Goal: Task Accomplishment & Management: Use online tool/utility

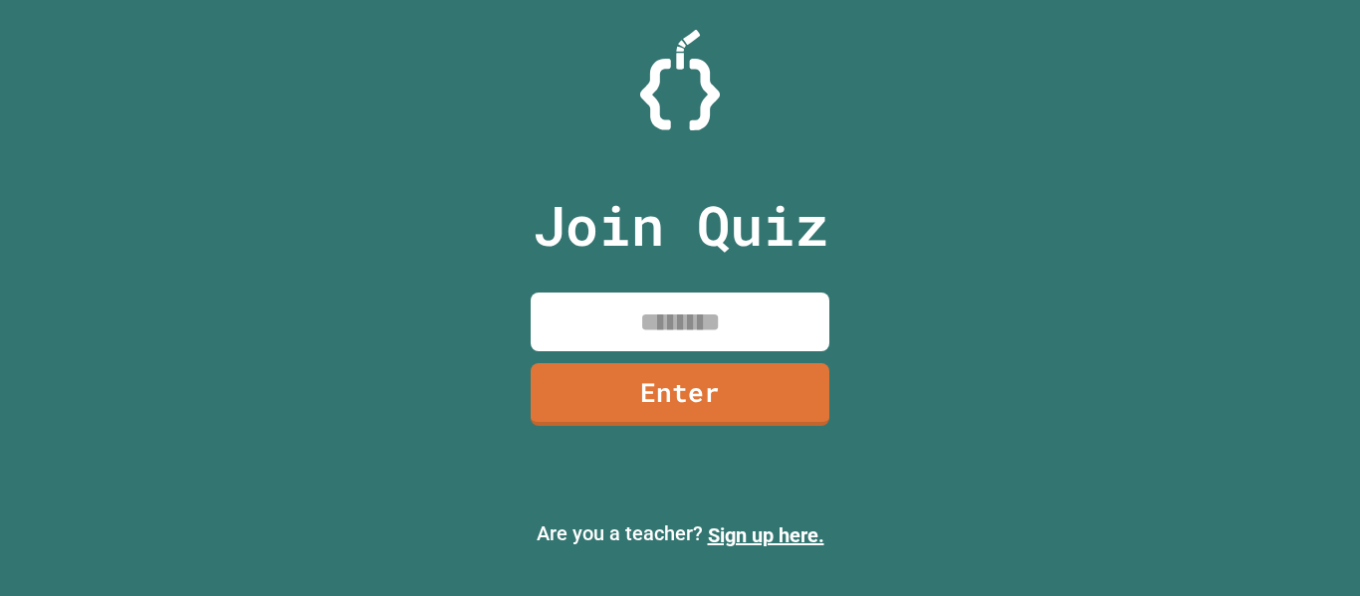
click at [661, 317] on input at bounding box center [680, 322] width 299 height 59
type input "********"
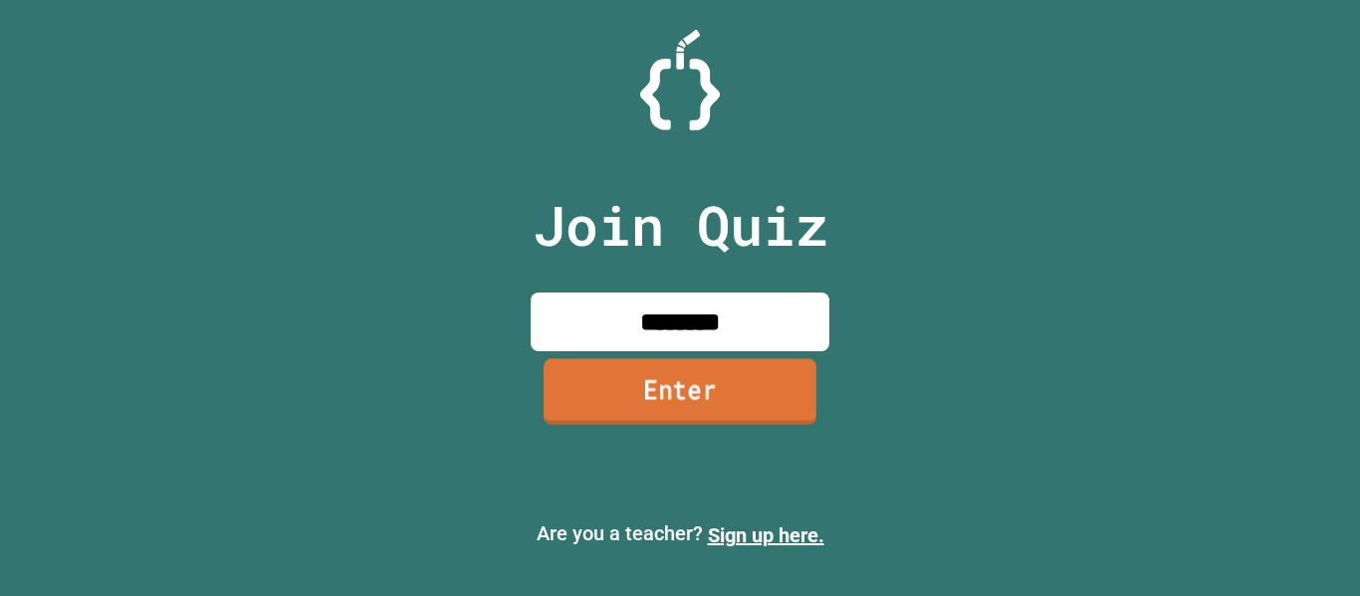
click at [687, 411] on link "Enter" at bounding box center [679, 391] width 273 height 66
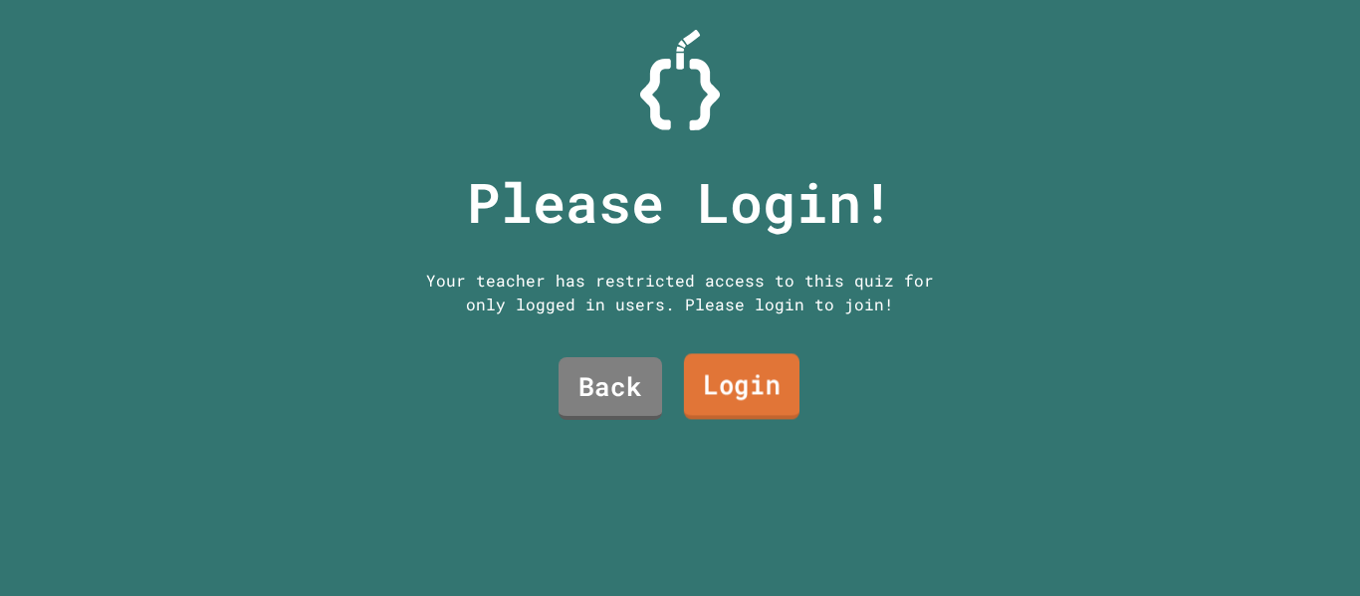
click at [725, 373] on link "Login" at bounding box center [741, 387] width 115 height 66
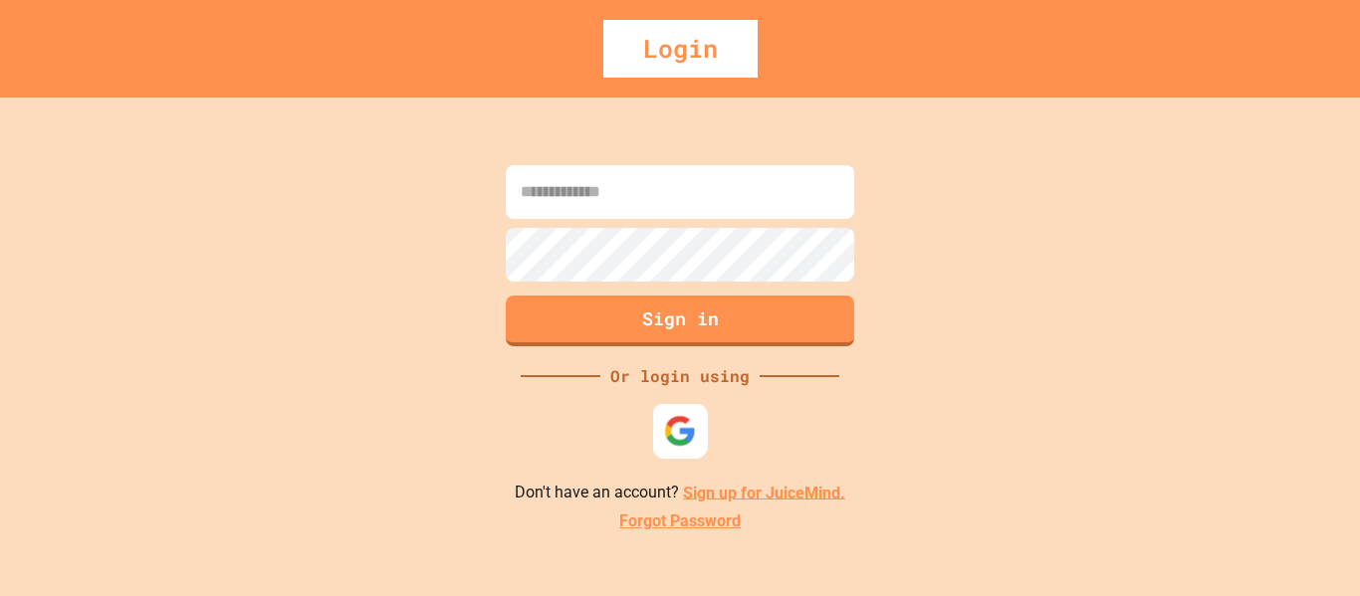
click at [684, 433] on img at bounding box center [680, 430] width 33 height 33
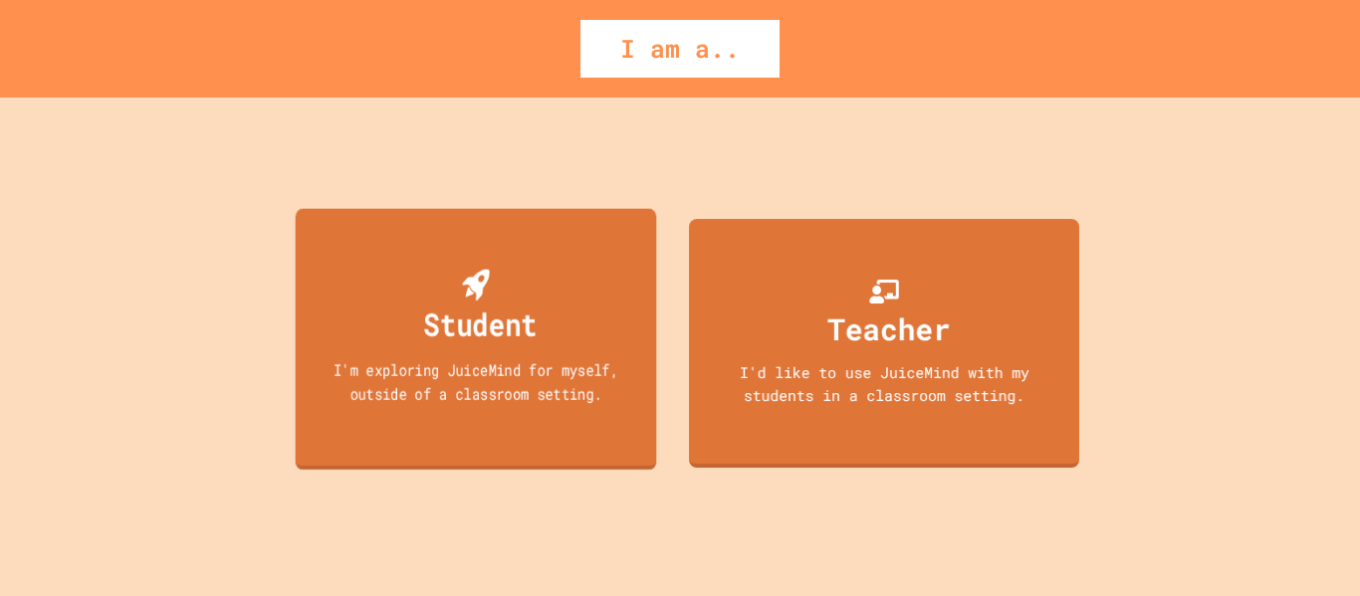
click at [532, 318] on div "Student" at bounding box center [479, 324] width 113 height 47
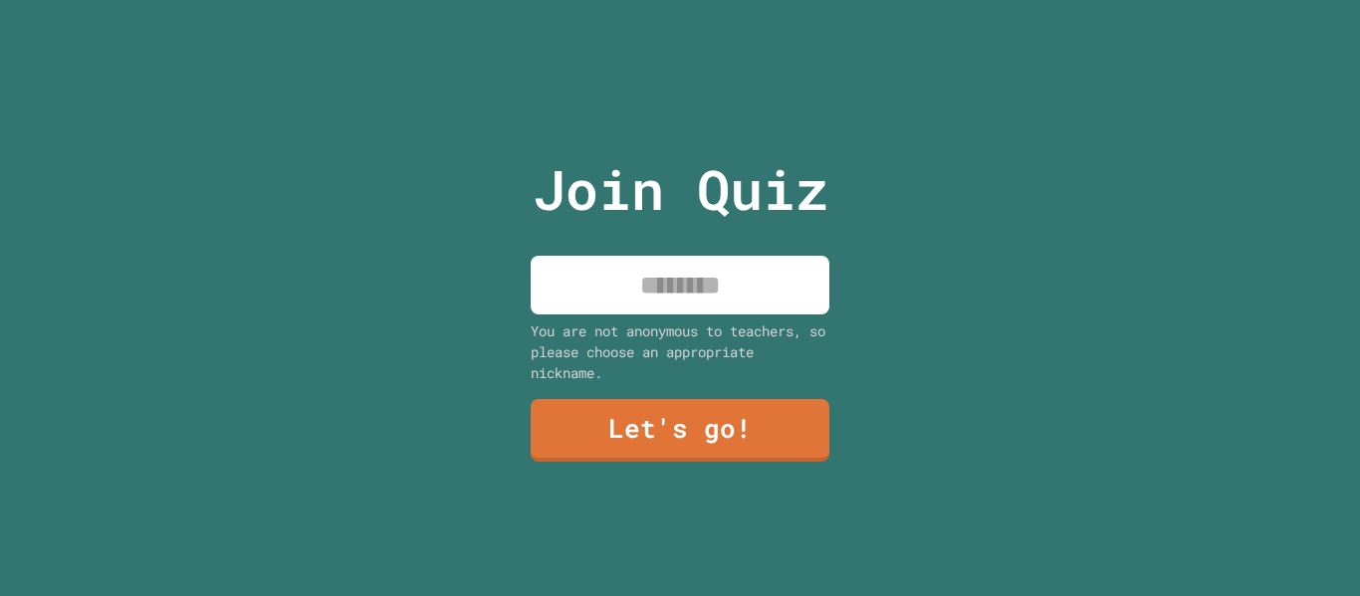
click at [582, 312] on div "Join Quiz You are not anonymous to teachers, so please choose an appropriate ni…" at bounding box center [680, 298] width 335 height 596
click at [578, 301] on input at bounding box center [680, 285] width 299 height 59
type input "*"
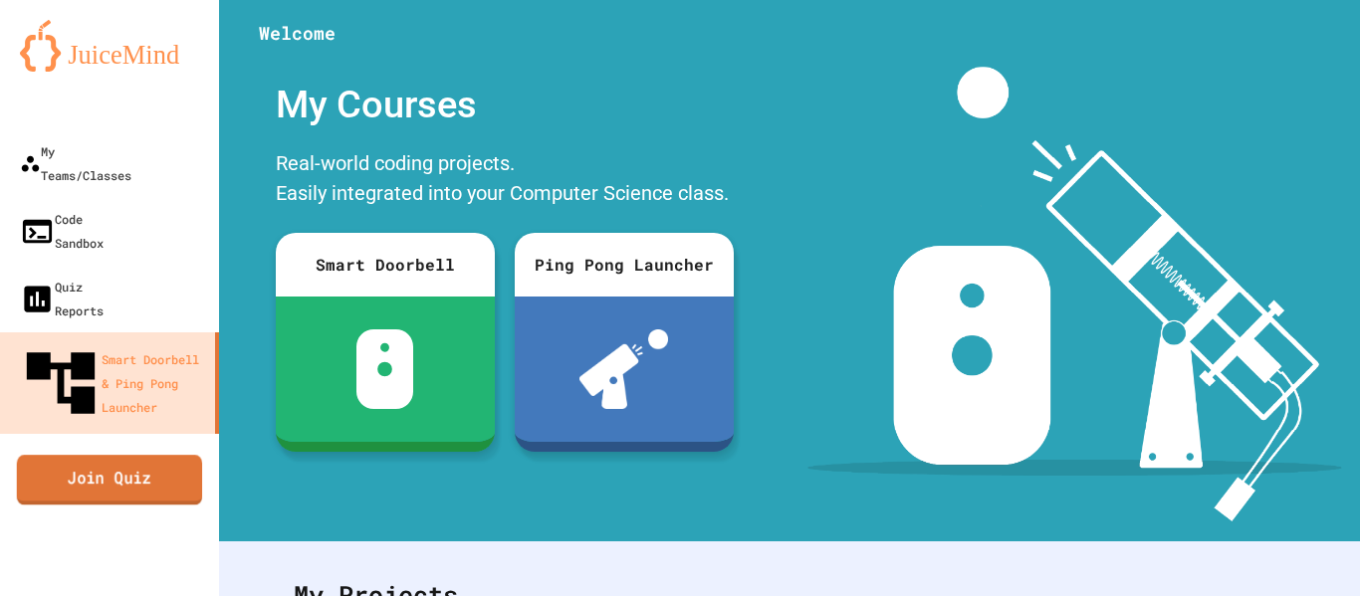
click at [151, 455] on link "Join Quiz" at bounding box center [109, 480] width 185 height 50
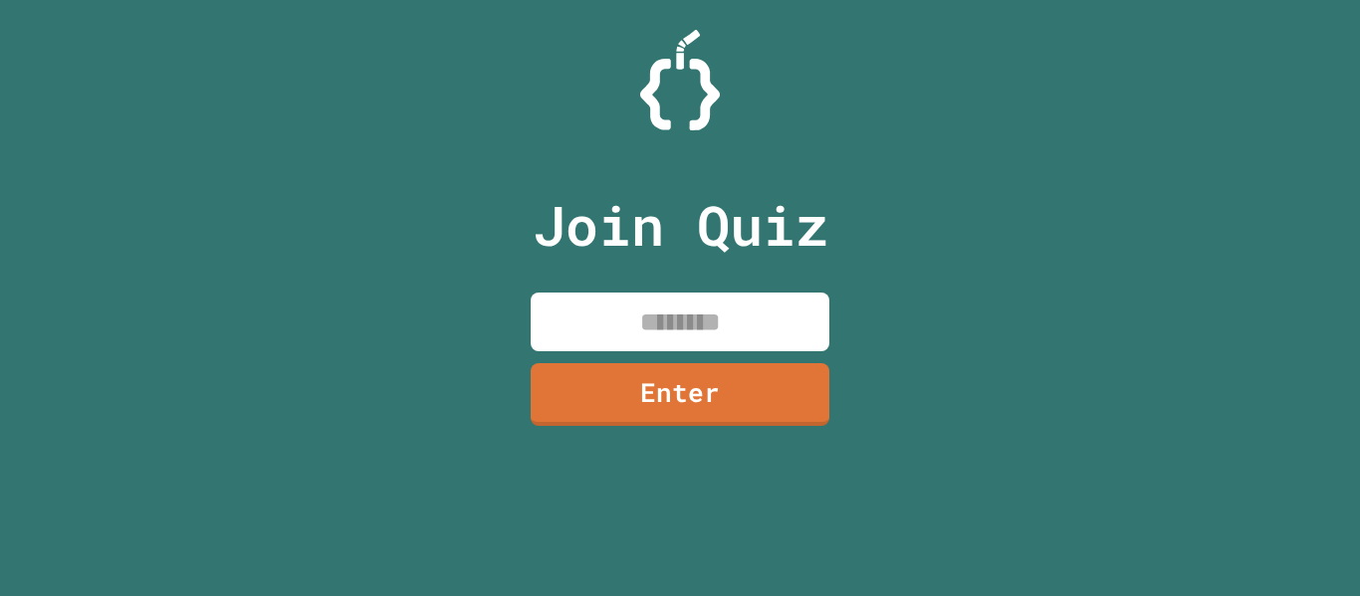
click at [656, 326] on input at bounding box center [680, 322] width 299 height 59
type input "*"
type input "********"
click at [690, 405] on link "Enter" at bounding box center [680, 392] width 295 height 66
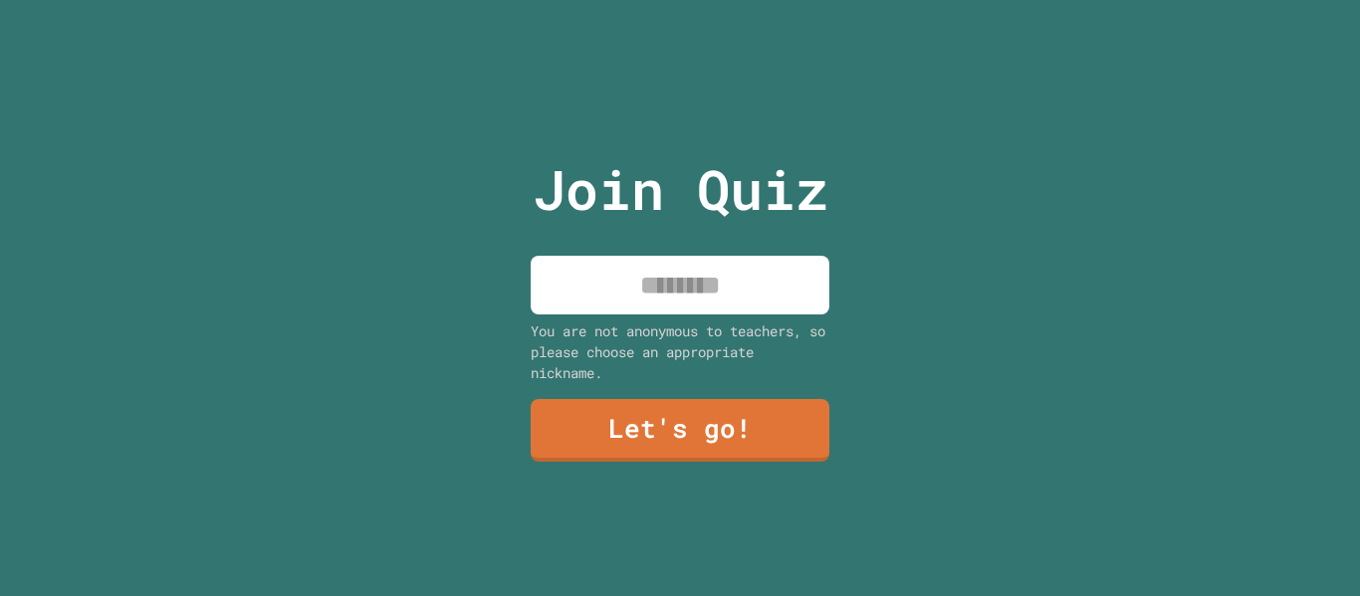
click at [689, 293] on input at bounding box center [680, 285] width 299 height 59
type input "*"
type input "******"
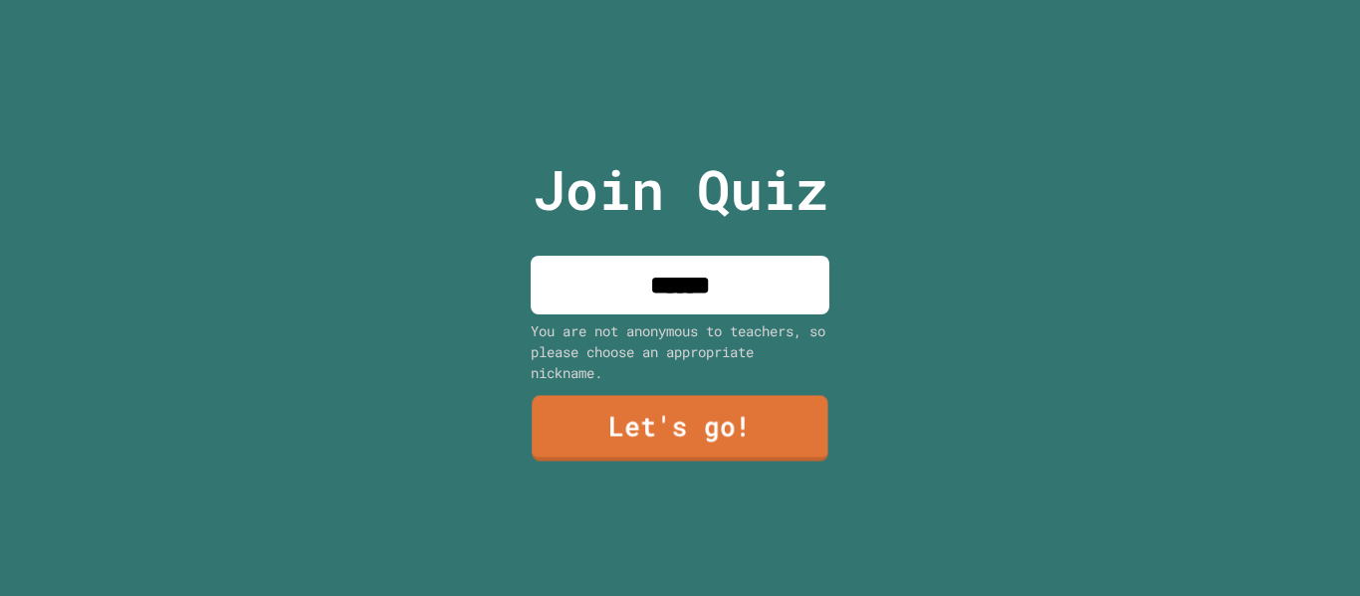
click at [659, 429] on link "Let's go!" at bounding box center [680, 429] width 297 height 66
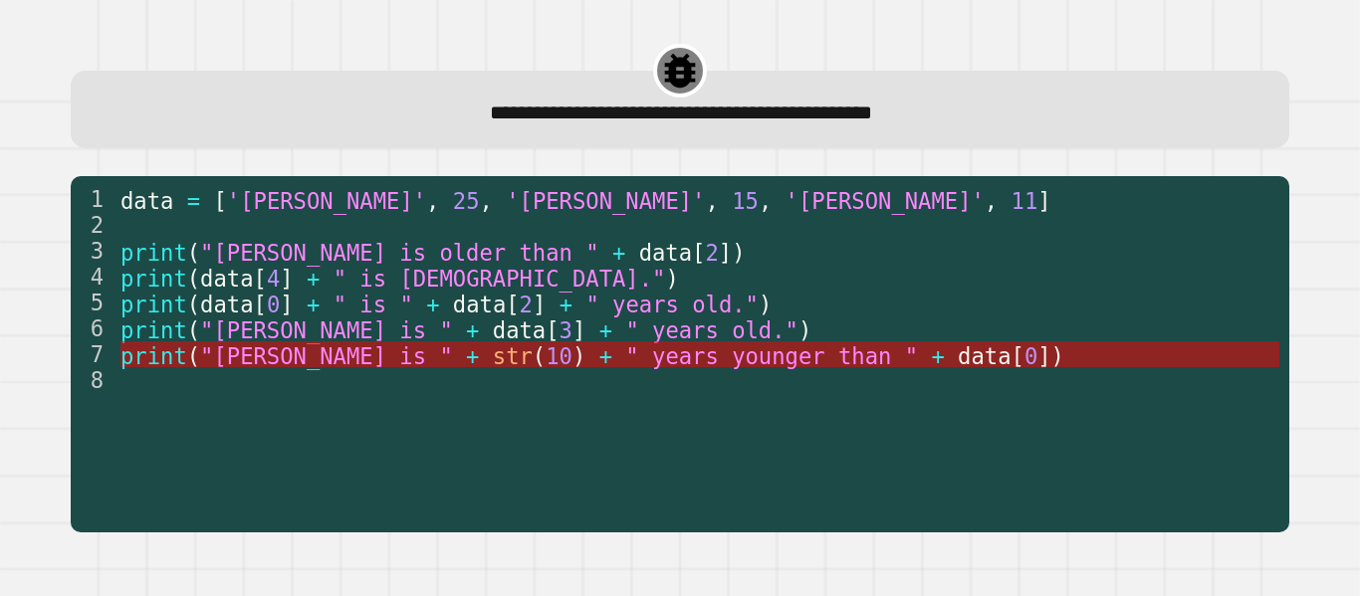
click at [272, 358] on span ""[PERSON_NAME] is "" at bounding box center [326, 355] width 253 height 26
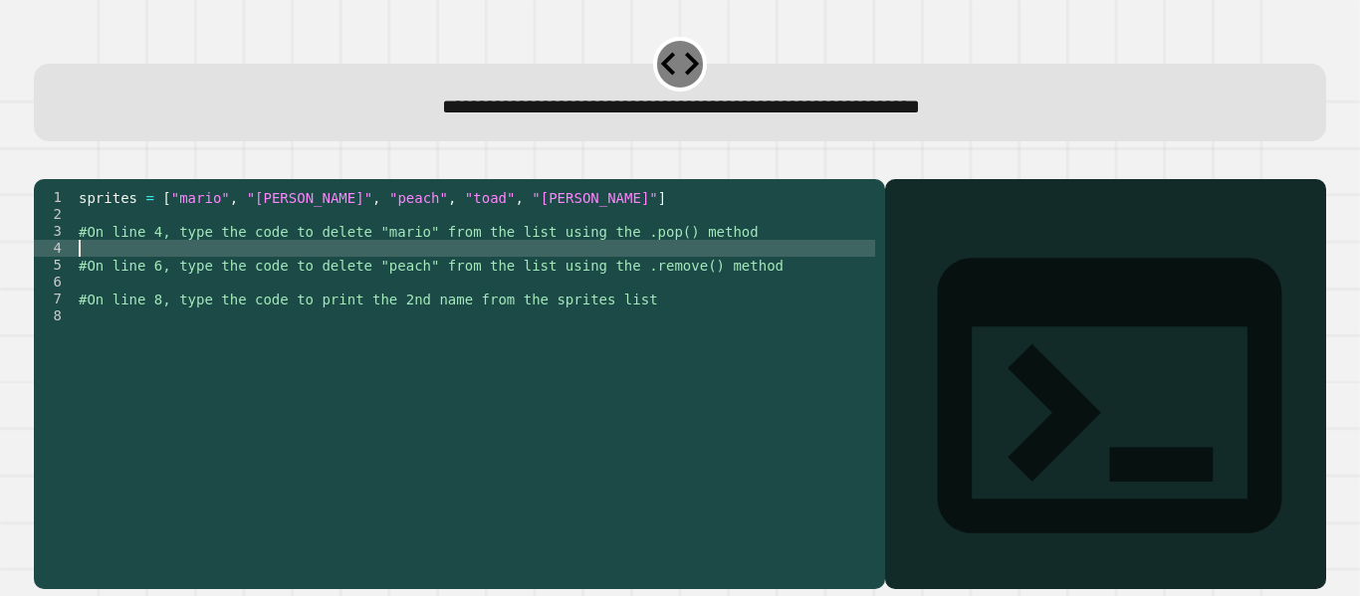
click at [156, 272] on div "sprites = [ "mario" , "[PERSON_NAME]" , "peach" , "toad" , "[PERSON_NAME]" ] #O…" at bounding box center [475, 366] width 800 height 355
type textarea "*"
click at [81, 278] on div "sprites = [ "mario" , "[PERSON_NAME]" , "peach" , "toad" , "[PERSON_NAME]" ] #O…" at bounding box center [475, 366] width 800 height 355
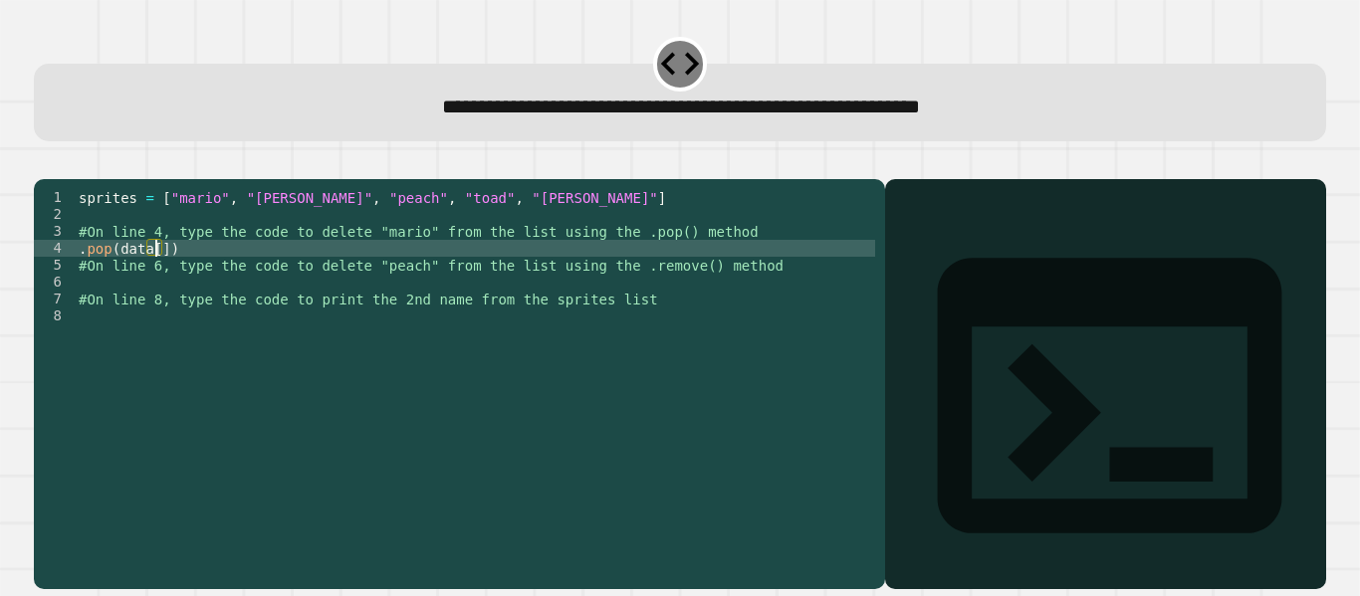
click at [155, 275] on div "sprites = [ "mario" , "[PERSON_NAME]" , "peach" , "toad" , "[PERSON_NAME]" ] #O…" at bounding box center [475, 366] width 800 height 355
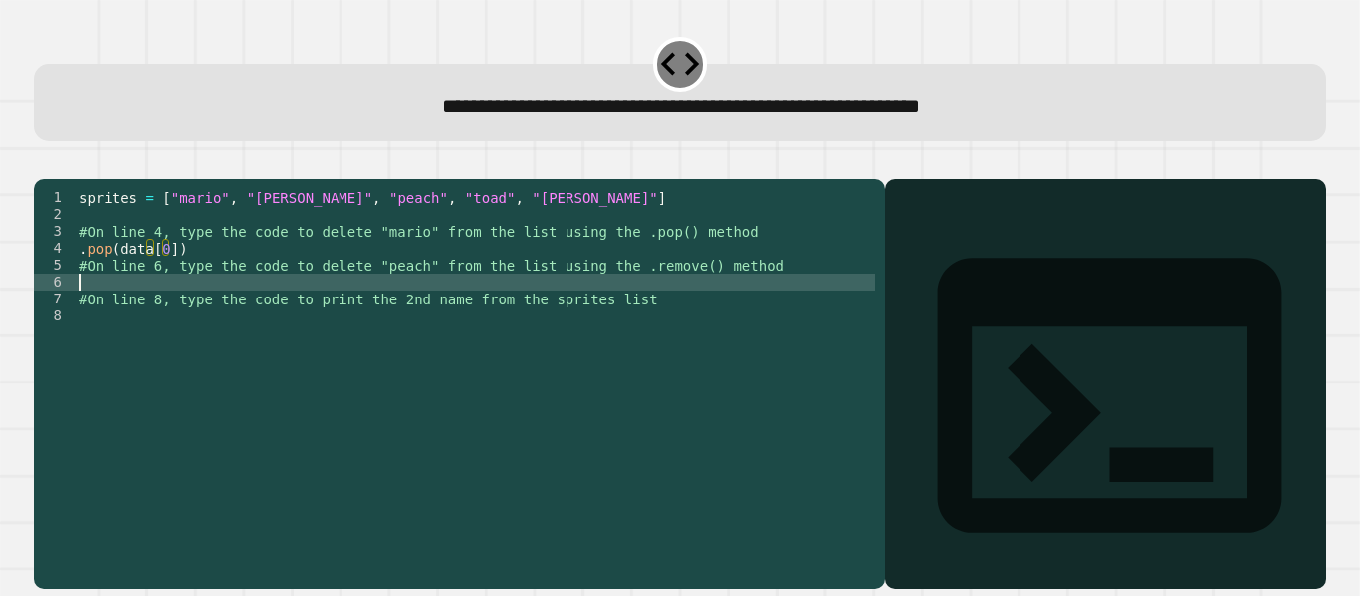
click at [191, 314] on div "sprites = [ "mario" , "[PERSON_NAME]" , "peach" , "toad" , "[PERSON_NAME]" ] #O…" at bounding box center [475, 366] width 800 height 355
click at [123, 281] on div "sprites = [ "mario" , "[PERSON_NAME]" , "peach" , "toad" , "[PERSON_NAME]" ] #O…" at bounding box center [475, 366] width 800 height 355
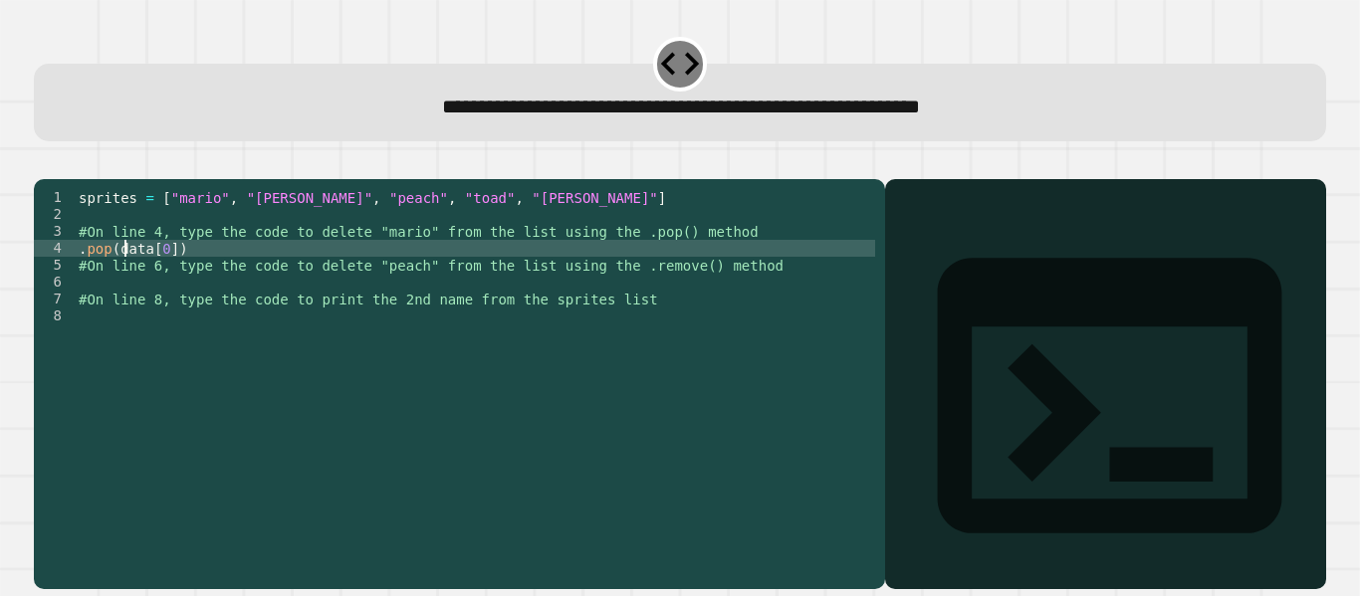
click at [115, 277] on div "sprites = [ "mario" , "[PERSON_NAME]" , "peach" , "toad" , "[PERSON_NAME]" ] #O…" at bounding box center [475, 366] width 800 height 355
click at [136, 269] on div "sprites = [ "mario" , "[PERSON_NAME]" , "peach" , "toad" , "[PERSON_NAME]" ] #O…" at bounding box center [475, 366] width 800 height 355
type textarea "**********"
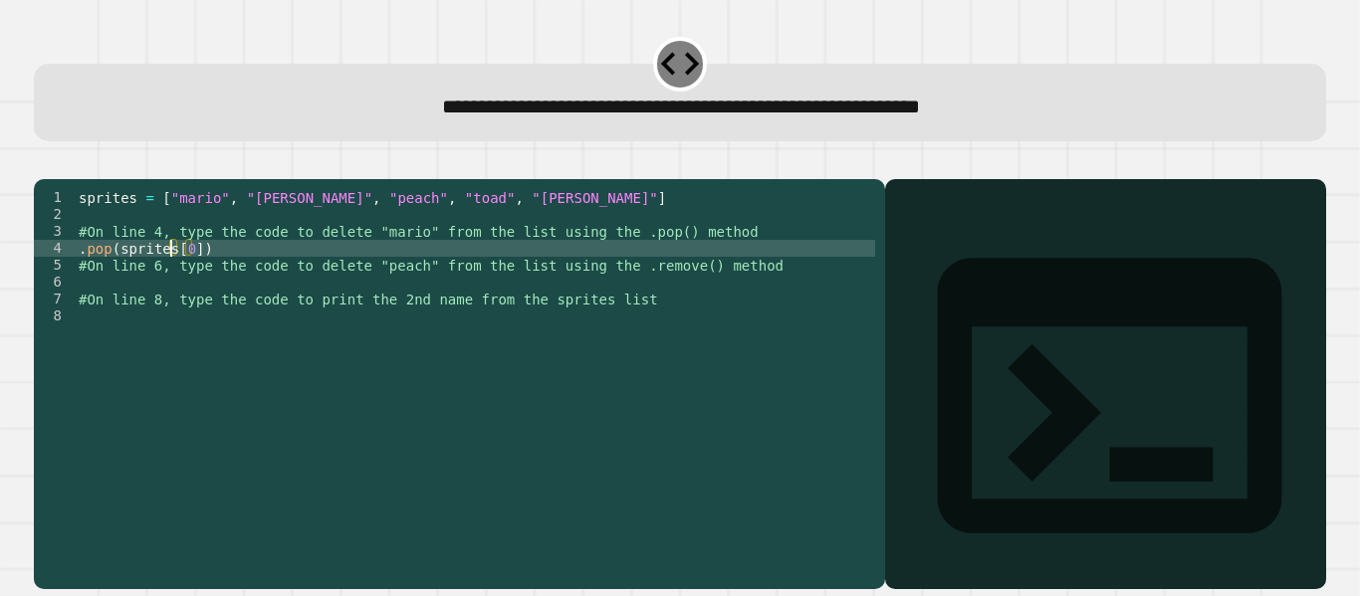
click at [156, 310] on div "sprites = [ "mario" , "[PERSON_NAME]" , "peach" , "toad" , "[PERSON_NAME]" ] #O…" at bounding box center [475, 366] width 800 height 355
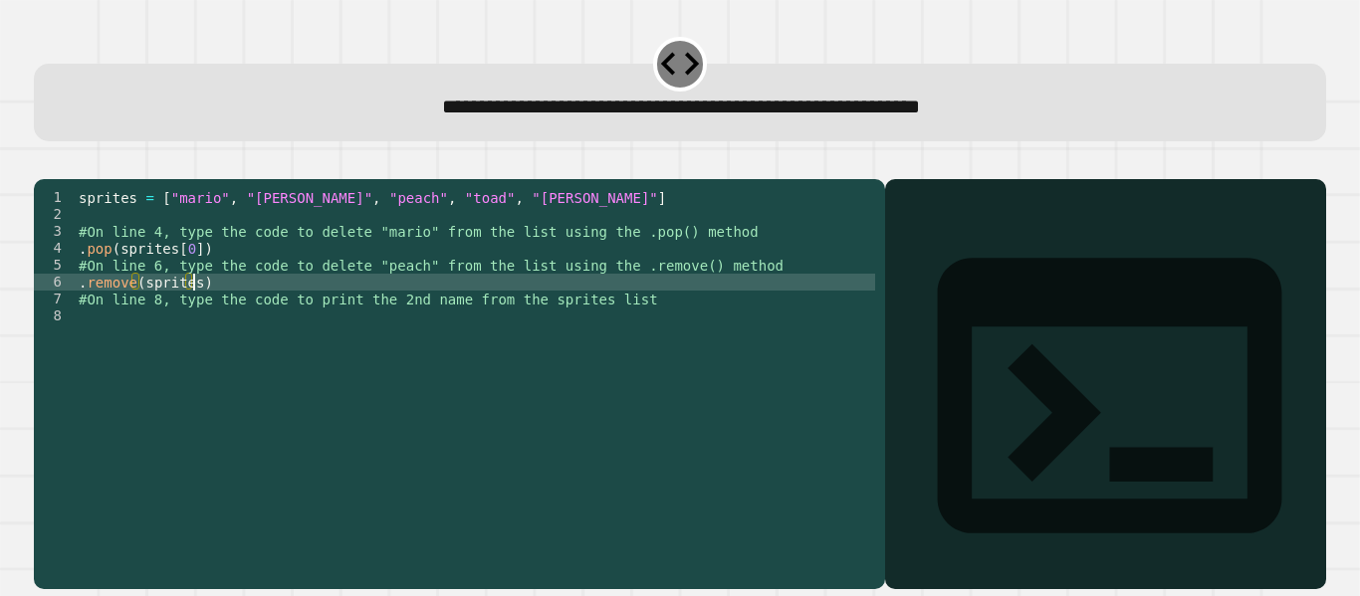
scroll to position [0, 8]
type textarea "**********"
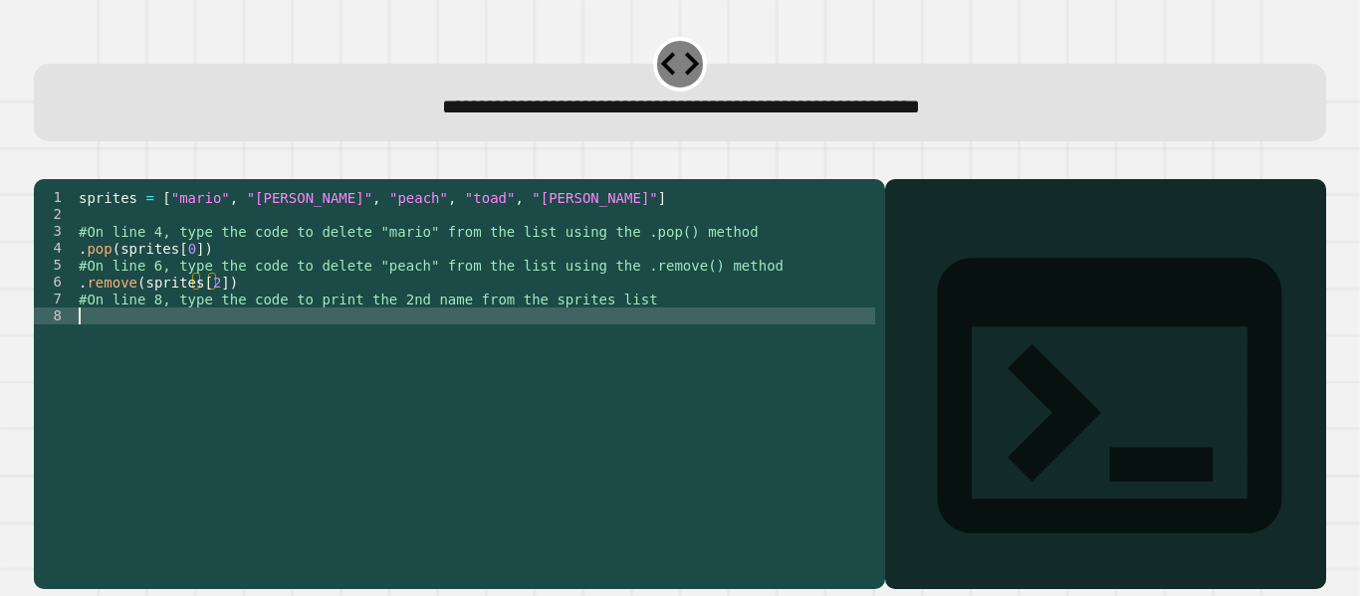
click at [148, 350] on div "sprites = [ "mario" , "[PERSON_NAME]" , "peach" , "toad" , "[PERSON_NAME]" ] #O…" at bounding box center [475, 366] width 800 height 355
click at [44, 163] on icon "button" at bounding box center [44, 163] width 0 height 0
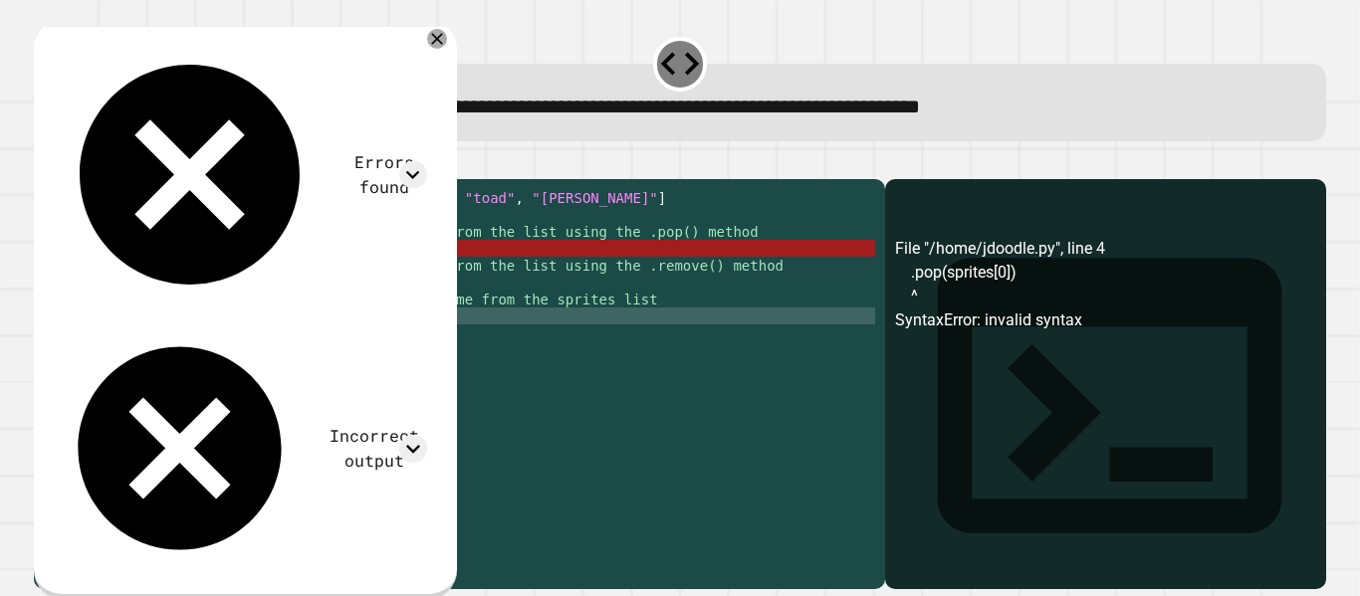
click at [208, 293] on div "sprites = [ "mario" , "[PERSON_NAME]" , "peach" , "toad" , "[PERSON_NAME]" ] #O…" at bounding box center [475, 366] width 800 height 355
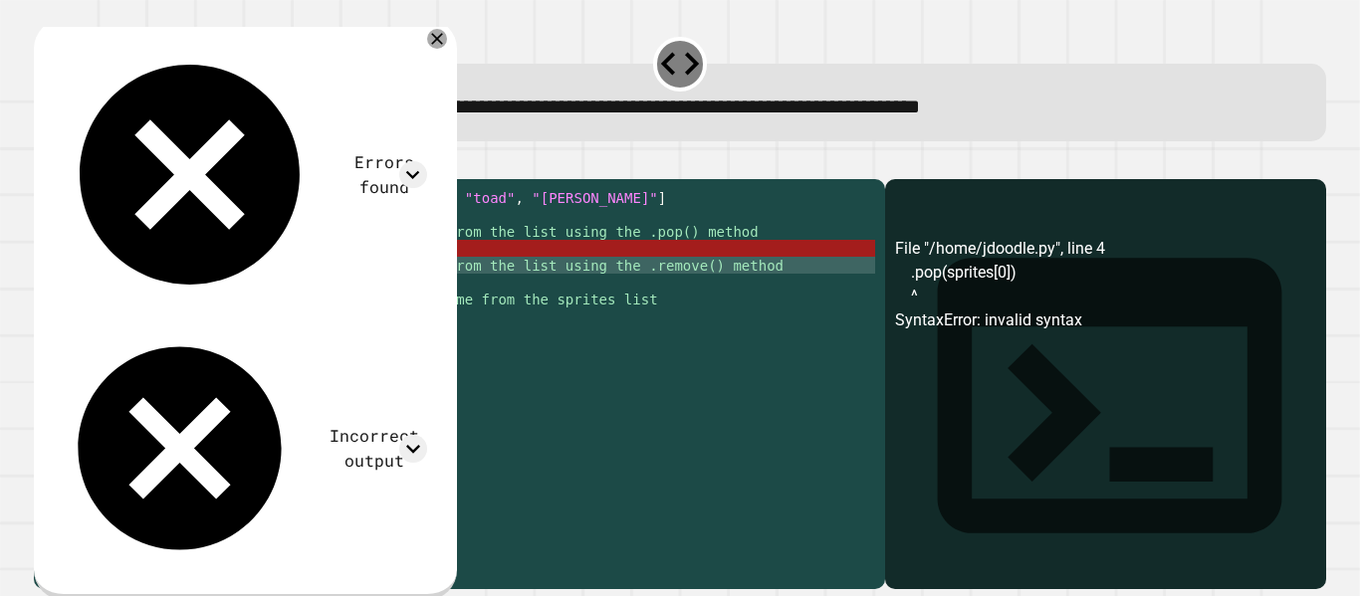
click at [195, 267] on div "sprites = [ "mario" , "[PERSON_NAME]" , "peach" , "toad" , "[PERSON_NAME]" ] #O…" at bounding box center [475, 366] width 800 height 355
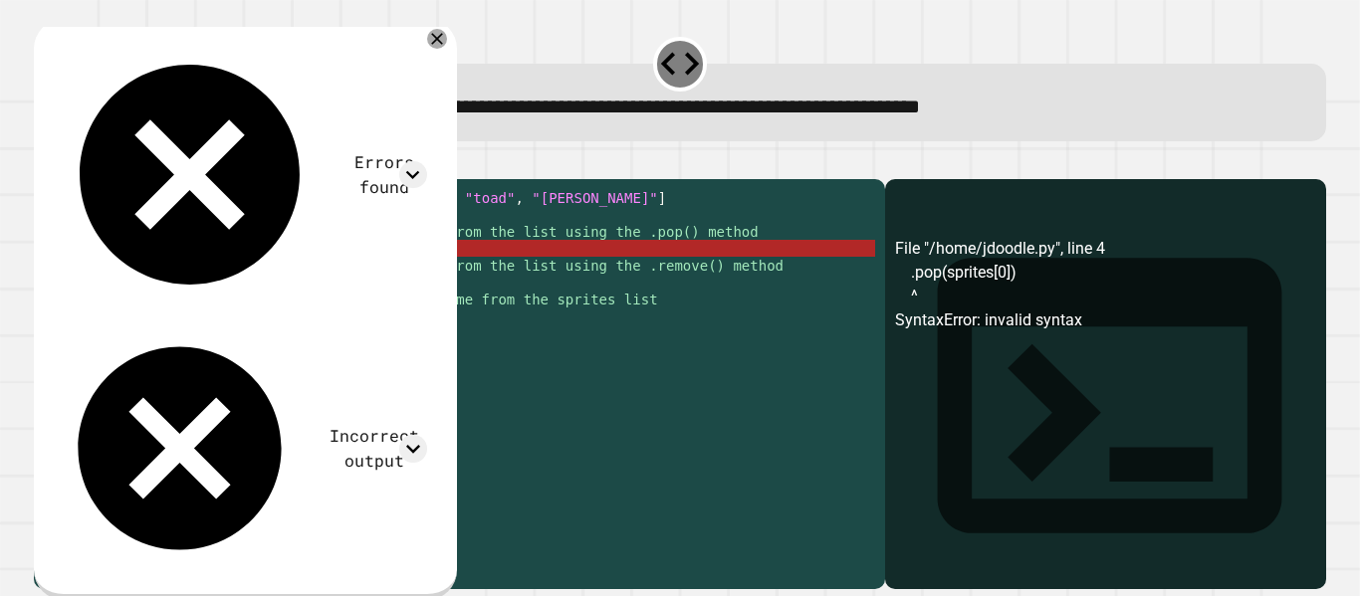
click at [195, 277] on div "sprites = [ "mario" , "[PERSON_NAME]" , "peach" , "toad" , "[PERSON_NAME]" ] #O…" at bounding box center [475, 366] width 800 height 355
click at [219, 275] on div "sprites = [ "mario" , "[PERSON_NAME]" , "peach" , "toad" , "[PERSON_NAME]" ] #O…" at bounding box center [475, 366] width 800 height 355
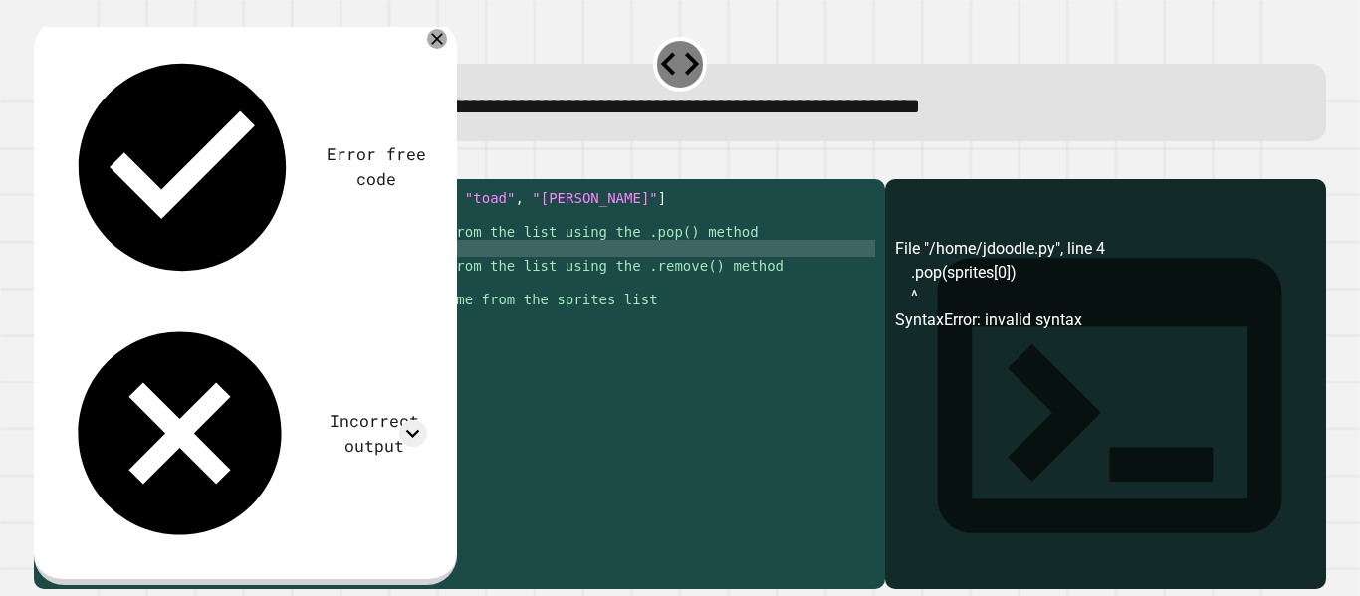
click at [112, 278] on div "sprites = [ "mario" , "[PERSON_NAME]" , "peach" , "toad" , "[PERSON_NAME]" ] #O…" at bounding box center [475, 366] width 800 height 355
click at [191, 279] on div "sprites = [ "mario" , "[PERSON_NAME]" , "peach" , "toad" , "[PERSON_NAME]" ] #O…" at bounding box center [475, 366] width 800 height 355
click at [117, 277] on div "sprites = [ "mario" , "[PERSON_NAME]" , "peach" , "toad" , "[PERSON_NAME]" ] #O…" at bounding box center [475, 366] width 800 height 355
click at [231, 281] on div "sprites = [ "mario" , "[PERSON_NAME]" , "peach" , "toad" , "[PERSON_NAME]" ] #O…" at bounding box center [475, 366] width 800 height 355
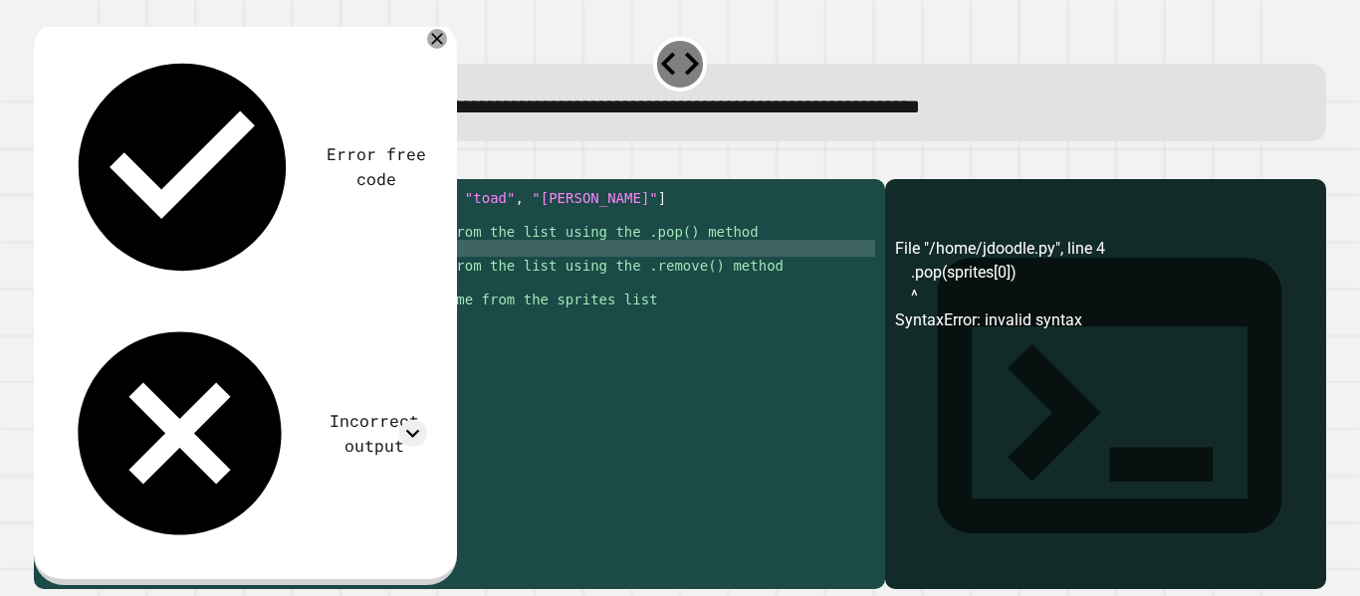
scroll to position [0, 8]
click at [198, 341] on div "sprites = [ "mario" , "[PERSON_NAME]" , "peach" , "toad" , "[PERSON_NAME]" ] #O…" at bounding box center [475, 366] width 800 height 355
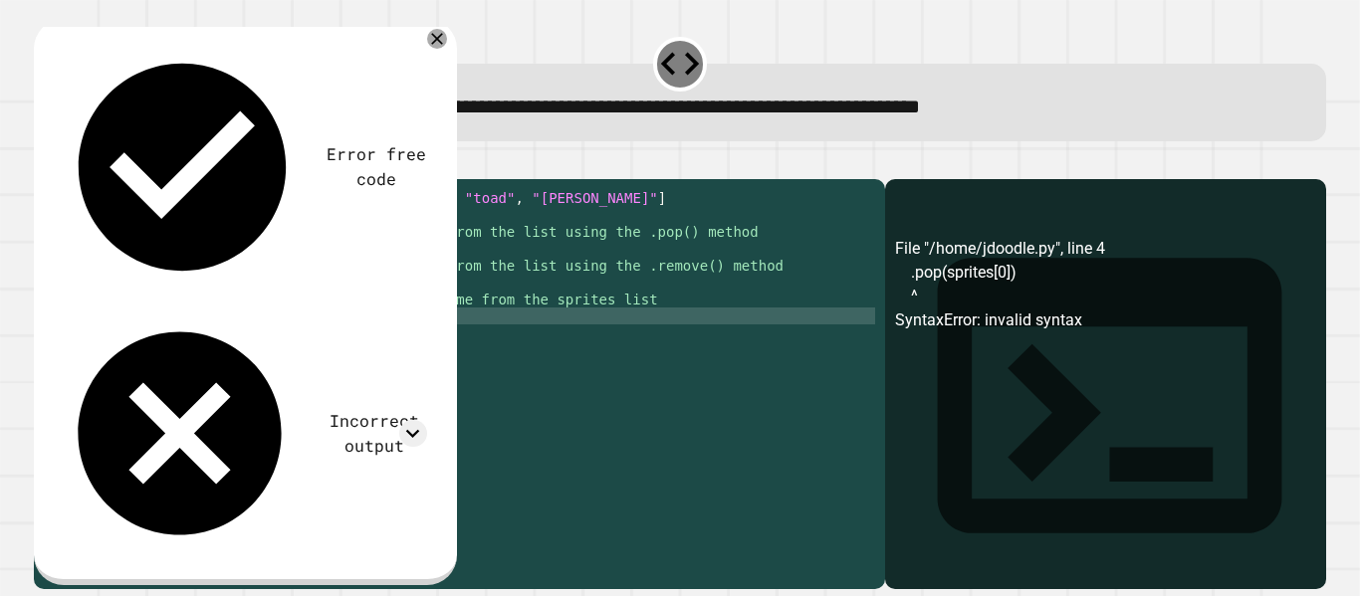
click at [237, 292] on div "sprites = [ "mario" , "[PERSON_NAME]" , "peach" , "toad" , "[PERSON_NAME]" ] #O…" at bounding box center [475, 366] width 800 height 355
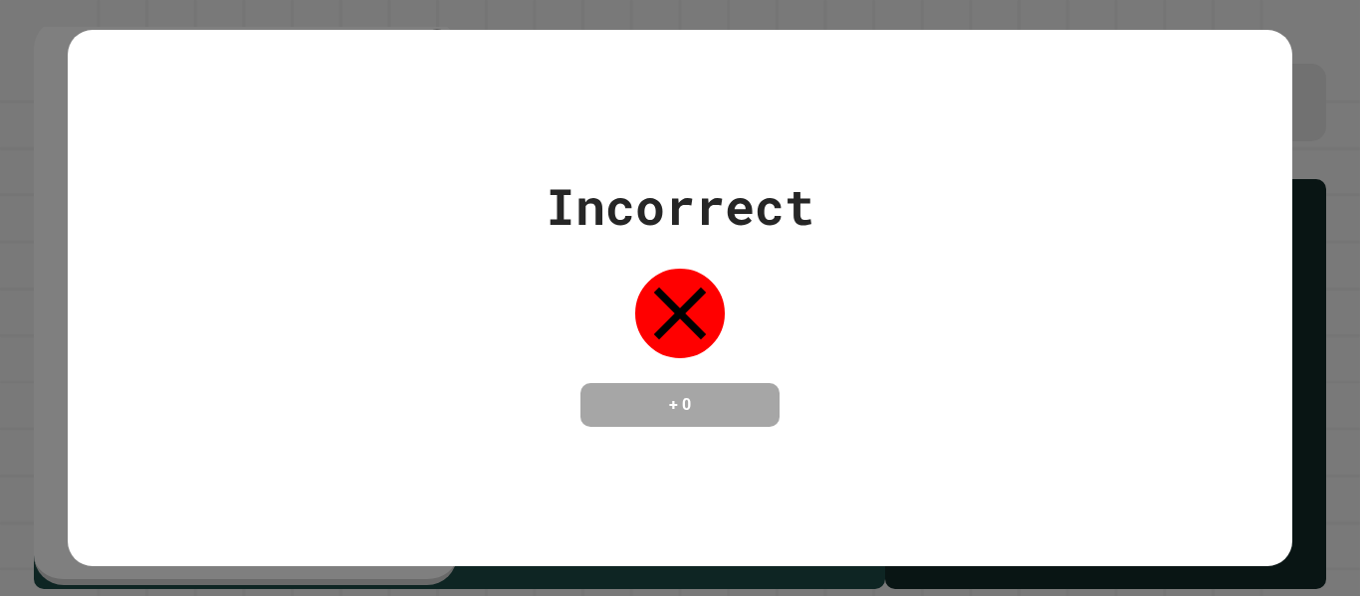
type textarea "**********"
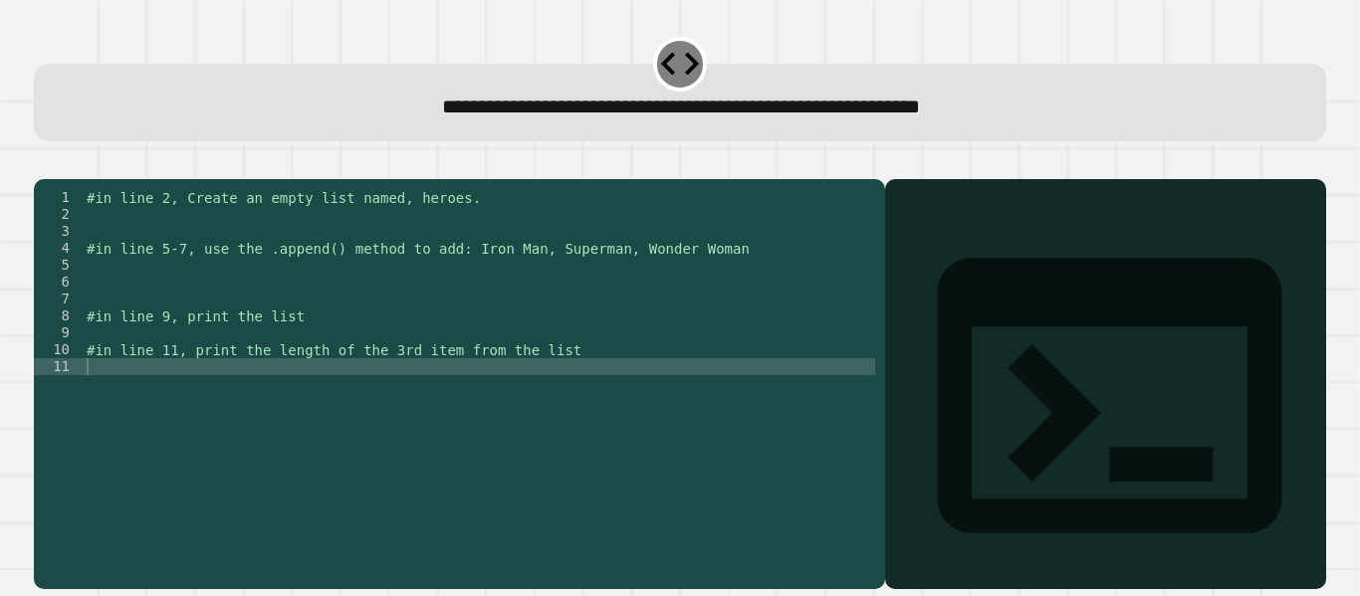
click at [314, 324] on div "#in line 2, Create an empty list named, heroes. #in line 5-7, use the .append()…" at bounding box center [479, 366] width 792 height 355
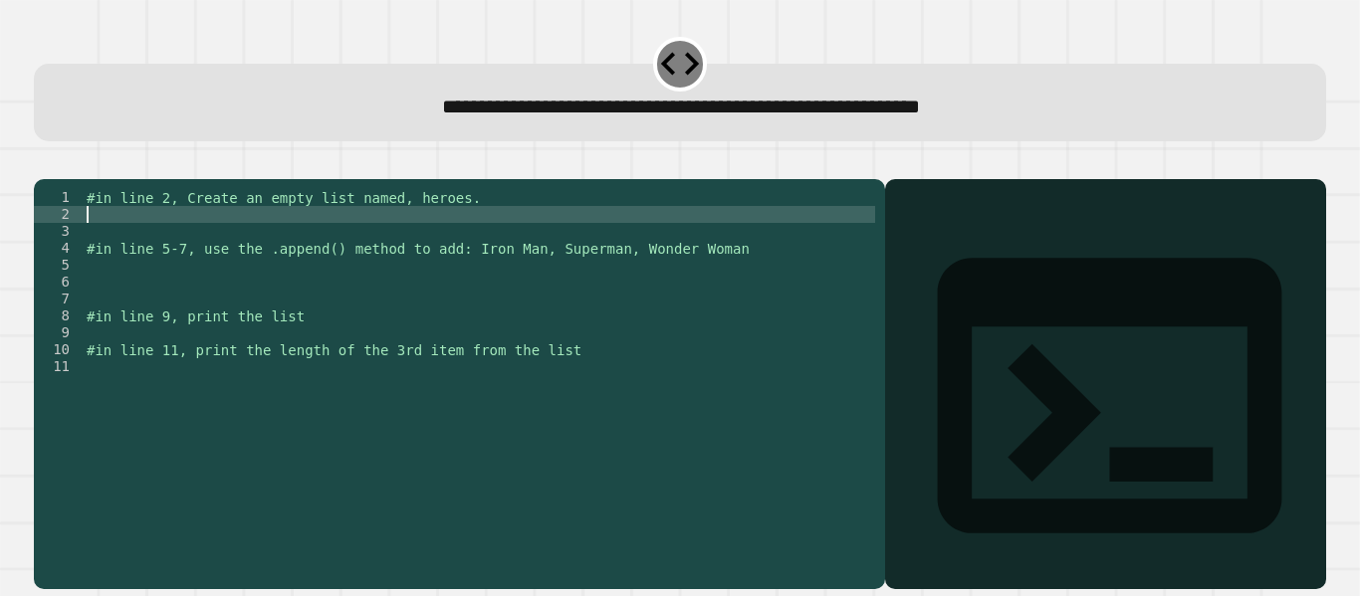
click at [224, 246] on div "#in line 2, Create an empty list named, heroes. #in line 5-7, use the .append()…" at bounding box center [479, 366] width 792 height 355
type textarea "*"
click at [156, 296] on div "#in line 2, Create an empty list named, heroes. heroes - [ 'Spider Man' '' ] #i…" at bounding box center [479, 366] width 792 height 355
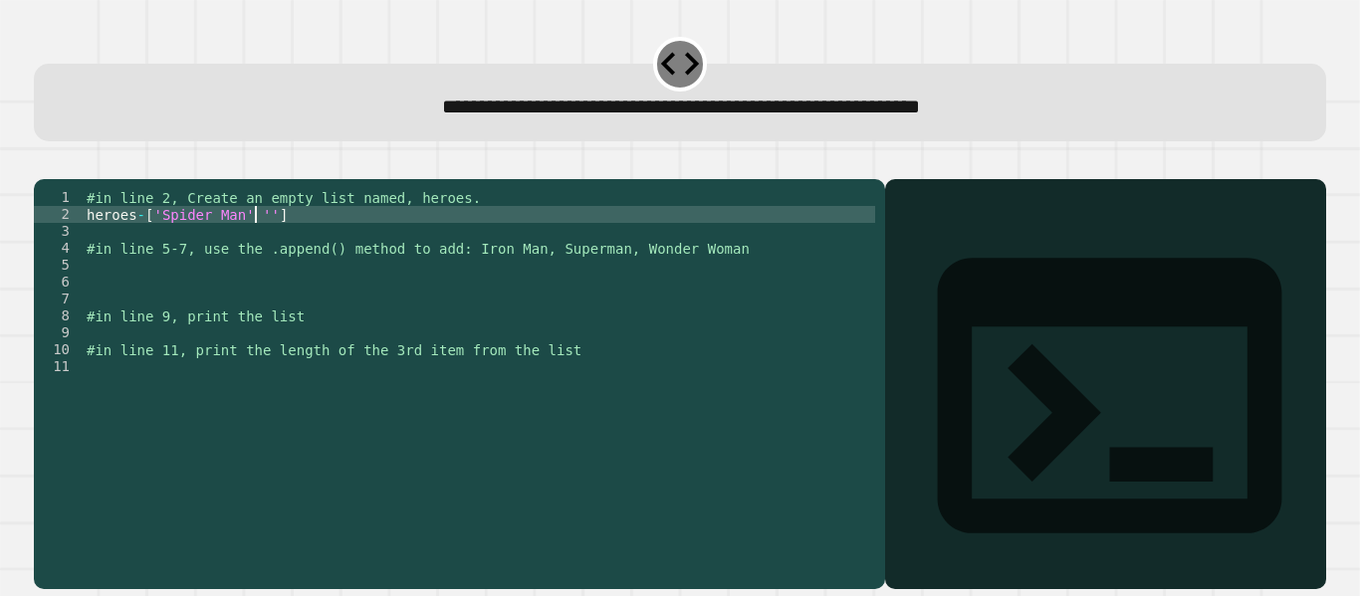
scroll to position [0, 0]
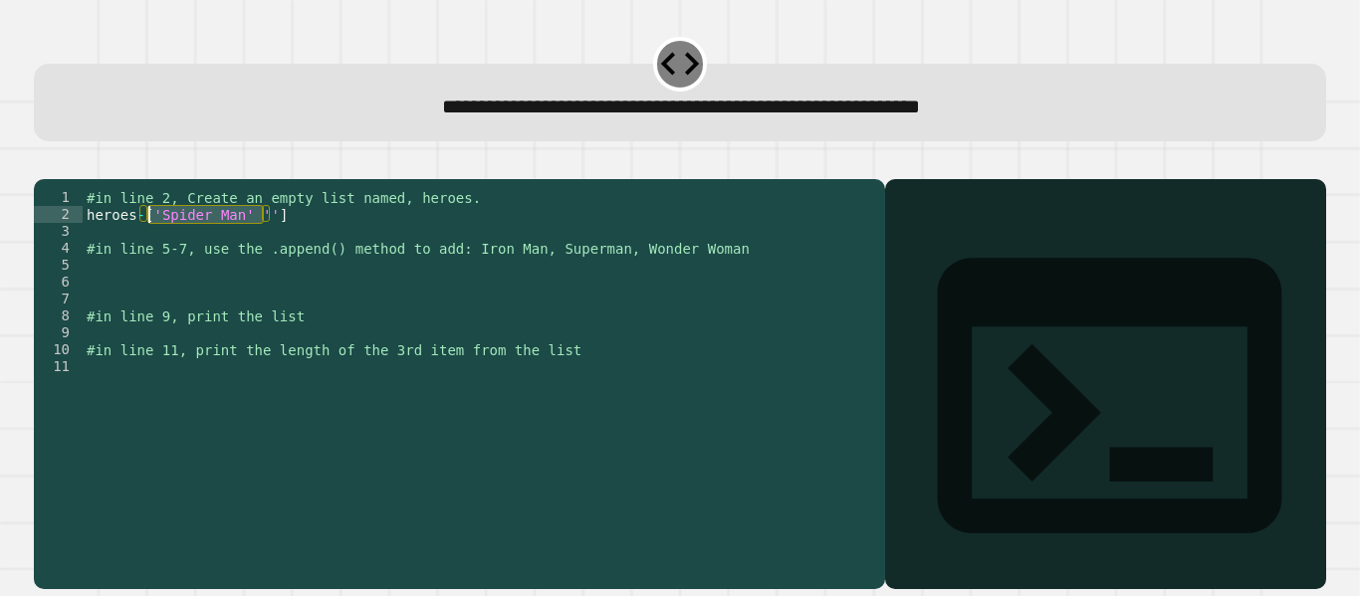
drag, startPoint x: 264, startPoint y: 246, endPoint x: 146, endPoint y: 245, distance: 117.5
click at [146, 245] on div "#in line 2, Create an empty list named, heroes. heroes - [ 'Spider Man' '' ] #i…" at bounding box center [479, 366] width 792 height 355
type textarea "*********"
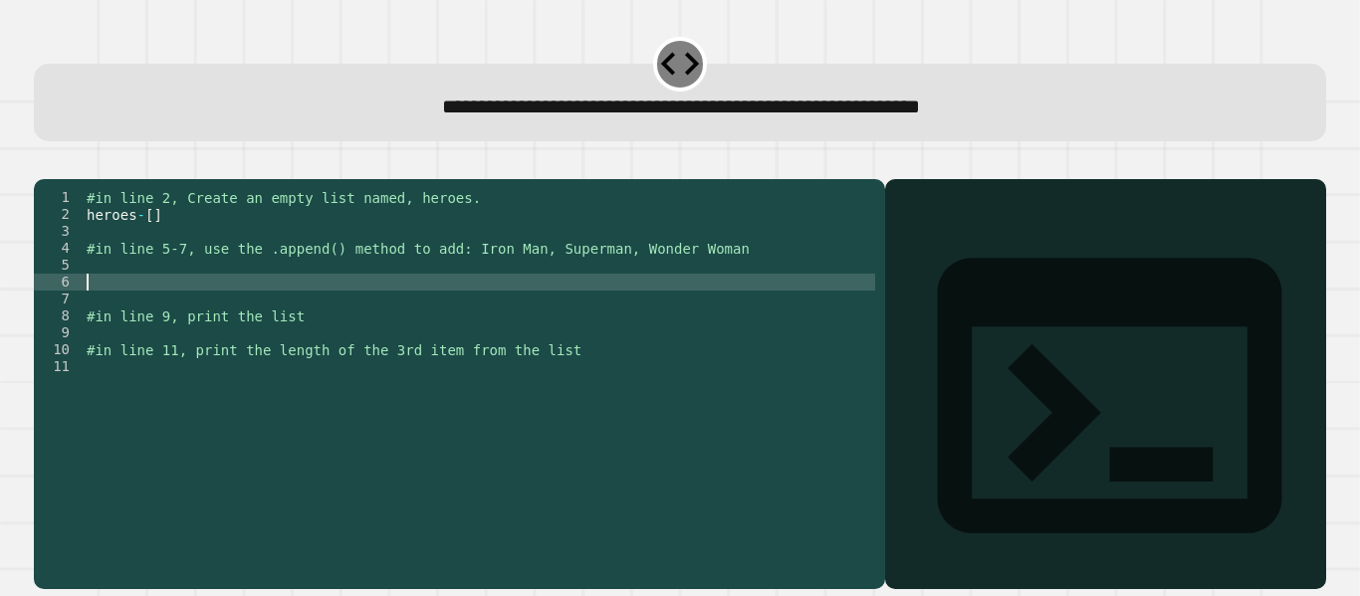
click at [161, 306] on div "#in line 2, Create an empty list named, heroes. heroes - [ ] #in line 5-7, use …" at bounding box center [479, 366] width 792 height 355
click at [148, 296] on div "#in line 2, Create an empty list named, heroes. heroes - [ ] #in line 5-7, use …" at bounding box center [479, 366] width 792 height 355
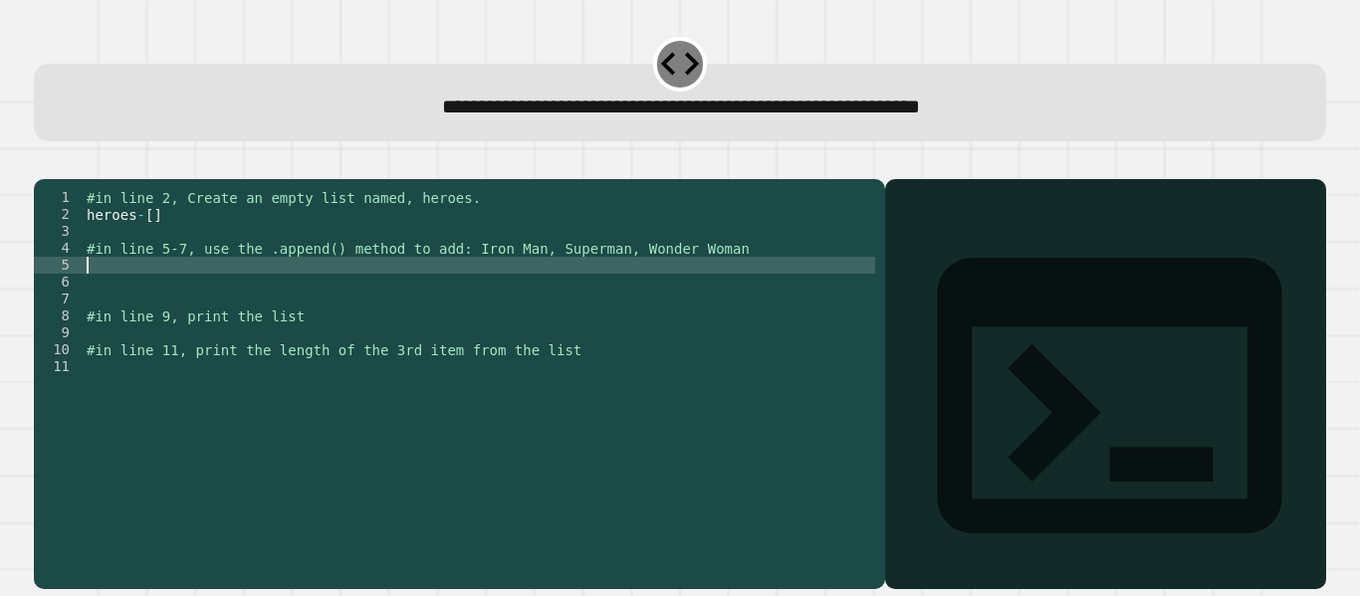
type textarea "*"
type textarea "**********"
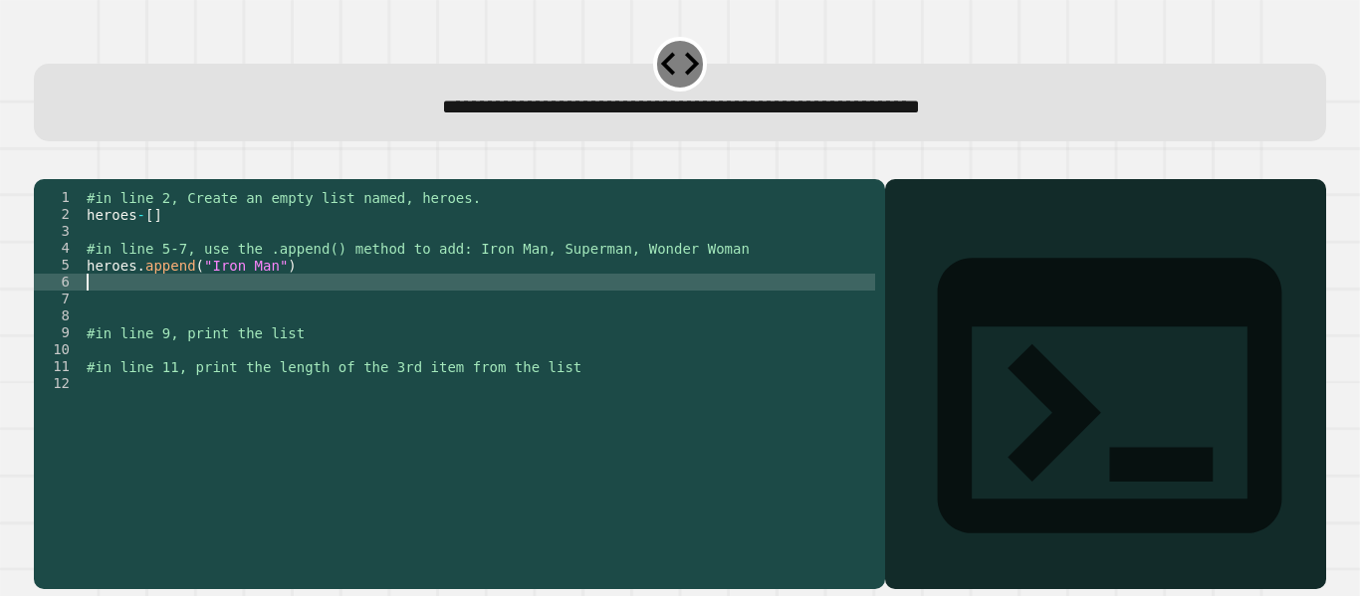
type textarea "*"
type textarea "**********"
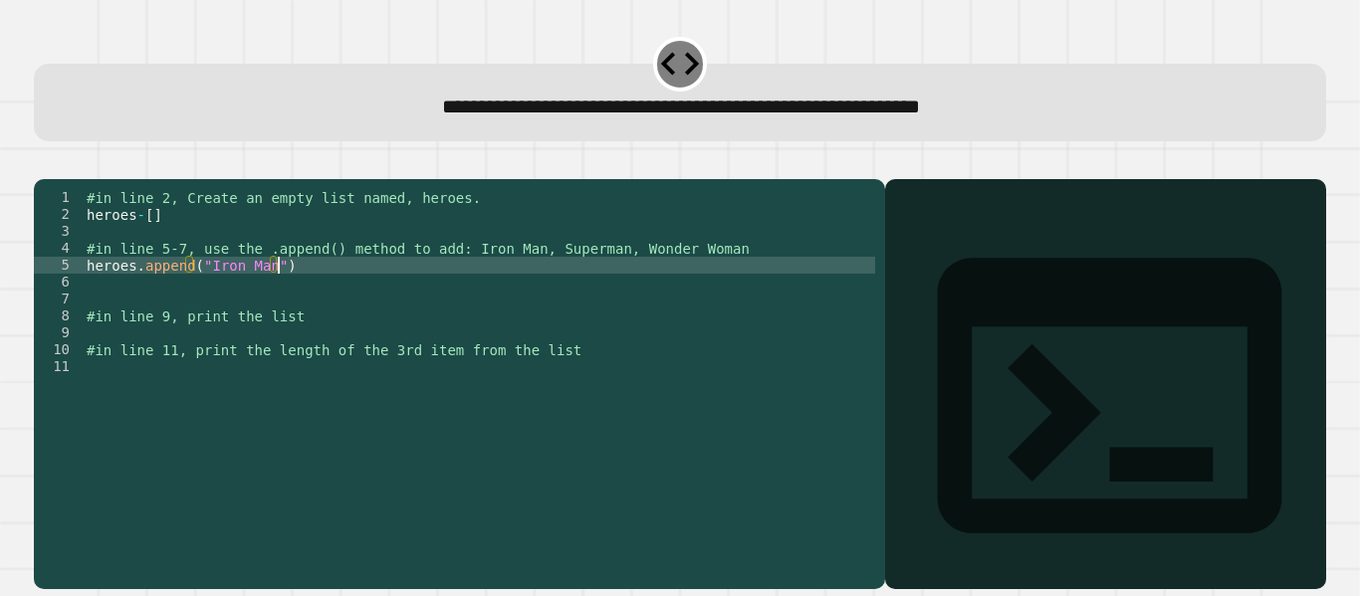
click at [115, 314] on div "#in line 2, Create an empty list named, heroes. heroes - [ ] #in line 5-7, use …" at bounding box center [479, 366] width 792 height 355
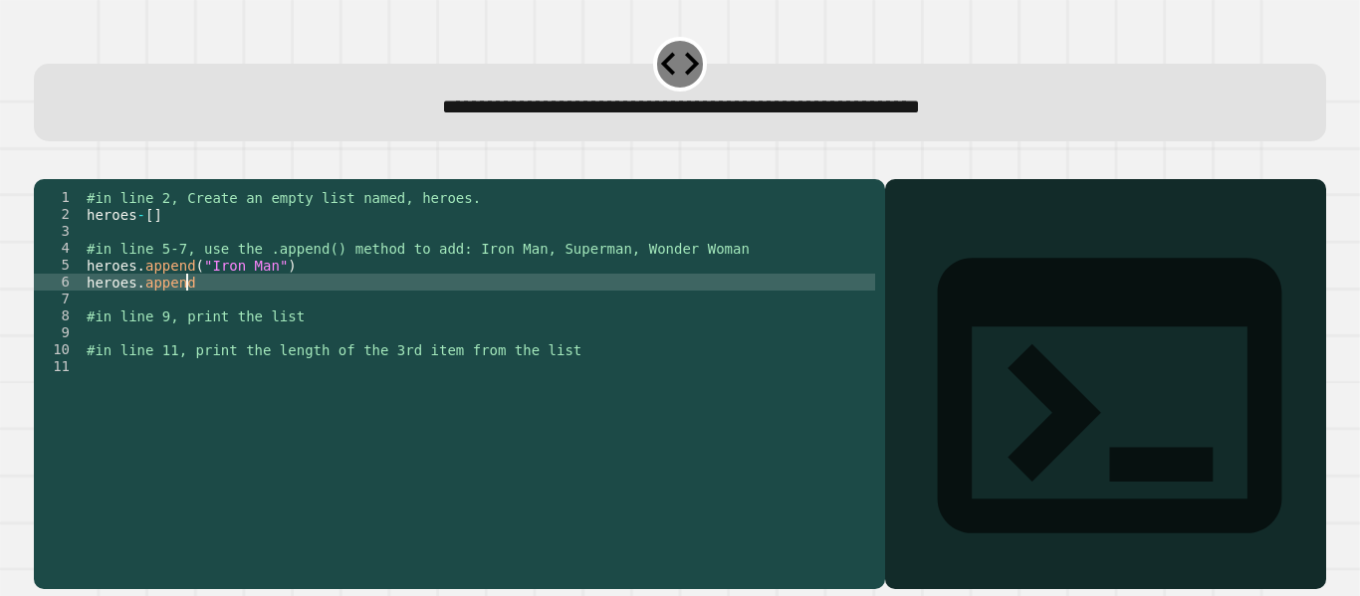
scroll to position [0, 7]
type textarea "**********"
click at [118, 325] on div "#in line 2, Create an empty list named, heroes. heroes - [ ] #in line 5-7, use …" at bounding box center [479, 366] width 792 height 355
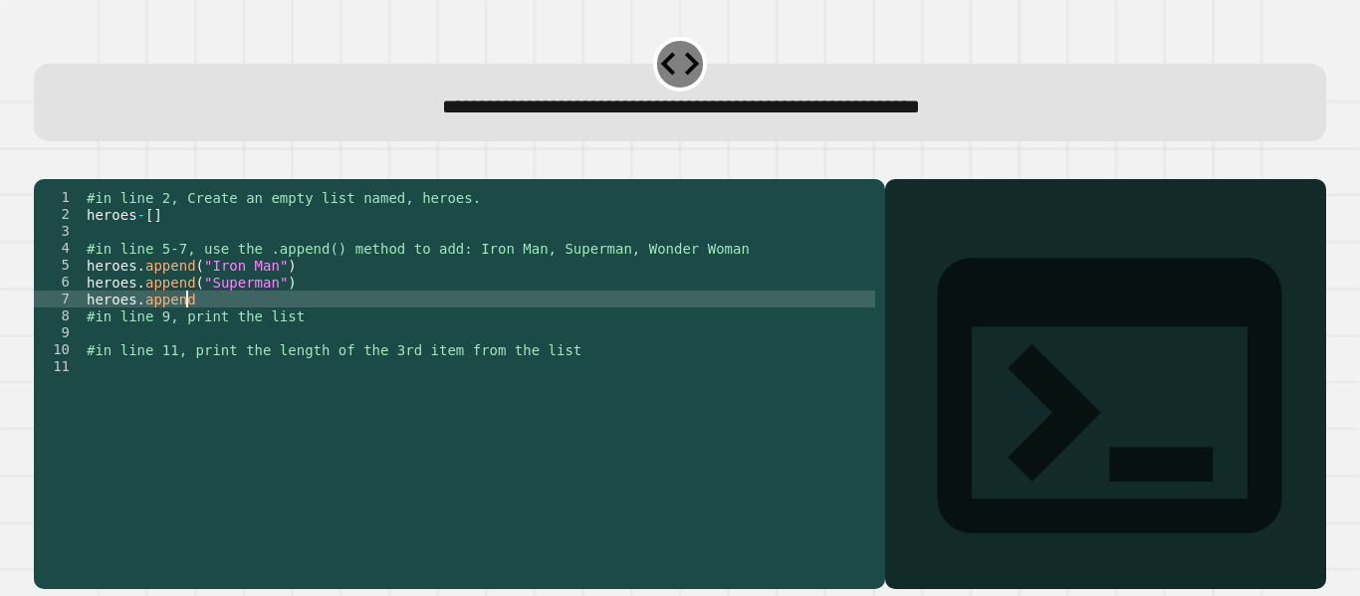
scroll to position [0, 7]
type textarea "**********"
click at [103, 354] on div "#in line 2, Create an empty list named, heroes. heroes - [ ] #in line 5-7, use …" at bounding box center [479, 366] width 792 height 355
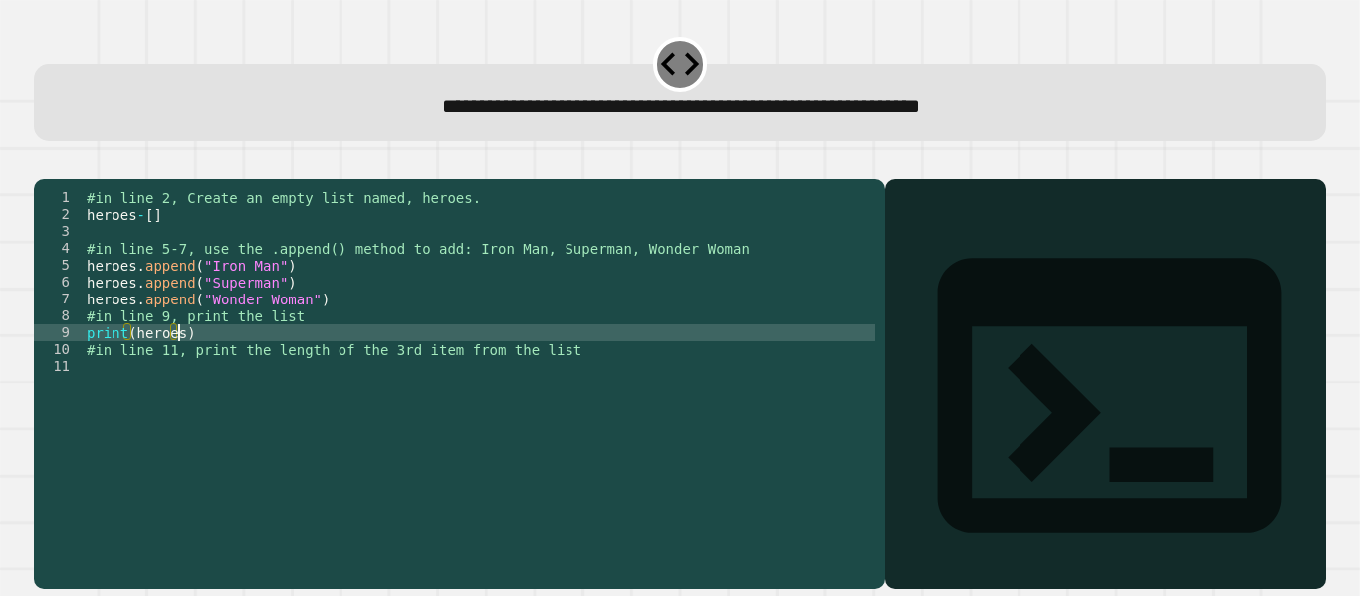
scroll to position [0, 6]
click at [197, 393] on div "#in line 2, Create an empty list named, heroes. heroes - [ ] #in line 5-7, use …" at bounding box center [479, 366] width 792 height 355
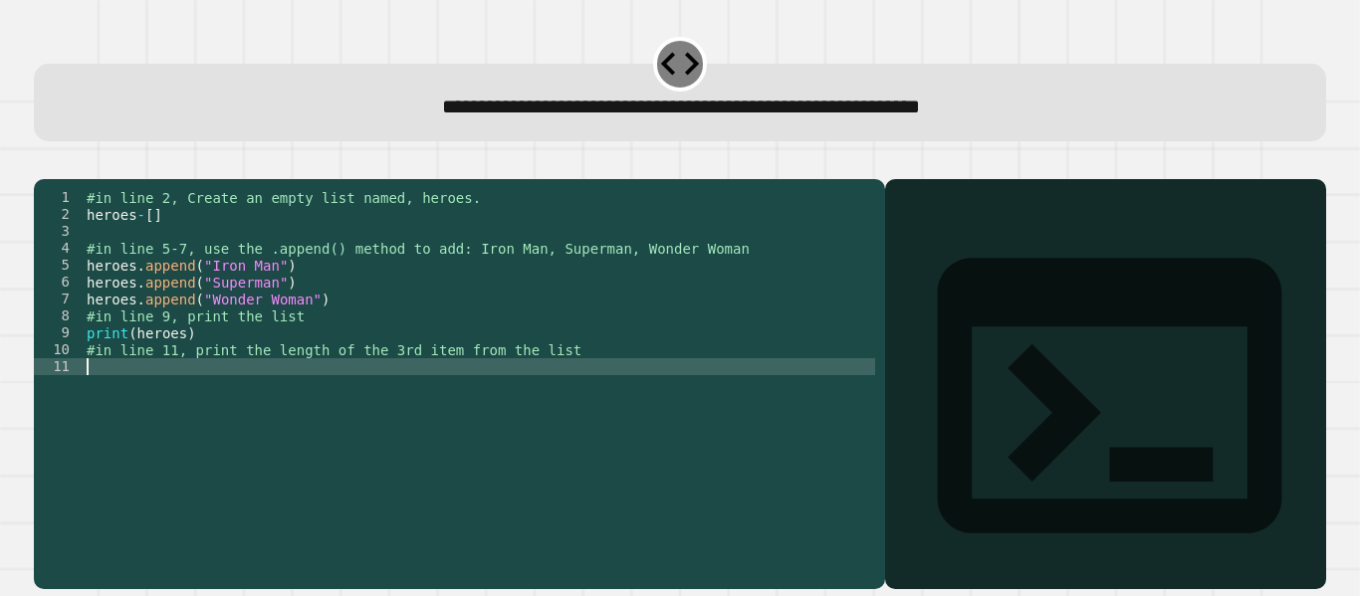
scroll to position [0, 0]
click at [44, 163] on button "button" at bounding box center [44, 163] width 0 height 0
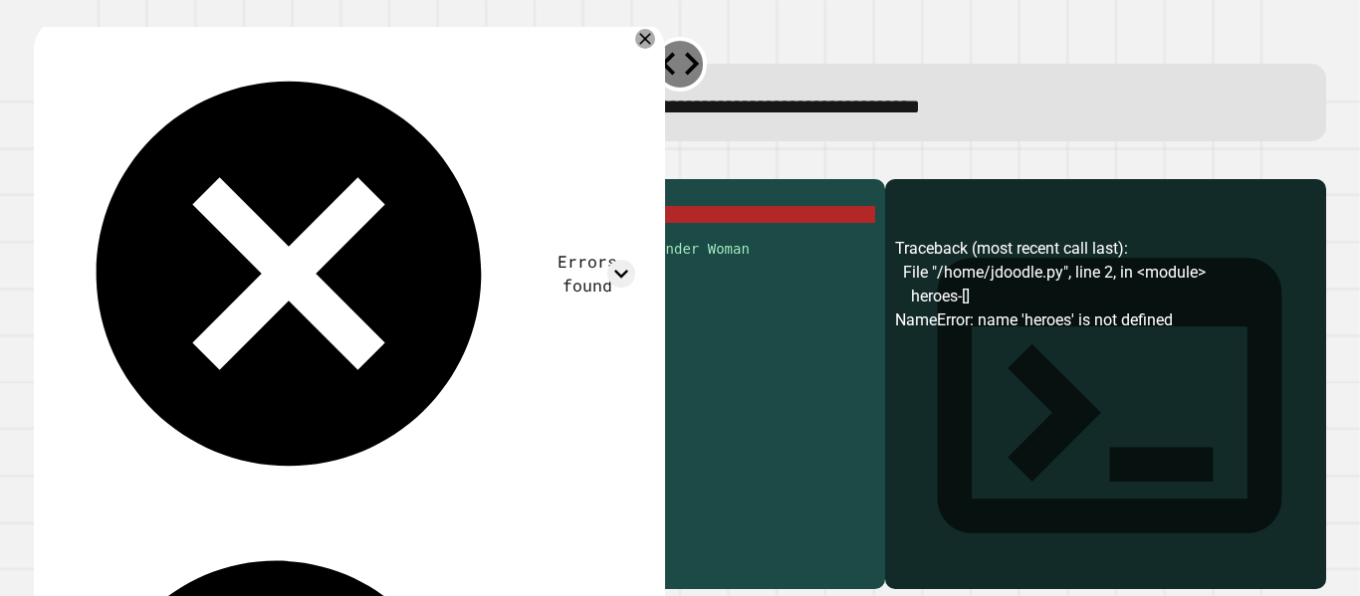
click at [152, 242] on div "#in line 2, Create an empty list named, heroes. heroes - [ ] #in line 5-7, use …" at bounding box center [479, 366] width 792 height 355
click at [145, 243] on div "#in line 2, Create an empty list named, heroes. heroes - [ ] #in line 5-7, use …" at bounding box center [479, 366] width 792 height 355
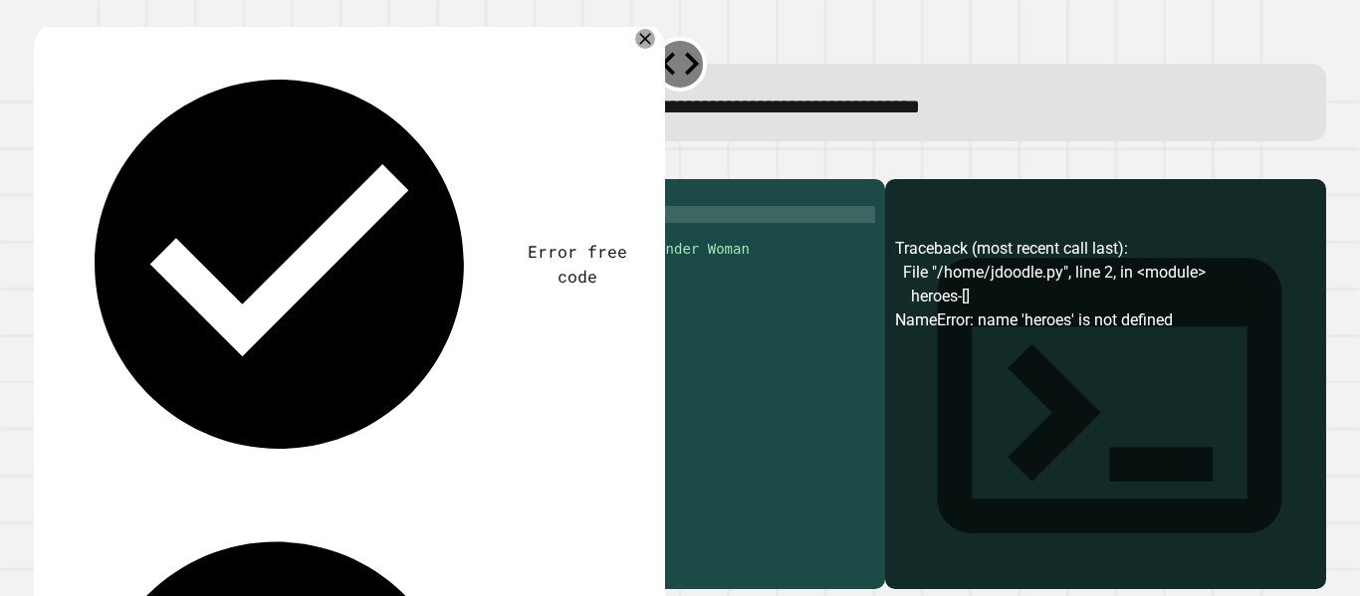
scroll to position [0, 3]
click at [44, 163] on icon "button" at bounding box center [44, 163] width 0 height 0
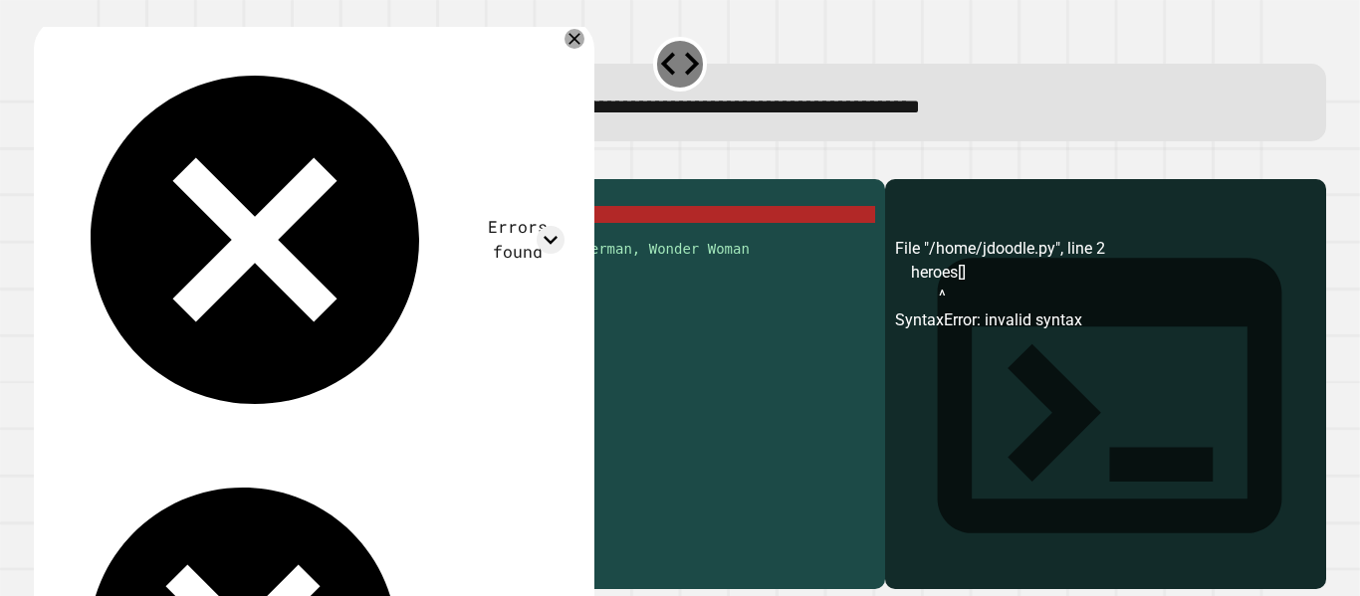
click at [130, 241] on div "#in line 2, Create an empty list named, heroes. heroes [ ] #in line 5-7, use th…" at bounding box center [479, 366] width 792 height 355
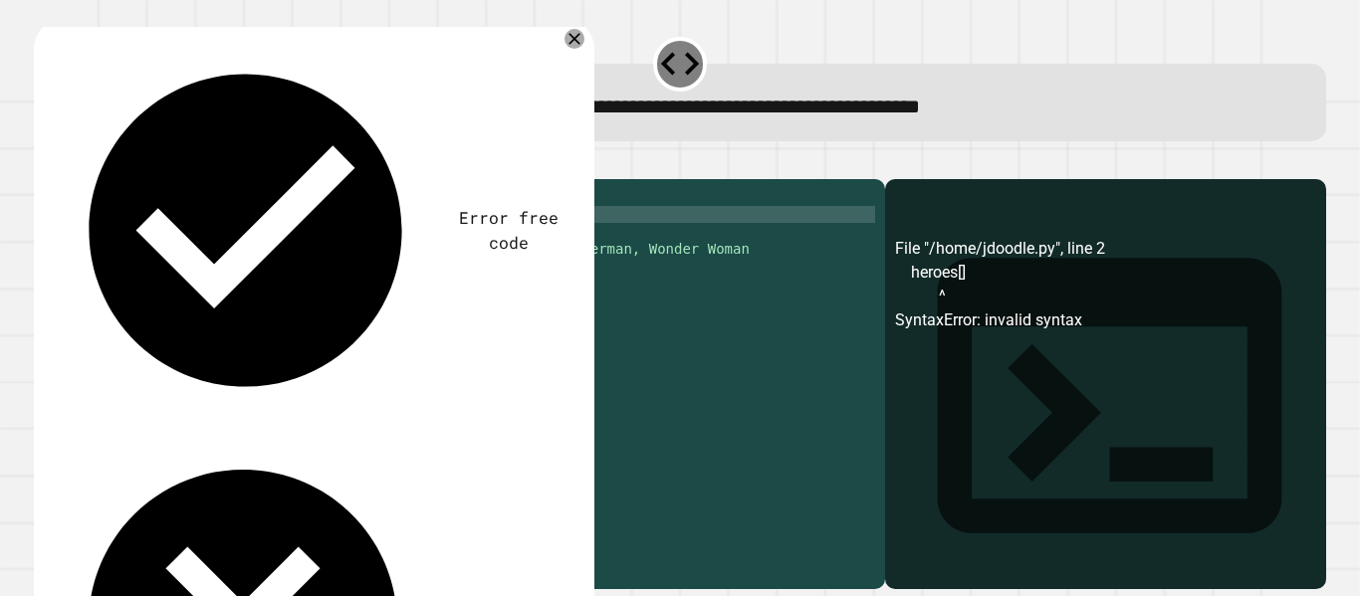
click at [44, 163] on button "button" at bounding box center [44, 163] width 0 height 0
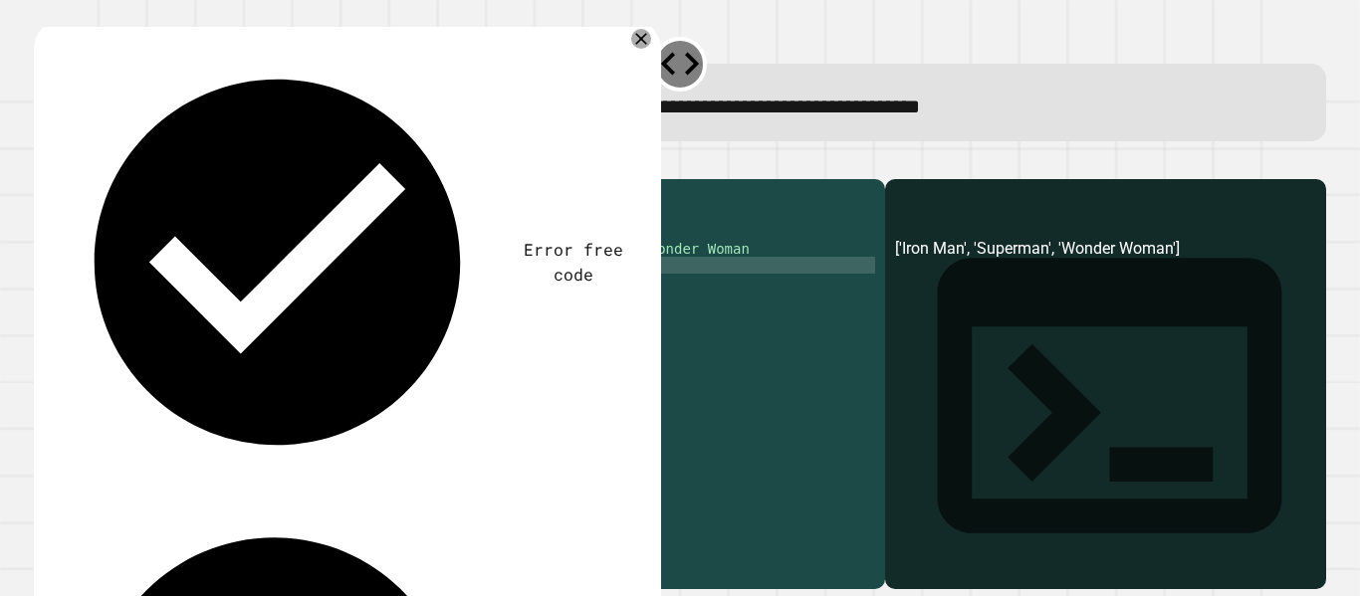
click at [198, 296] on div "#in line 2, Create an empty list named, heroes. heroes = [ ] #in line 5-7, use …" at bounding box center [479, 366] width 792 height 355
click at [203, 307] on div "#in line 2, Create an empty list named, heroes. heroes = [ ] #in line 5-7, use …" at bounding box center [479, 366] width 792 height 355
click at [297, 326] on div "#in line 2, Create an empty list named, heroes. heroes = [ ] #in line 5-7, use …" at bounding box center [479, 366] width 792 height 355
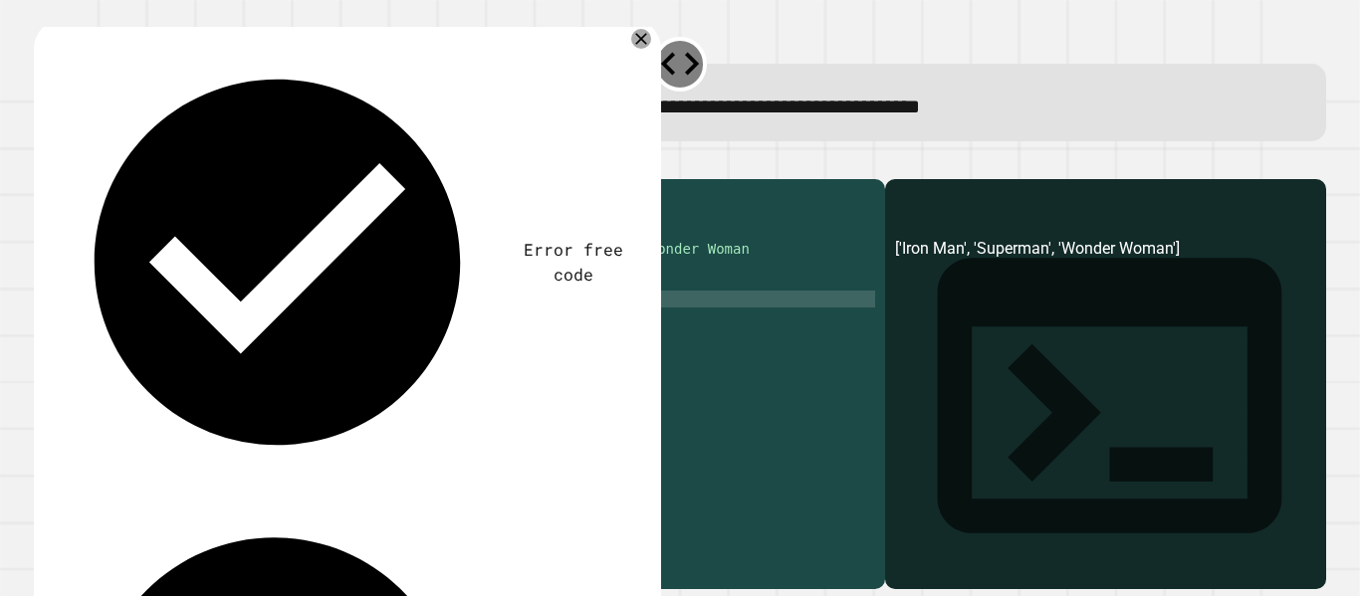
click at [199, 326] on div "#in line 2, Create an empty list named, heroes. heroes = [ ] #in line 5-7, use …" at bounding box center [479, 366] width 792 height 355
type textarea "**********"
click at [211, 407] on div "#in line 2, Create an empty list named, heroes. heroes = [ ] #in line 5-7, use …" at bounding box center [479, 366] width 792 height 355
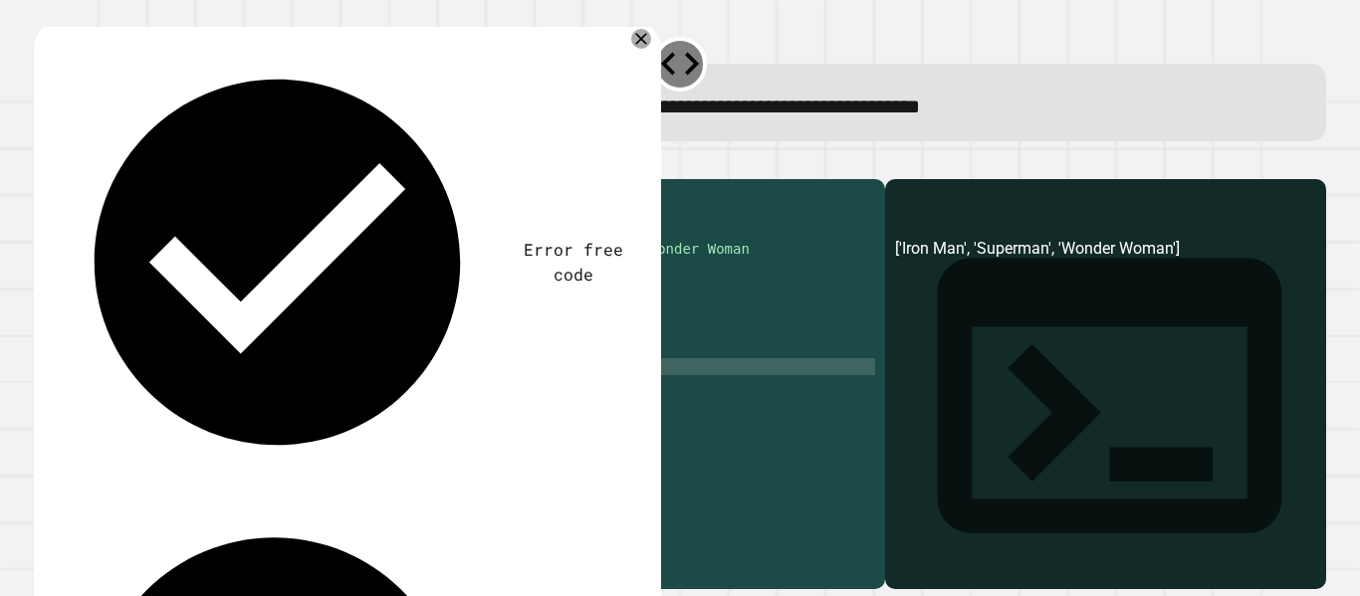
type textarea "*"
click at [44, 163] on icon "button" at bounding box center [44, 163] width 0 height 0
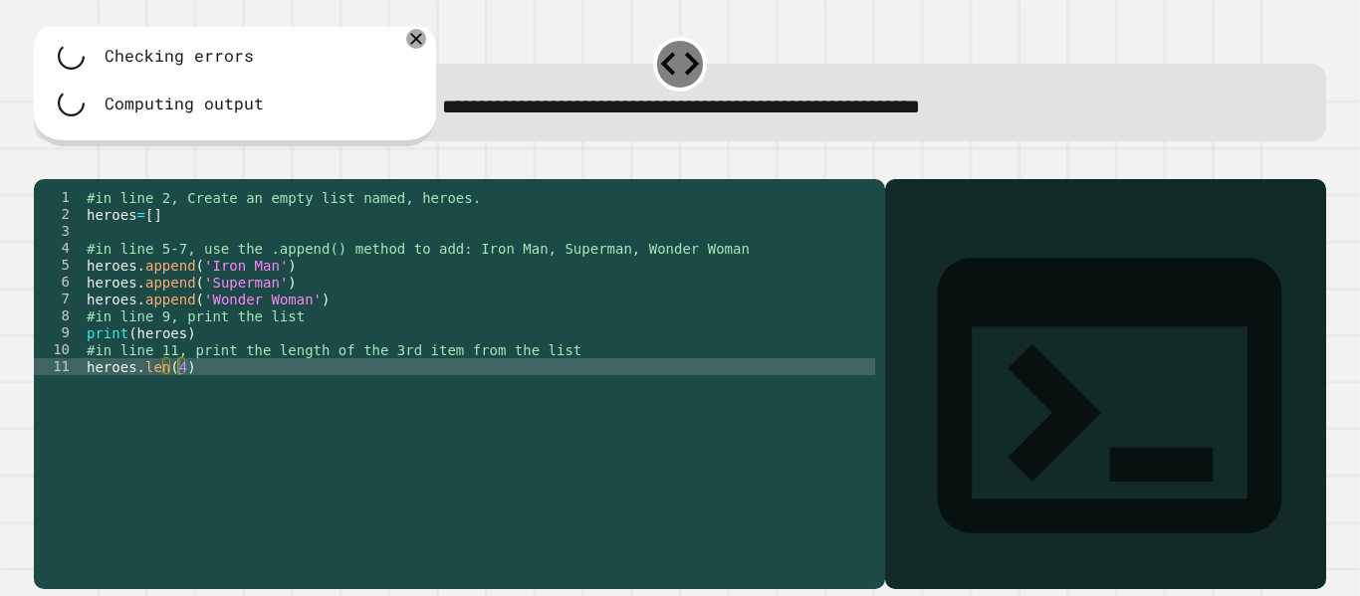
click at [176, 397] on div "#in line 2, Create an empty list named, heroes. heroes = [ ] #in line 5-7, use …" at bounding box center [479, 366] width 792 height 355
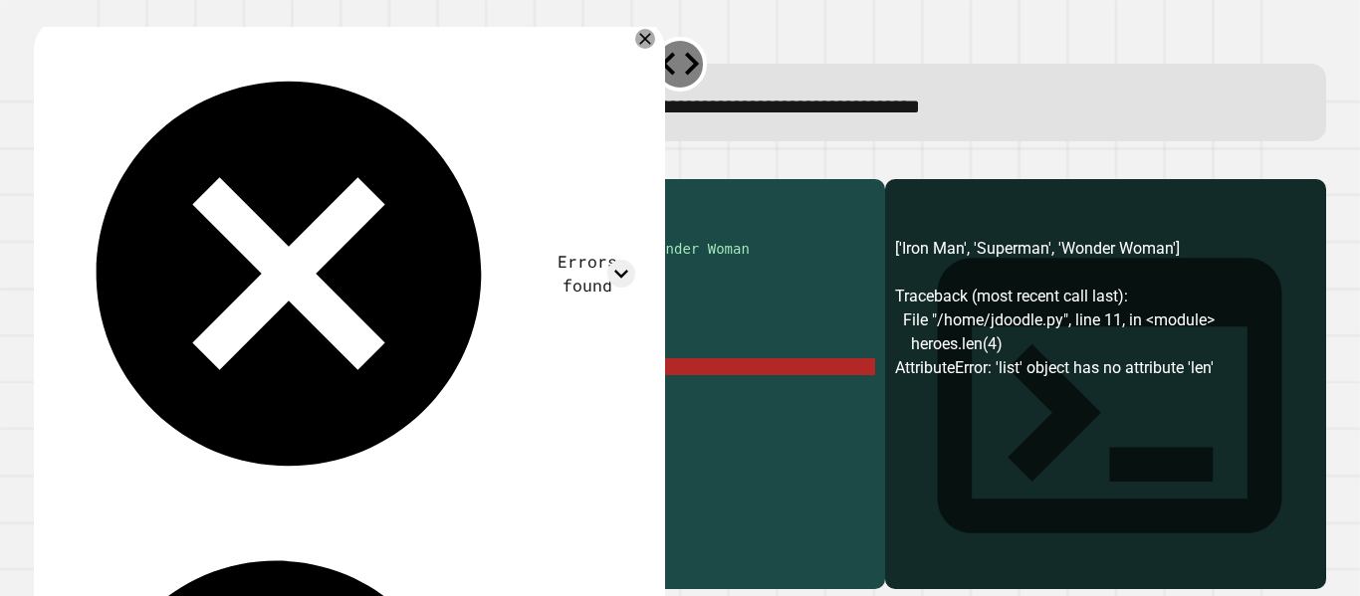
type textarea "**********"
click at [63, 178] on icon "button" at bounding box center [57, 175] width 11 height 14
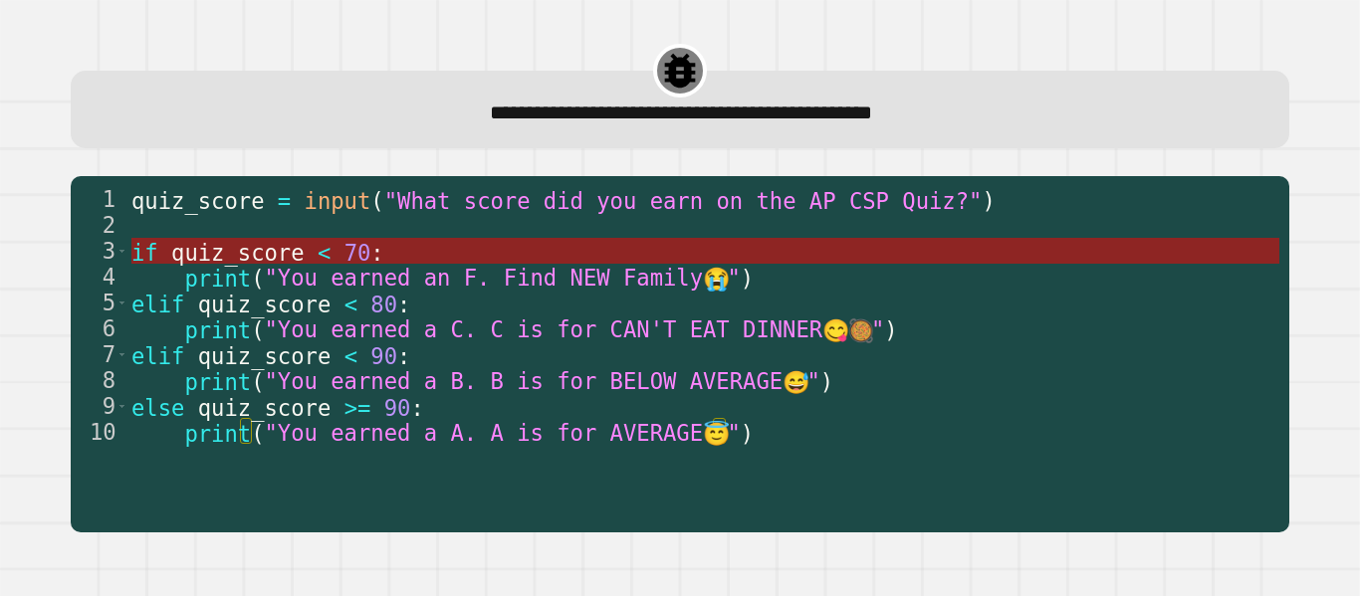
click at [371, 256] on span ":" at bounding box center [377, 252] width 13 height 26
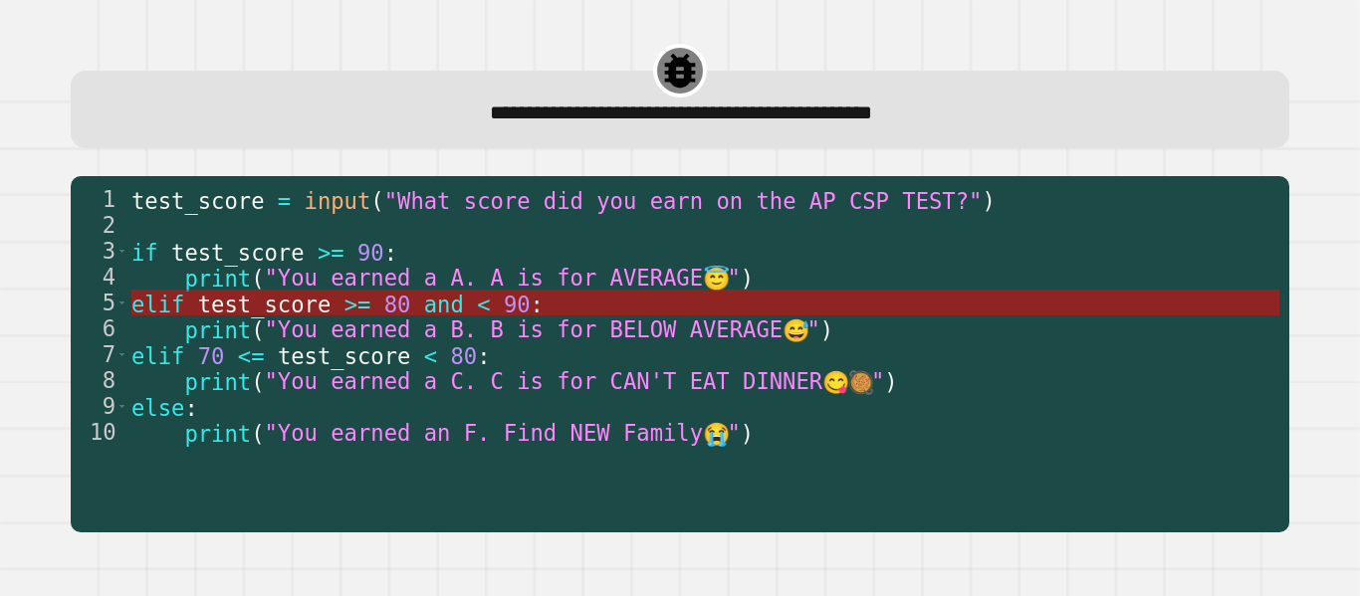
click at [231, 304] on span "test_score" at bounding box center [264, 304] width 133 height 26
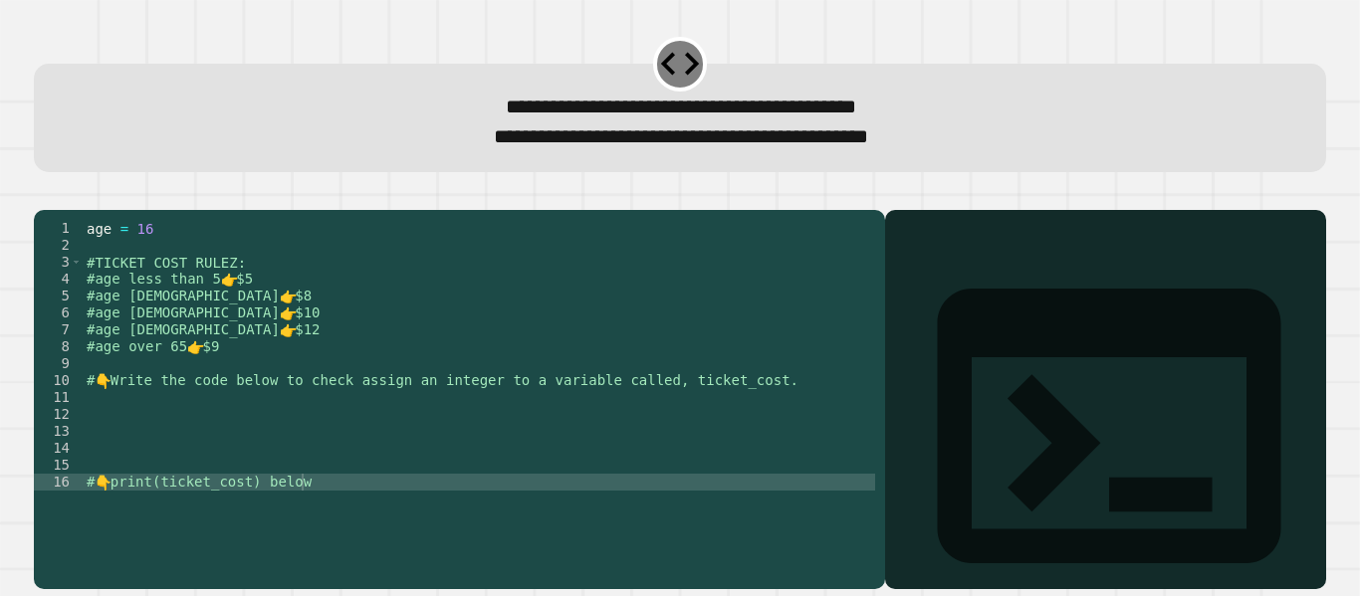
click at [217, 278] on div "age = [DEMOGRAPHIC_DATA] #TICKET COST RULEZ: #age less than 5 👉 $5 #age [DEMOGR…" at bounding box center [479, 381] width 792 height 322
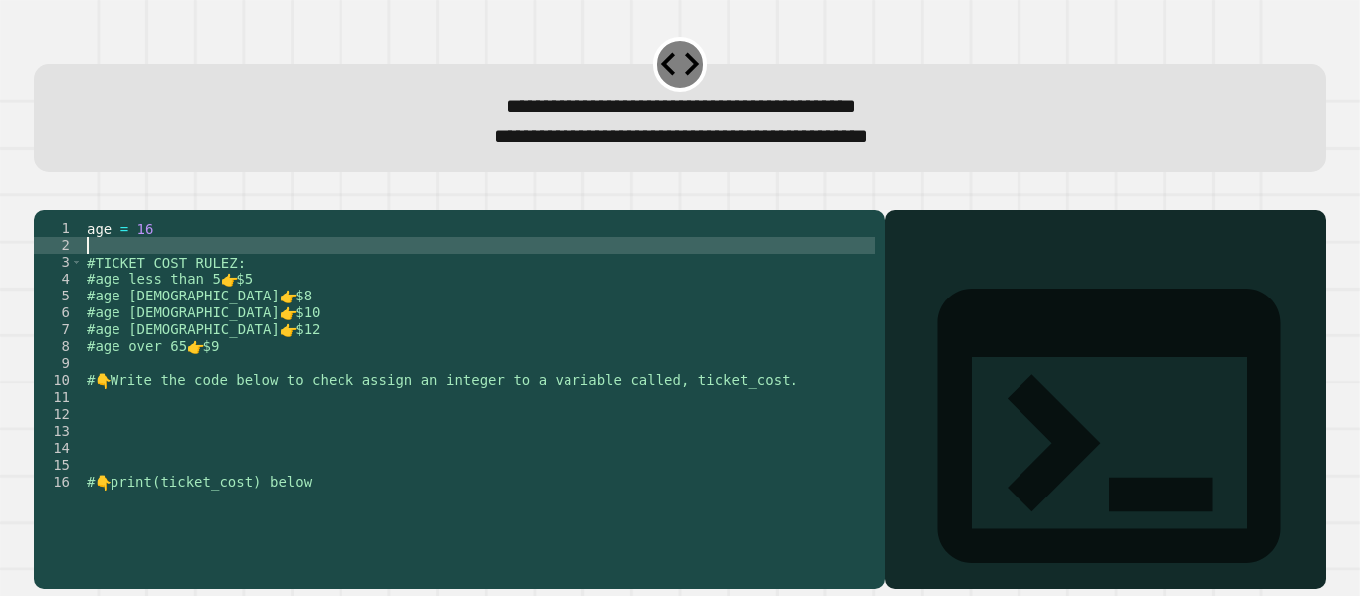
click at [224, 326] on div "age = [DEMOGRAPHIC_DATA] #TICKET COST RULEZ: #age less than 5 👉 $5 #age [DEMOGR…" at bounding box center [479, 381] width 792 height 322
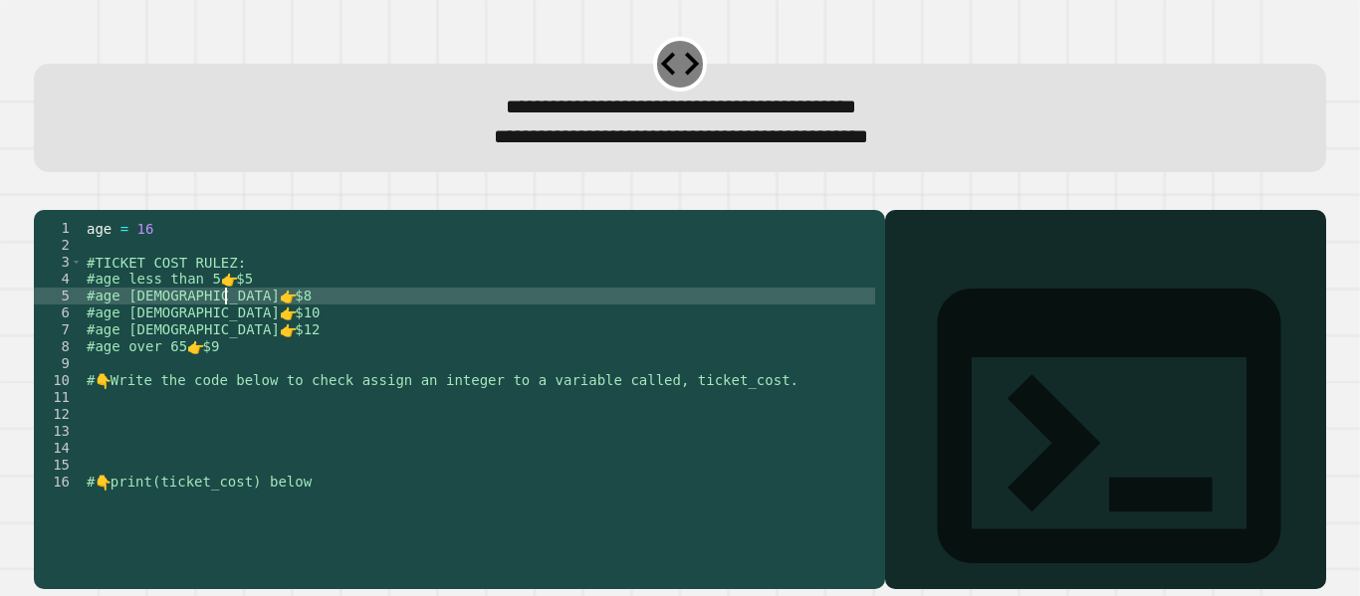
click at [278, 288] on div "age = [DEMOGRAPHIC_DATA] #TICKET COST RULEZ: #age less than 5 👉 $5 #age [DEMOGR…" at bounding box center [479, 381] width 792 height 322
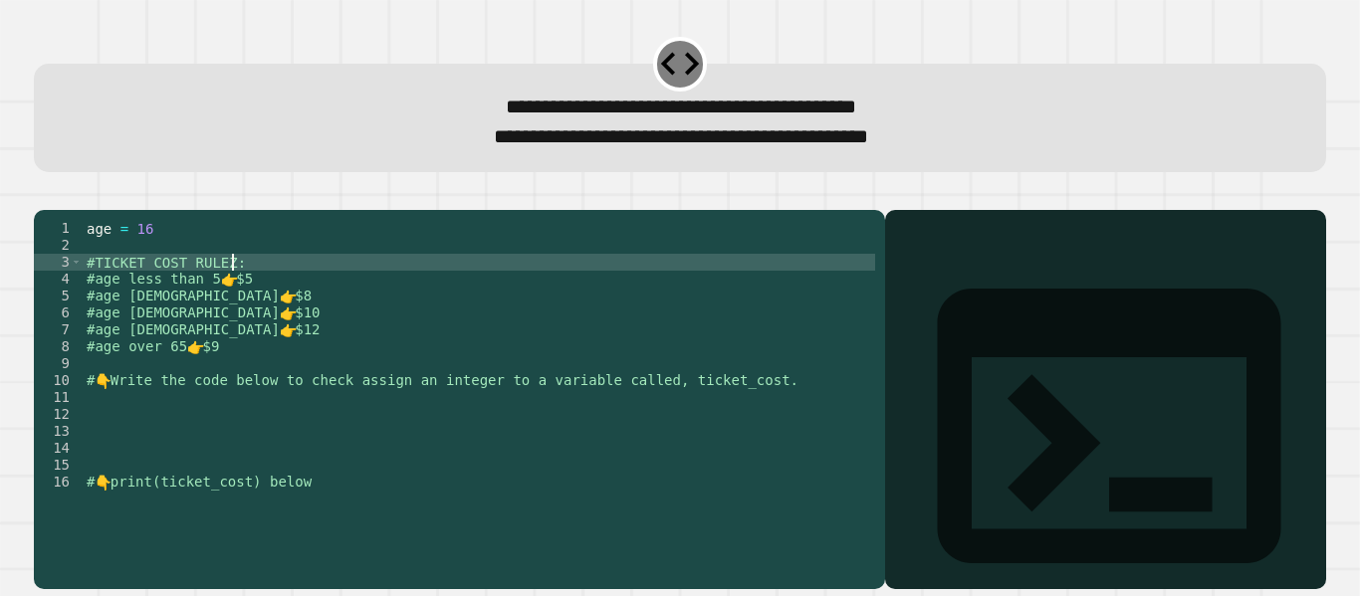
click at [218, 376] on div "age = [DEMOGRAPHIC_DATA] #TICKET COST RULEZ: #age less than 5 👉 $5 #age [DEMOGR…" at bounding box center [479, 381] width 792 height 322
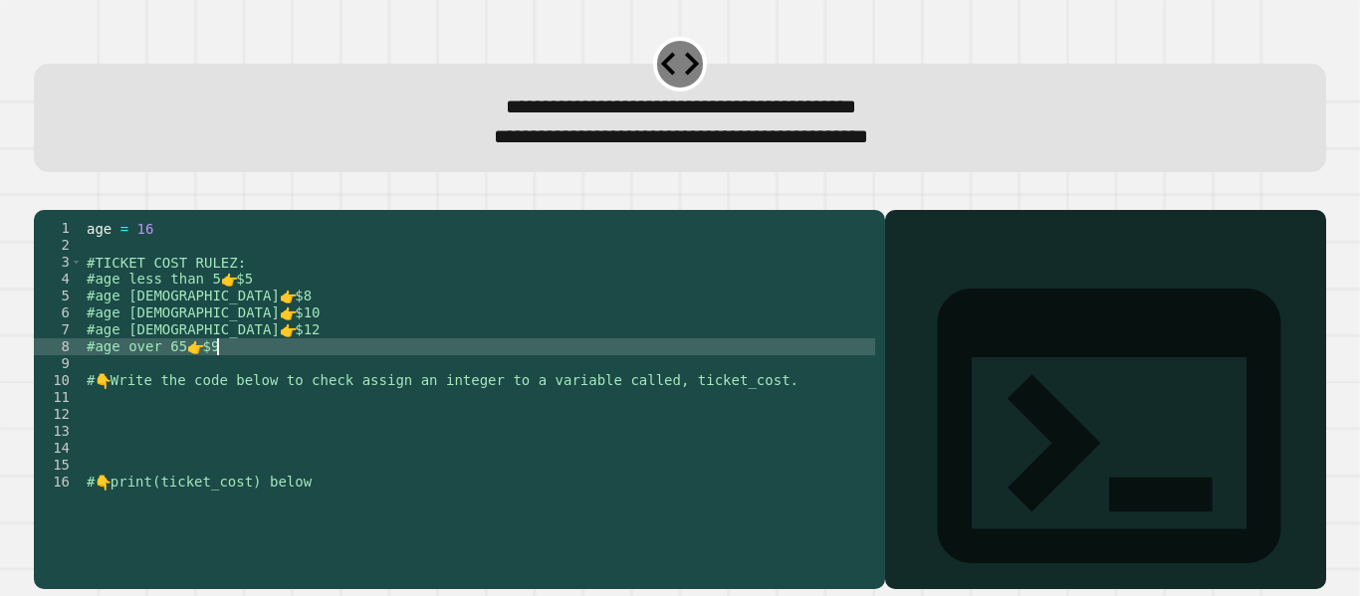
click at [173, 439] on div "age = [DEMOGRAPHIC_DATA] #TICKET COST RULEZ: #age less than 5 👉 $5 #age [DEMOGR…" at bounding box center [479, 381] width 792 height 322
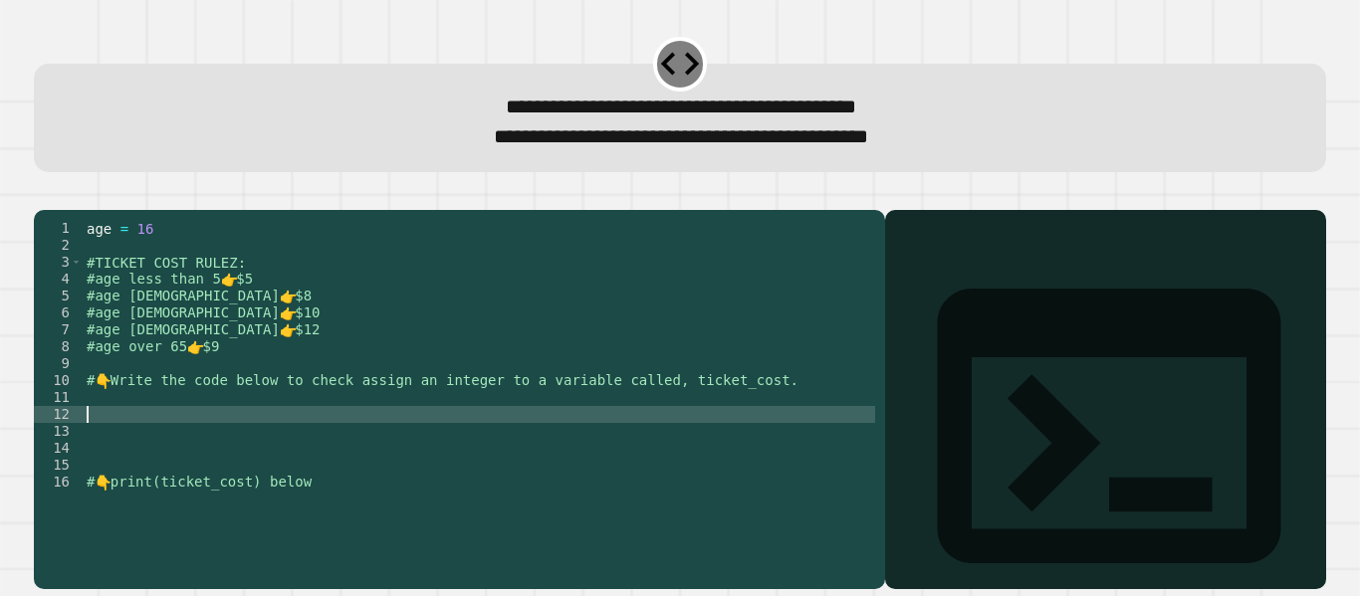
click at [163, 433] on div "age = [DEMOGRAPHIC_DATA] #TICKET COST RULEZ: #age less than 5 👉 $5 #age [DEMOGR…" at bounding box center [479, 381] width 792 height 322
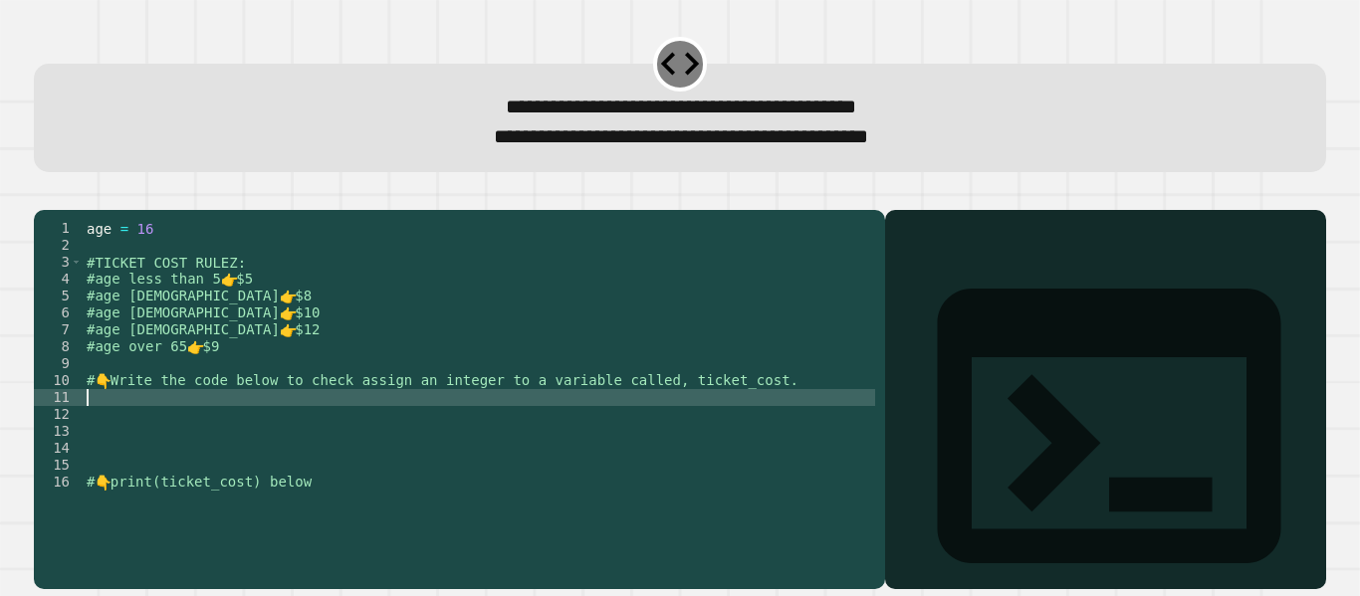
type textarea "*"
type textarea "**"
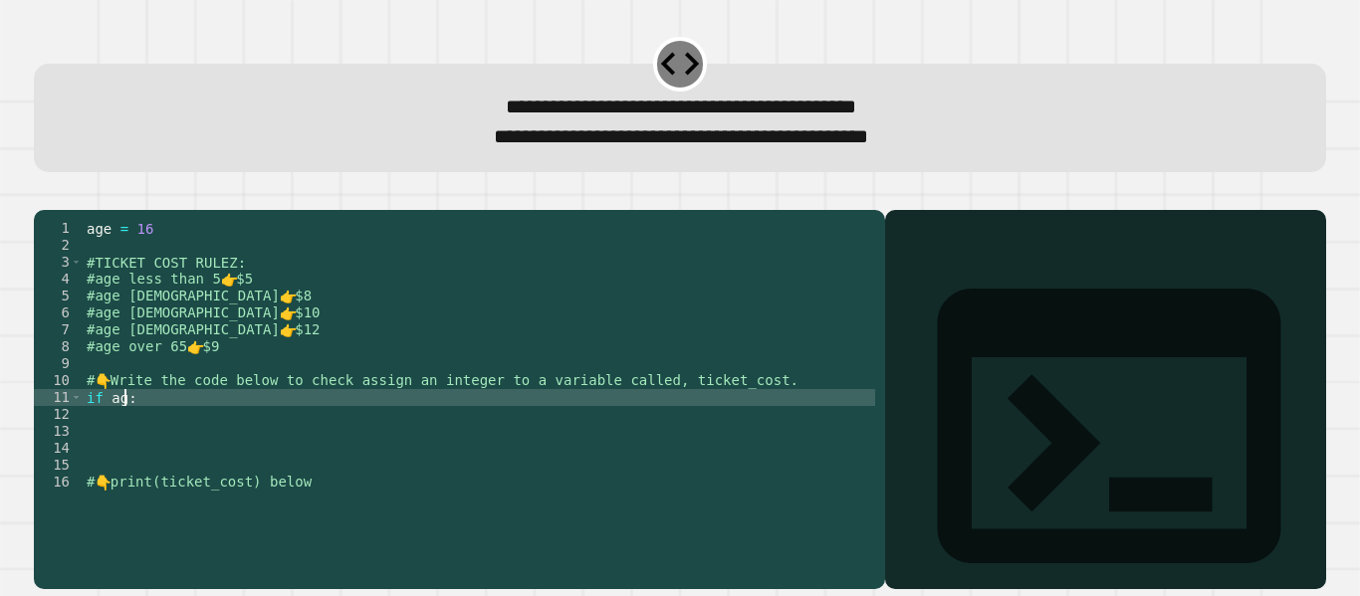
type textarea "*******"
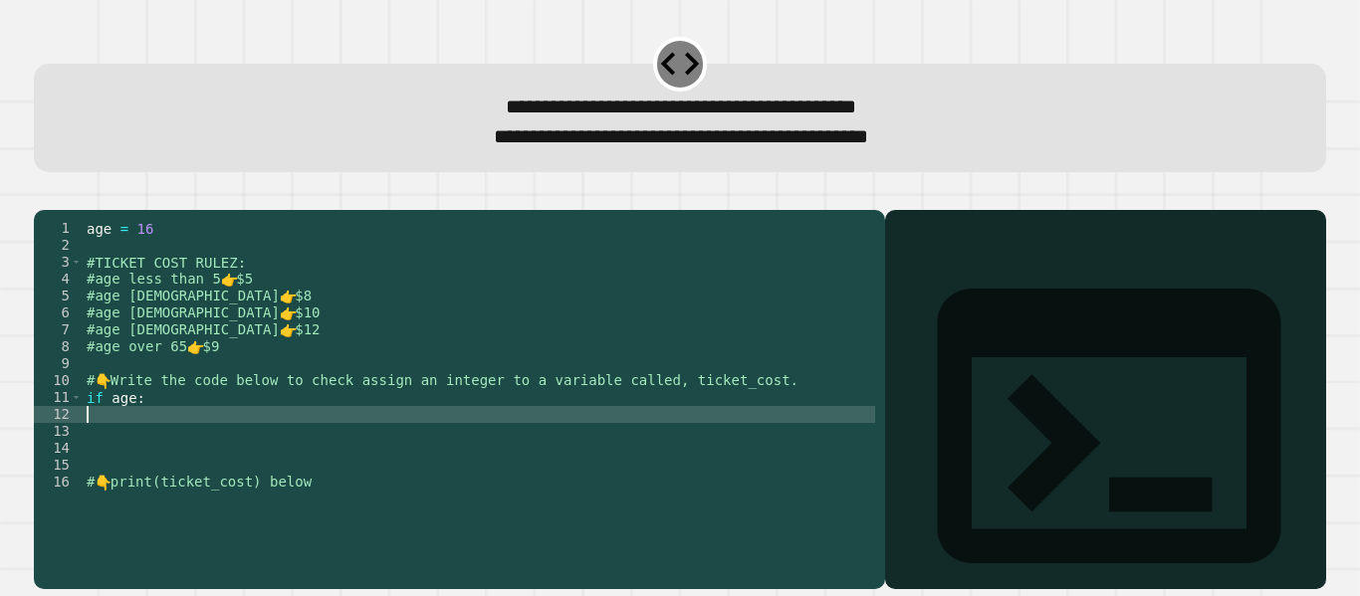
scroll to position [0, 0]
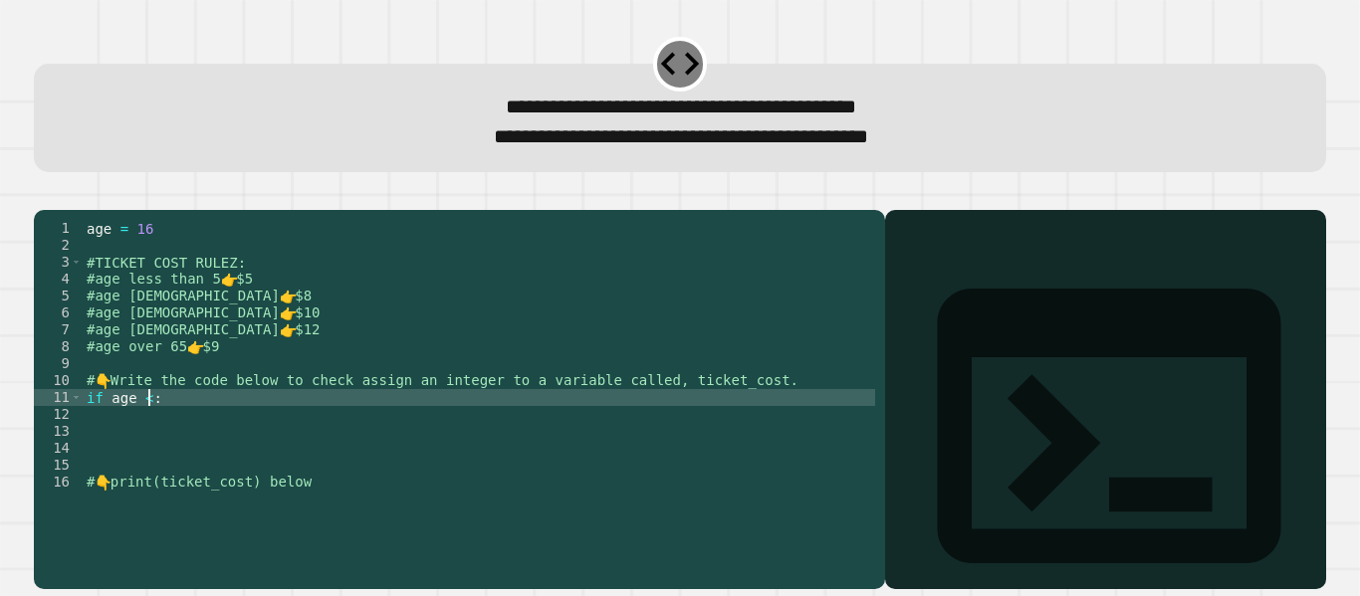
type textarea "**********"
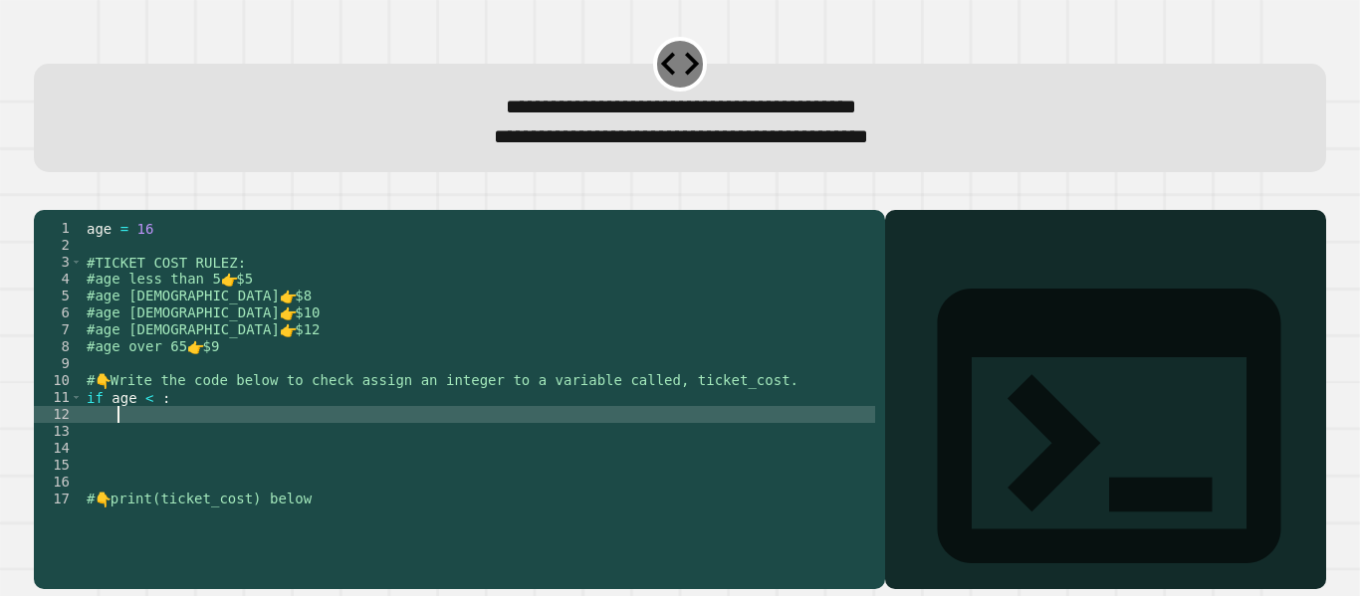
click at [148, 425] on div "age = [DEMOGRAPHIC_DATA] #TICKET COST RULEZ: #age less than 5 👉 $5 #age [DEMOGR…" at bounding box center [479, 381] width 792 height 322
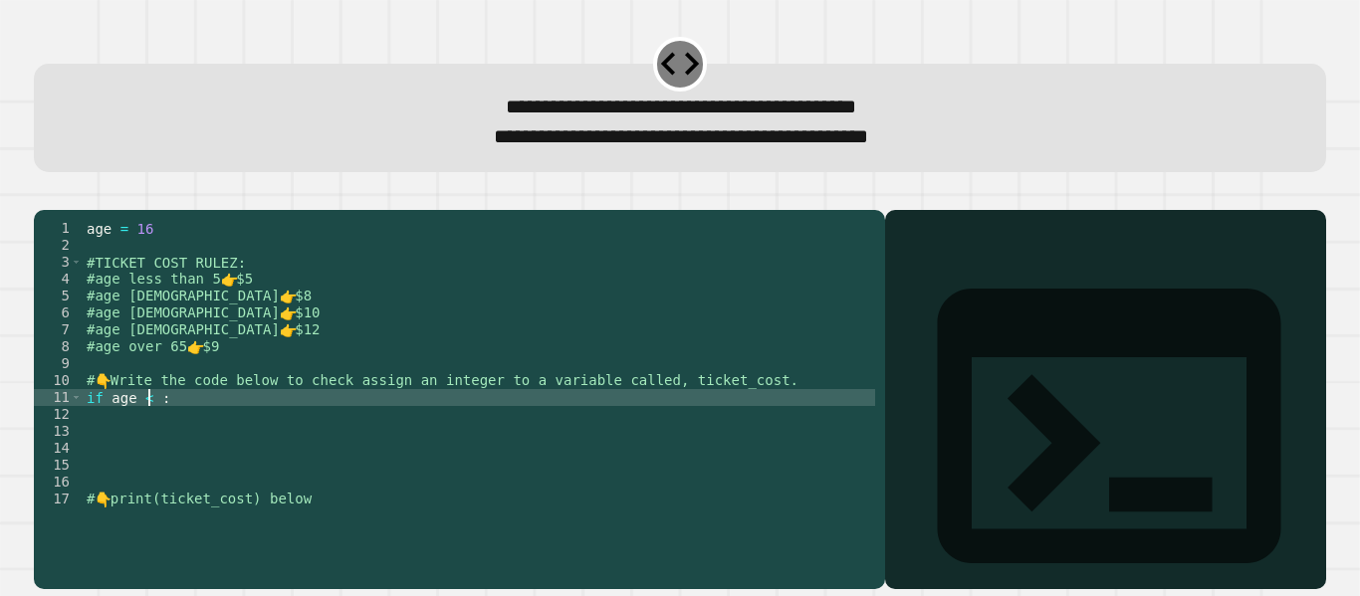
type textarea "**********"
click at [218, 457] on div "age = [DEMOGRAPHIC_DATA] #TICKET COST RULEZ: #age less than 5 👉 $5 #age [DEMOGR…" at bounding box center [479, 381] width 792 height 322
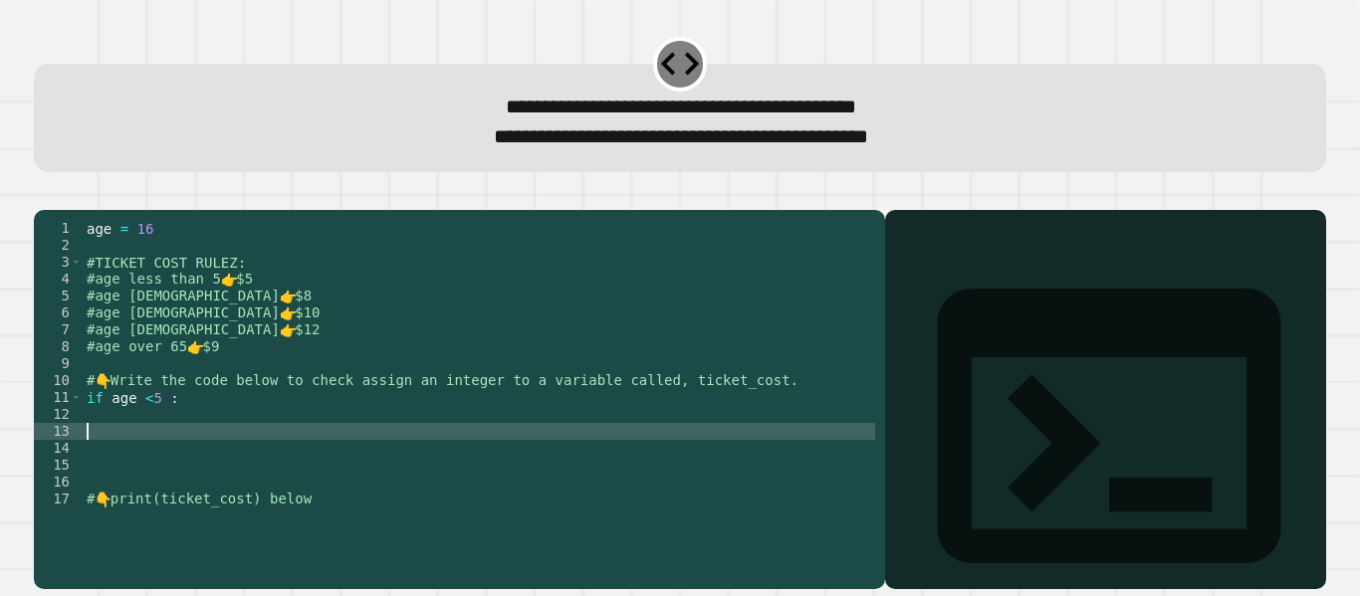
scroll to position [0, 0]
click at [204, 449] on div "age = [DEMOGRAPHIC_DATA] #TICKET COST RULEZ: #age less than 5 👉 $5 #age [DEMOGR…" at bounding box center [479, 381] width 792 height 322
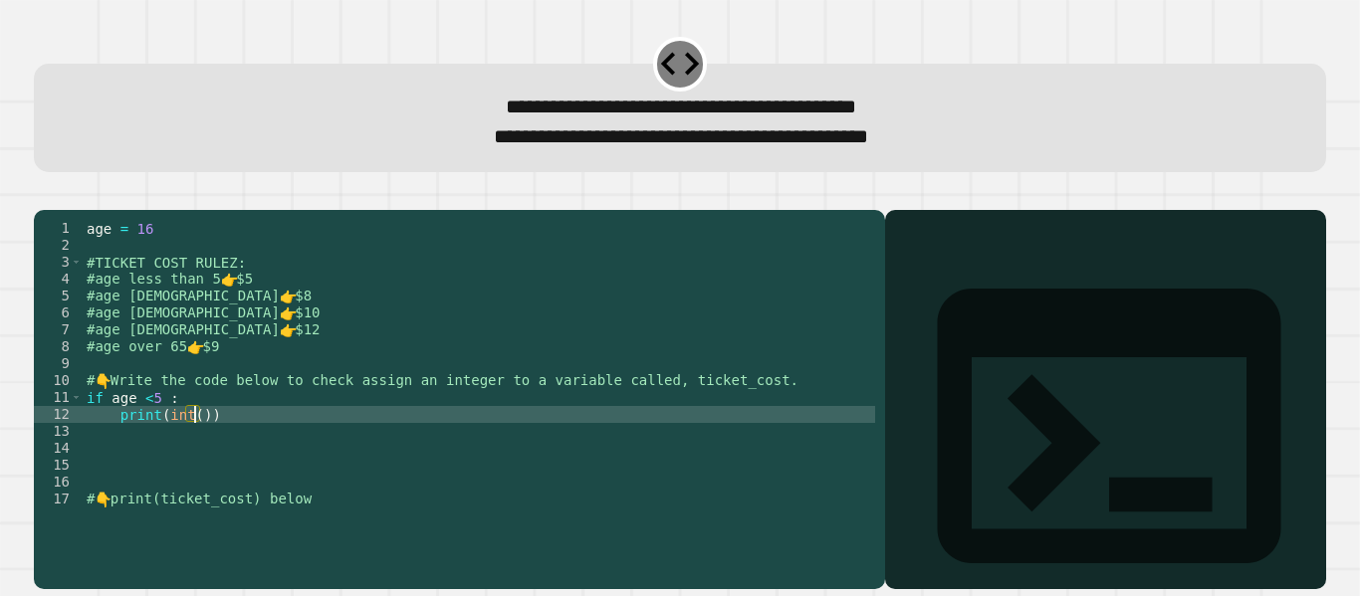
scroll to position [0, 8]
click at [175, 443] on div "age = [DEMOGRAPHIC_DATA] #TICKET COST RULEZ: #age less than 5 👉 $5 #age [DEMOGR…" at bounding box center [479, 381] width 792 height 322
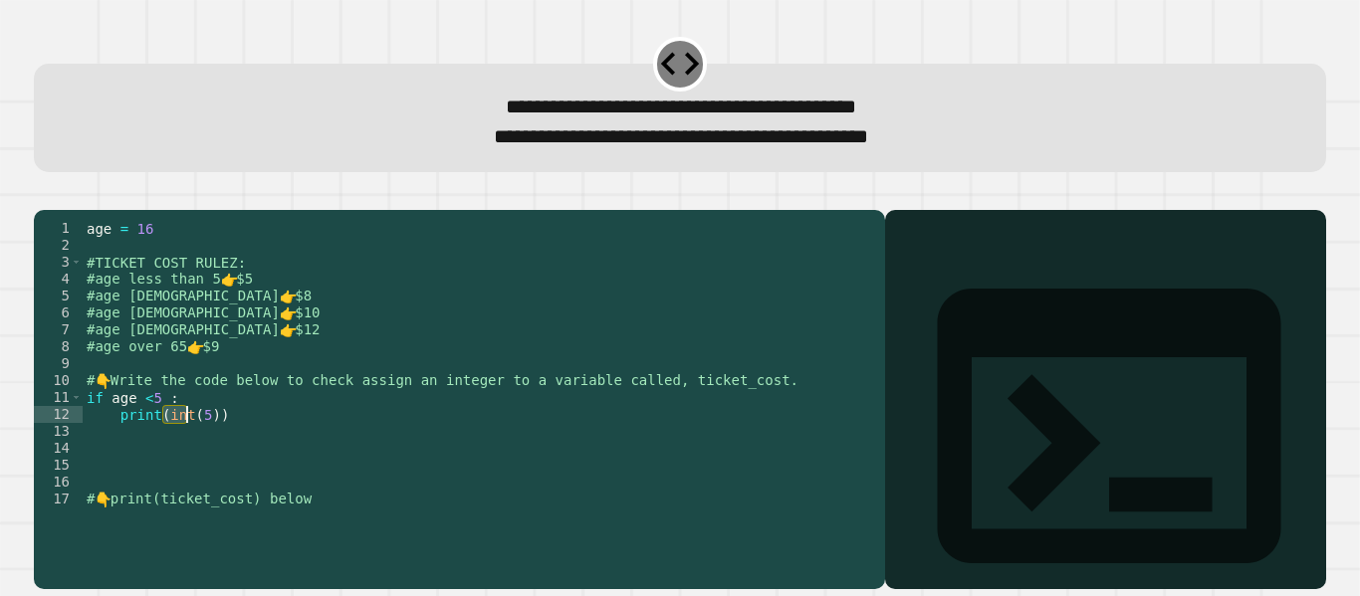
click at [175, 443] on div "age = [DEMOGRAPHIC_DATA] #TICKET COST RULEZ: #age less than 5 👉 $5 #age [DEMOGR…" at bounding box center [479, 381] width 792 height 322
click at [179, 443] on div "age = [DEMOGRAPHIC_DATA] #TICKET COST RULEZ: #age less than 5 👉 $5 #age [DEMOGR…" at bounding box center [479, 364] width 792 height 288
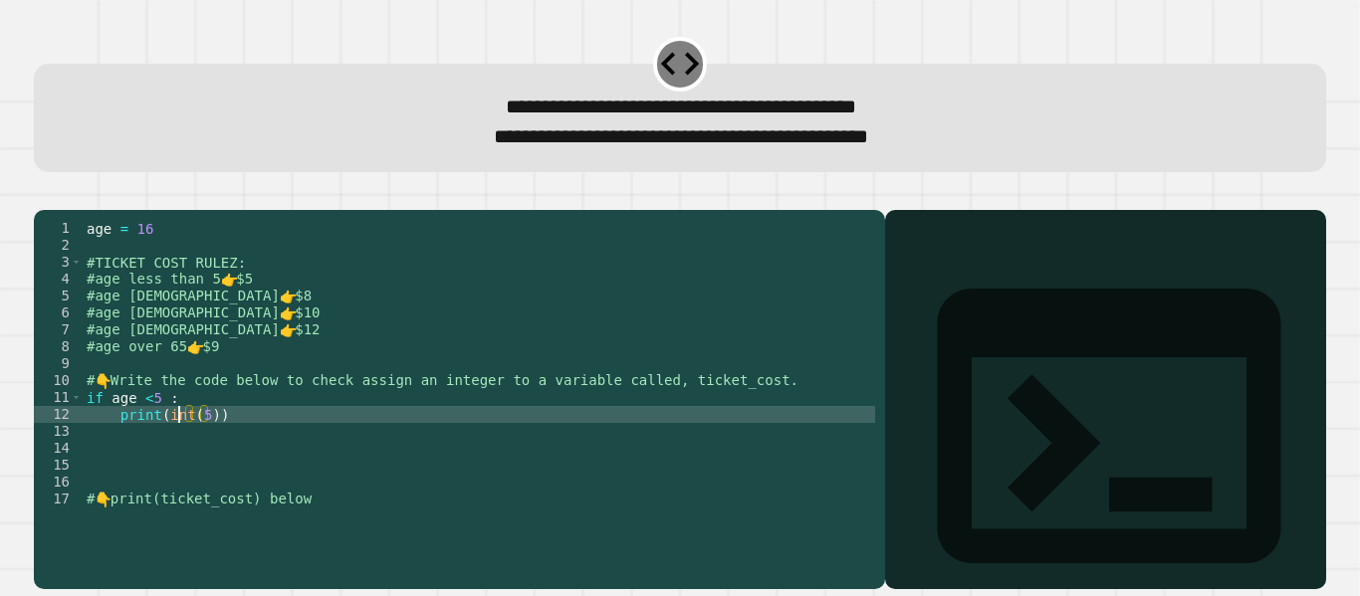
click at [179, 443] on div "age = [DEMOGRAPHIC_DATA] #TICKET COST RULEZ: #age less than 5 👉 $5 #age [DEMOGR…" at bounding box center [479, 381] width 792 height 322
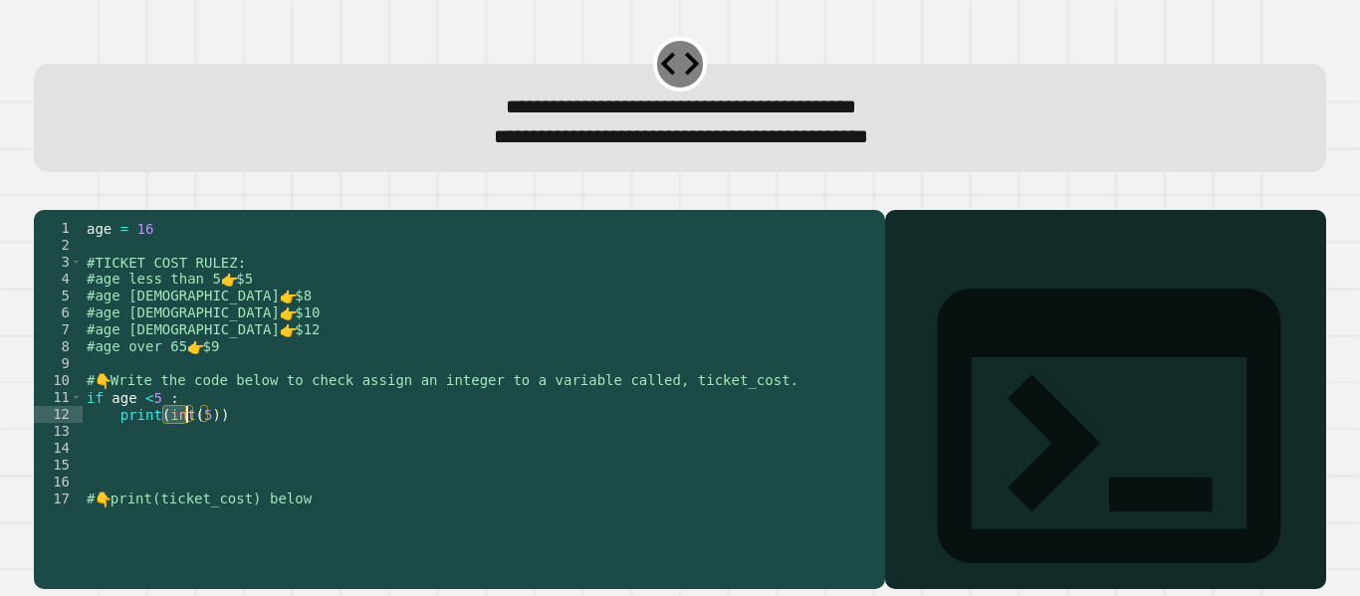
click at [189, 447] on div "age = [DEMOGRAPHIC_DATA] #TICKET COST RULEZ: #age less than 5 👉 $5 #age [DEMOGR…" at bounding box center [479, 364] width 792 height 288
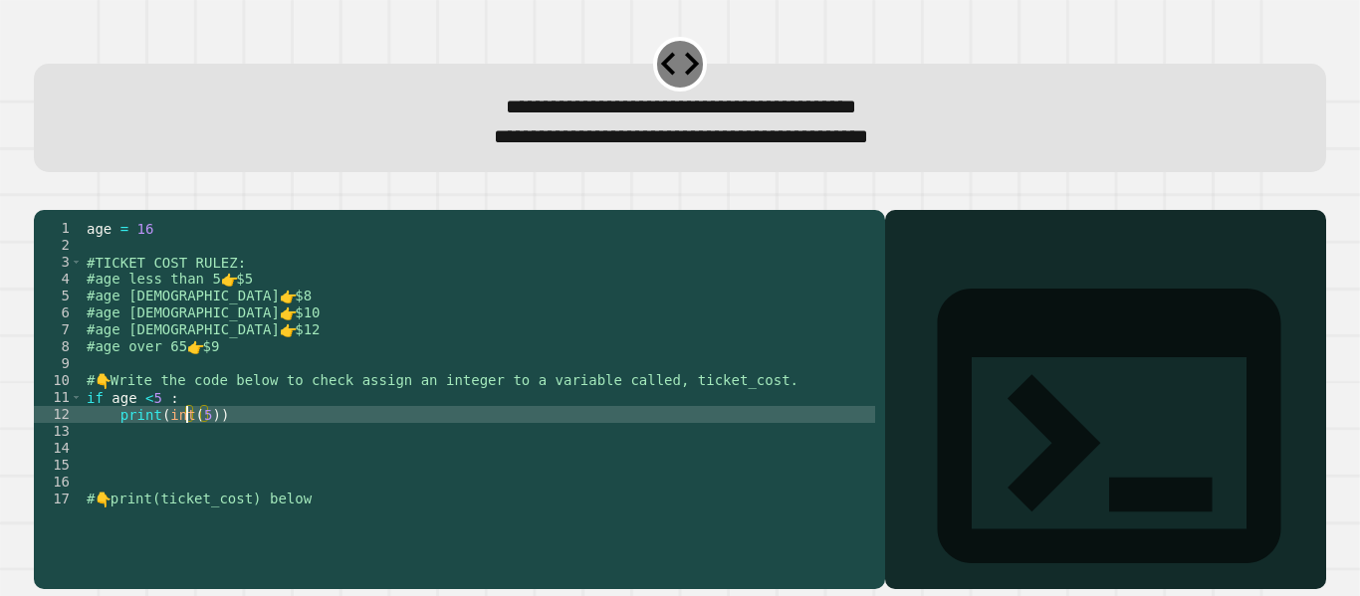
click at [189, 447] on div "age = [DEMOGRAPHIC_DATA] #TICKET COST RULEZ: #age less than 5 👉 $5 #age [DEMOGR…" at bounding box center [479, 381] width 792 height 322
click at [167, 444] on div "age = [DEMOGRAPHIC_DATA] #TICKET COST RULEZ: #age less than 5 👉 $5 #age [DEMOGR…" at bounding box center [479, 381] width 792 height 322
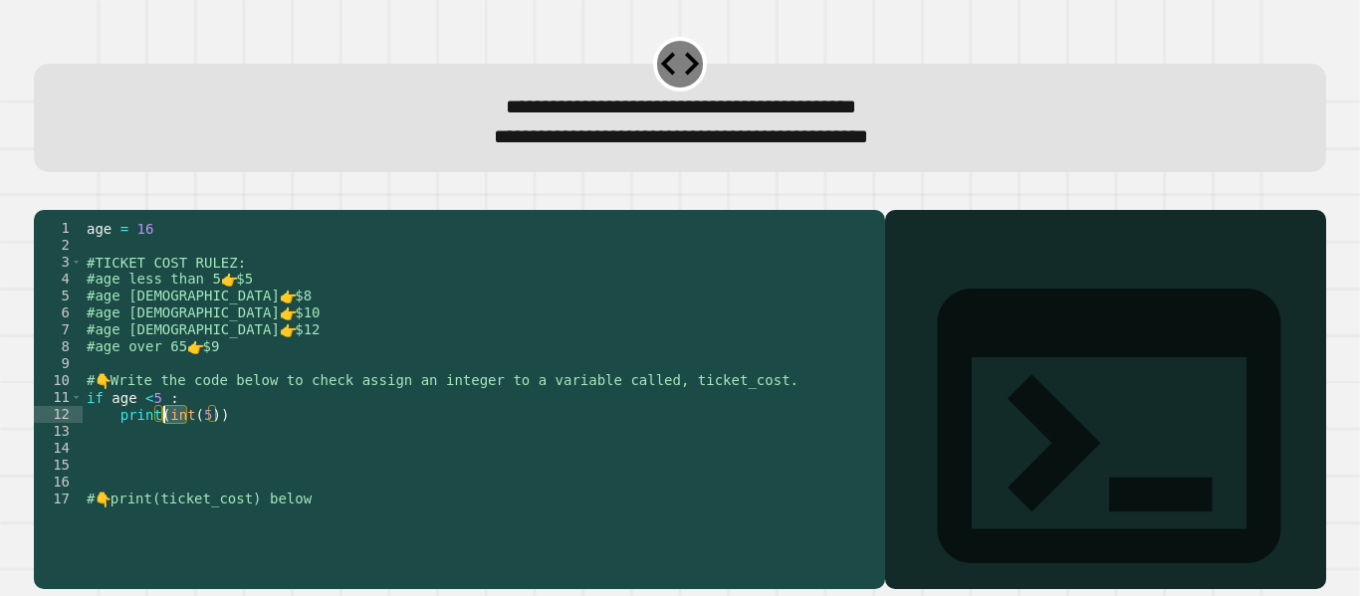
click at [192, 445] on div "age = [DEMOGRAPHIC_DATA] #TICKET COST RULEZ: #age less than 5 👉 $5 #age [DEMOGR…" at bounding box center [479, 381] width 792 height 322
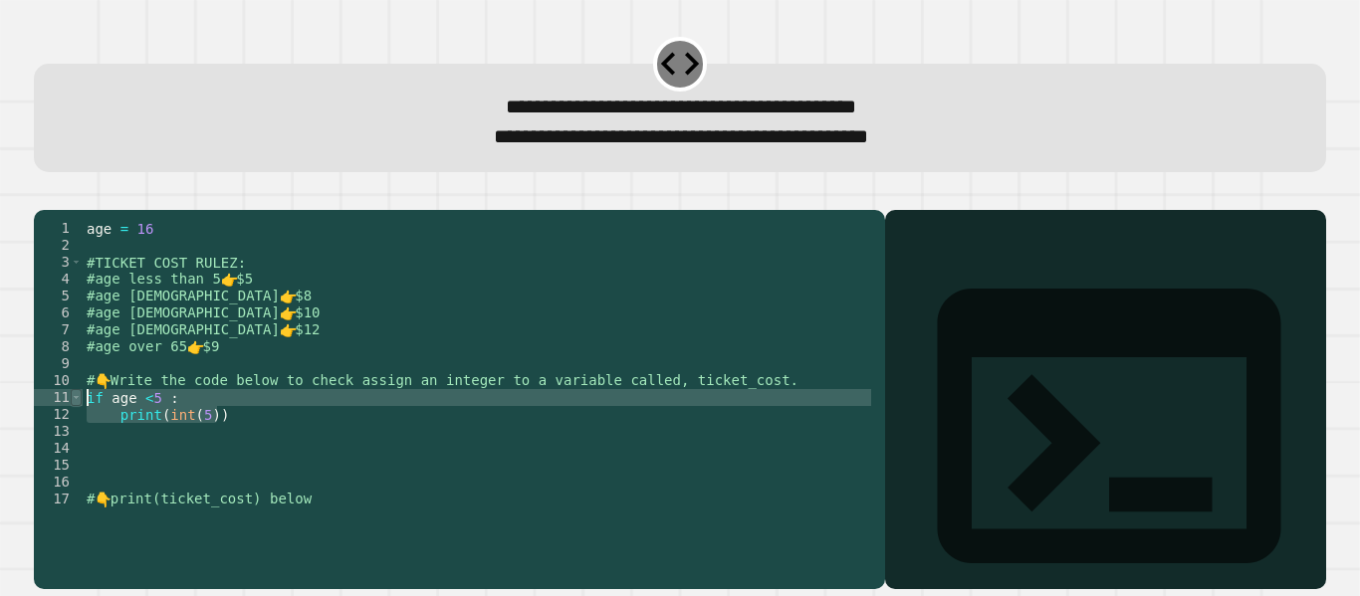
drag, startPoint x: 231, startPoint y: 450, endPoint x: 78, endPoint y: 424, distance: 155.5
click at [78, 424] on div "**********" at bounding box center [454, 364] width 841 height 288
type textarea "**********"
click at [123, 524] on div "age = [DEMOGRAPHIC_DATA] #TICKET COST RULEZ: #age less than 5 👉 $5 #age [DEMOGR…" at bounding box center [479, 381] width 792 height 322
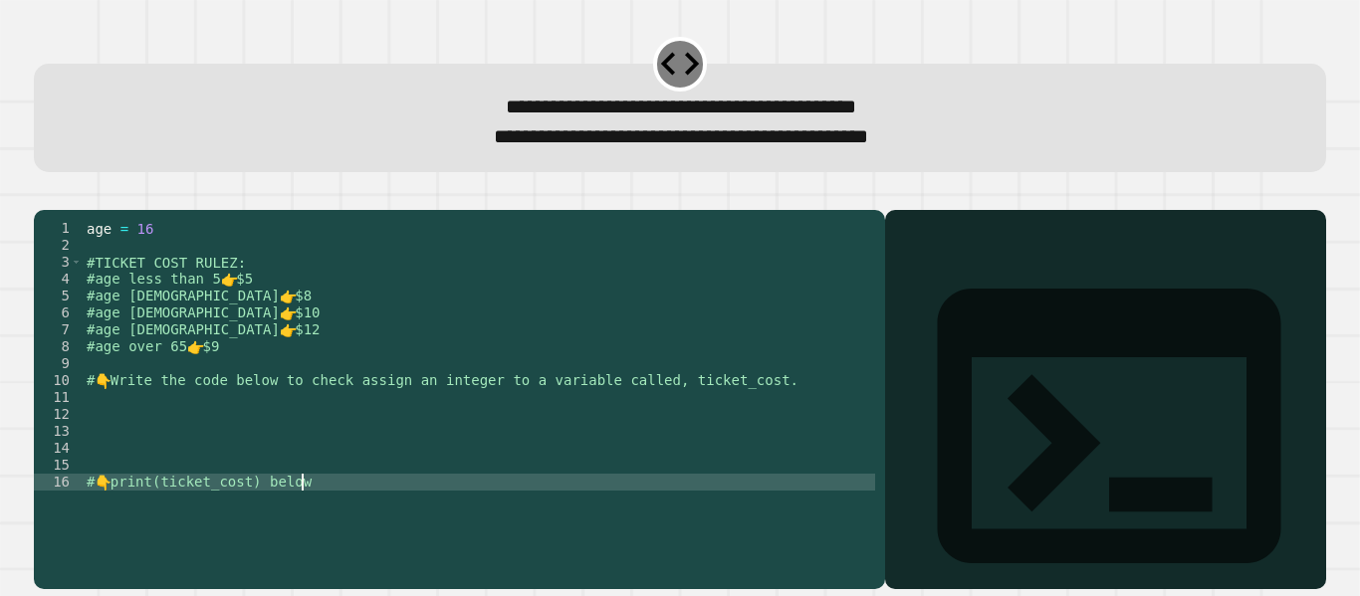
click at [126, 531] on div "age = [DEMOGRAPHIC_DATA] #TICKET COST RULEZ: #age less than 5 👉 $5 #age [DEMOGR…" at bounding box center [479, 381] width 792 height 322
type textarea "**********"
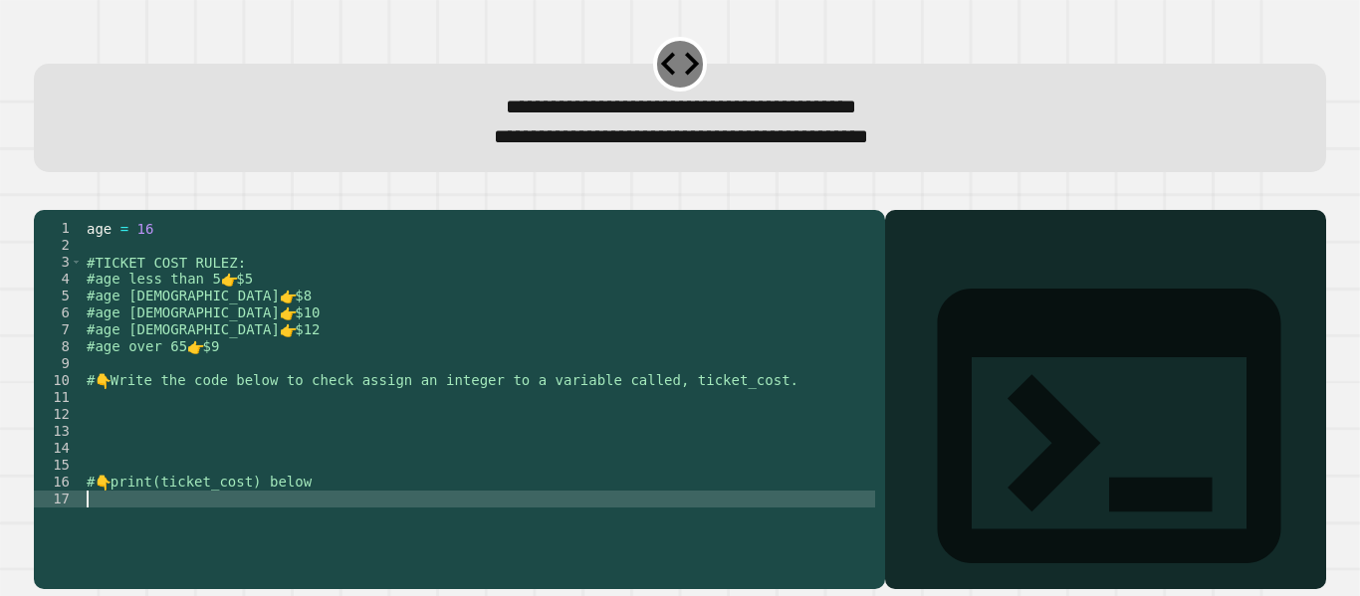
paste textarea "**********"
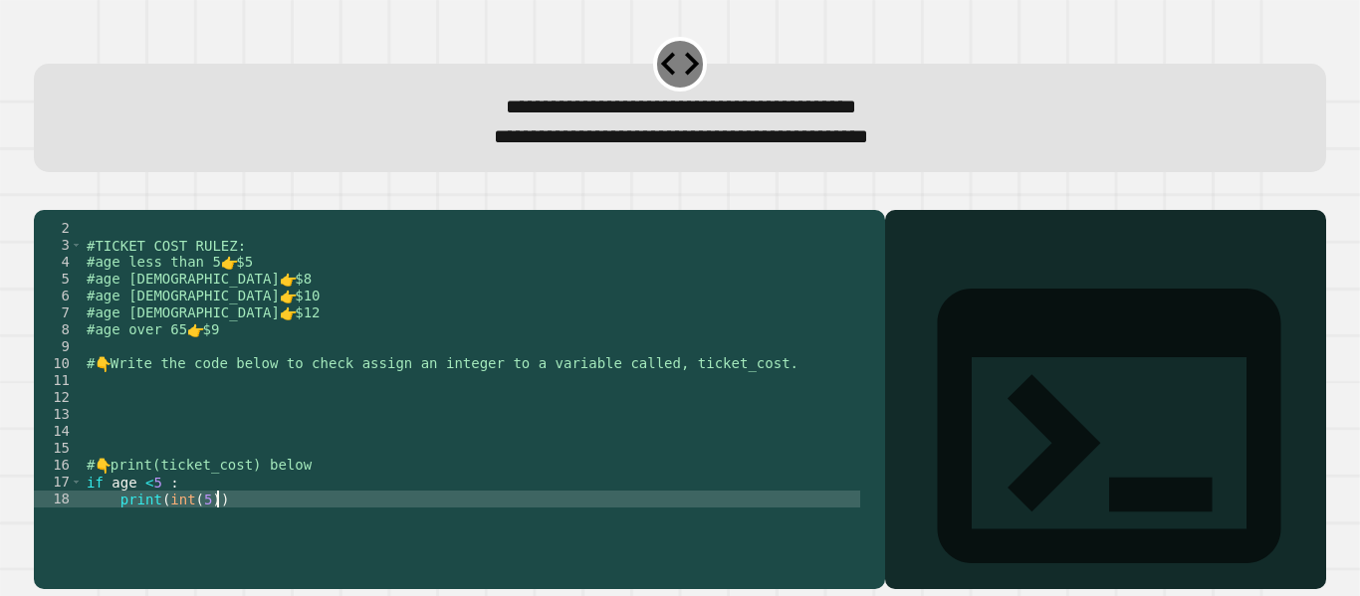
scroll to position [17, 0]
type textarea "**********"
click at [94, 426] on div "#TICKET COST RULEZ: #age less than 5 👉 $5 #age [DEMOGRAPHIC_DATA] 👉 $8 #age [DE…" at bounding box center [471, 381] width 777 height 322
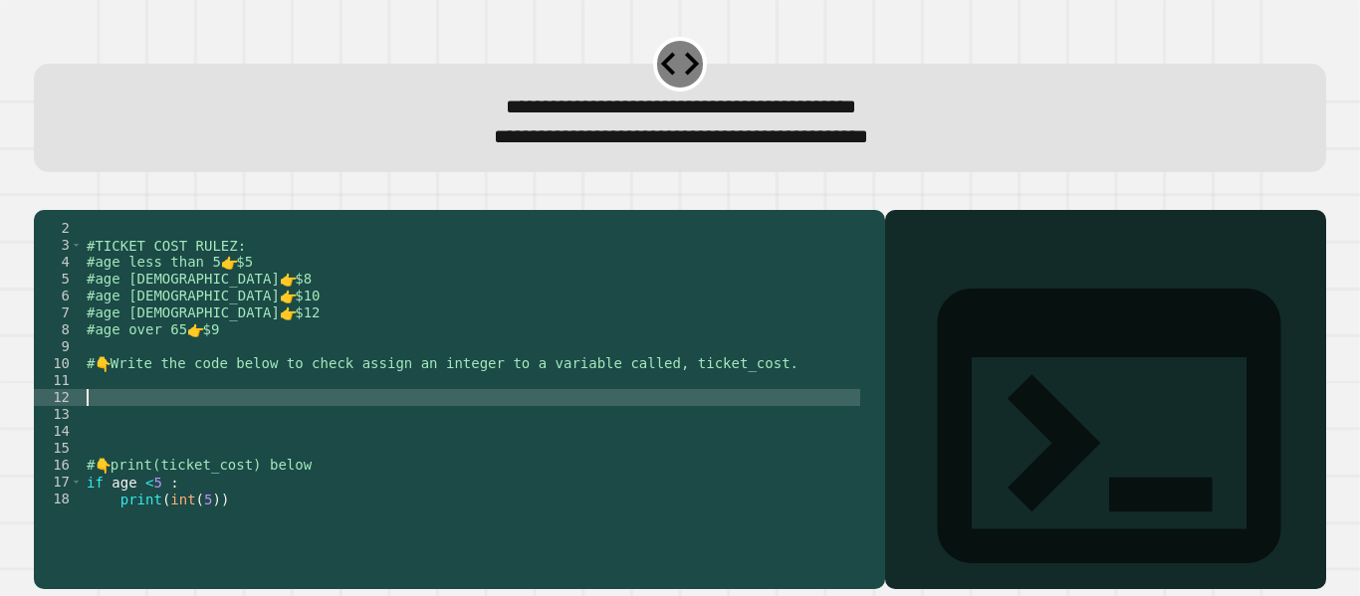
click at [94, 422] on div "#TICKET COST RULEZ: #age less than 5 👉 $5 #age [DEMOGRAPHIC_DATA] 👉 $8 #age [DE…" at bounding box center [471, 381] width 777 height 322
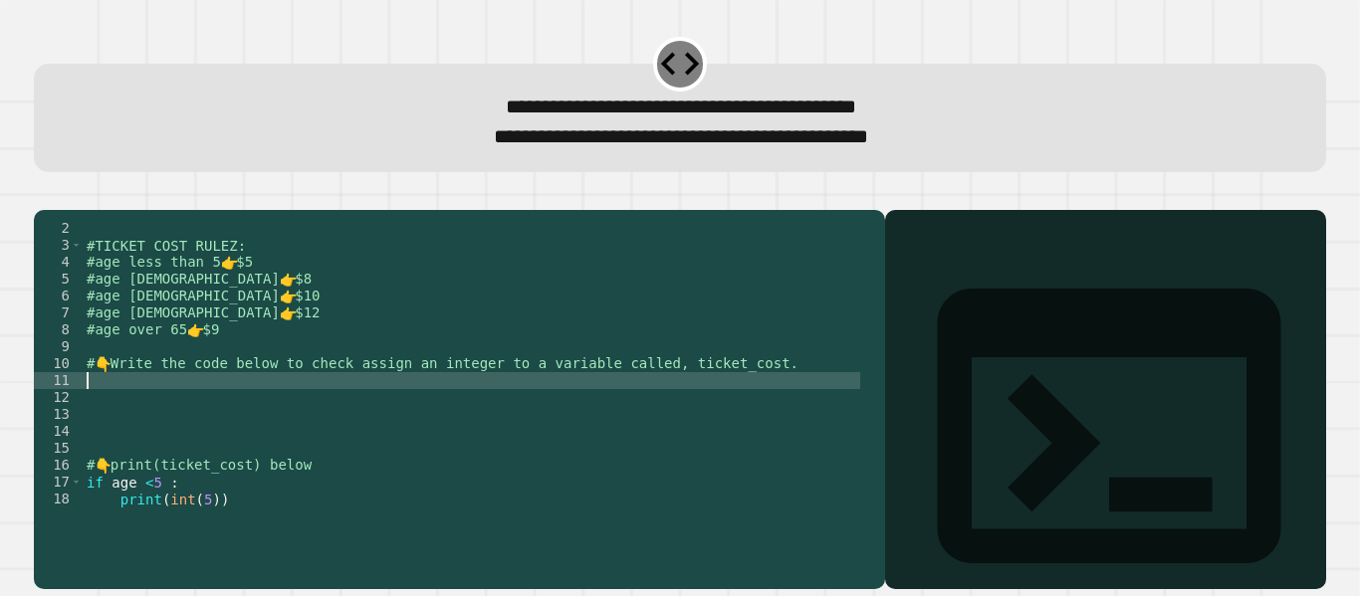
click at [99, 413] on div "#TICKET COST RULEZ: #age less than 5 👉 $5 #age [DEMOGRAPHIC_DATA] 👉 $8 #age [DE…" at bounding box center [471, 381] width 777 height 322
type textarea "*"
type textarea "**********"
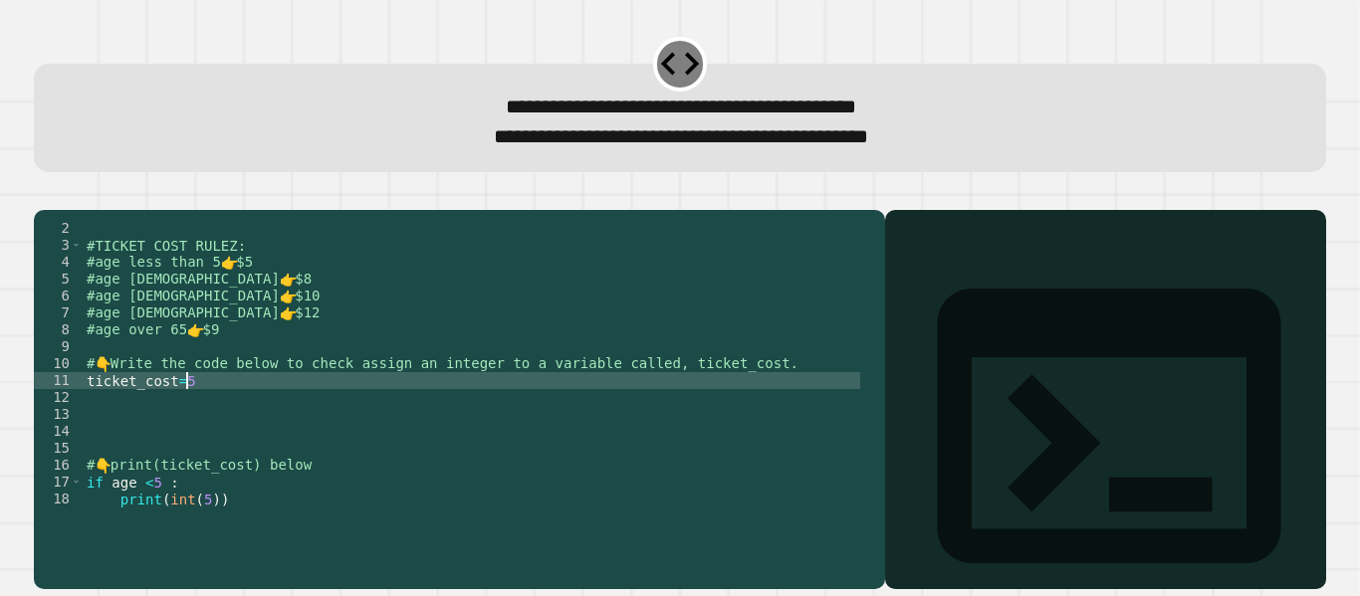
scroll to position [0, 0]
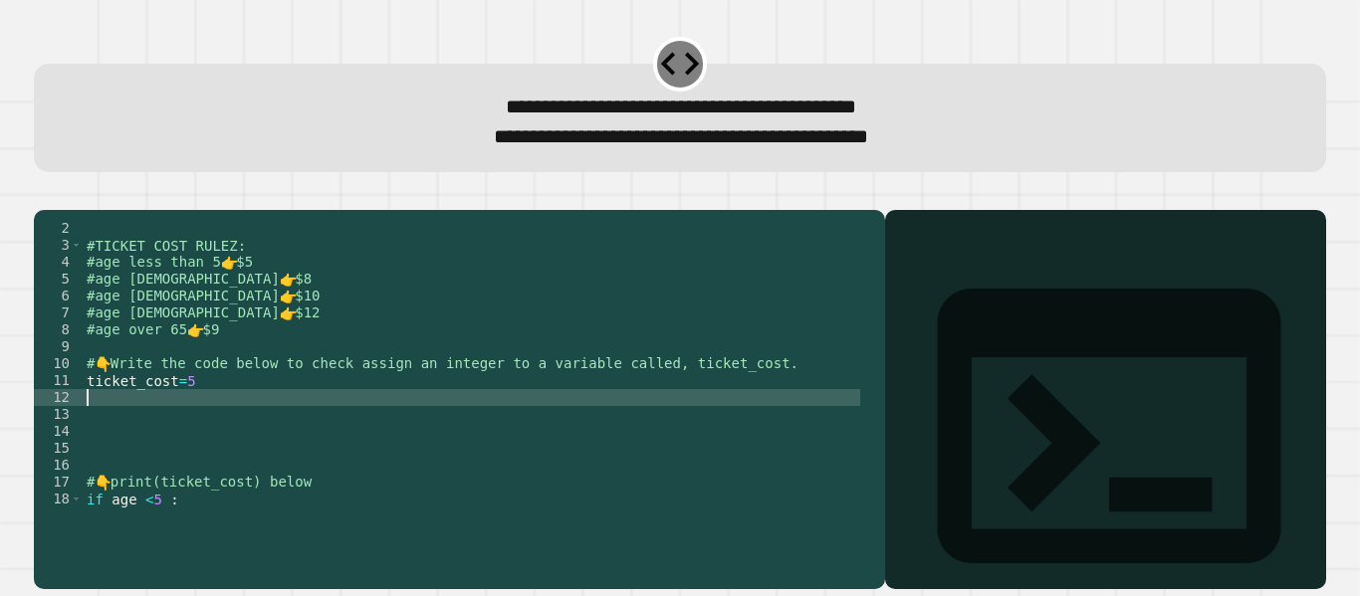
type textarea "**********"
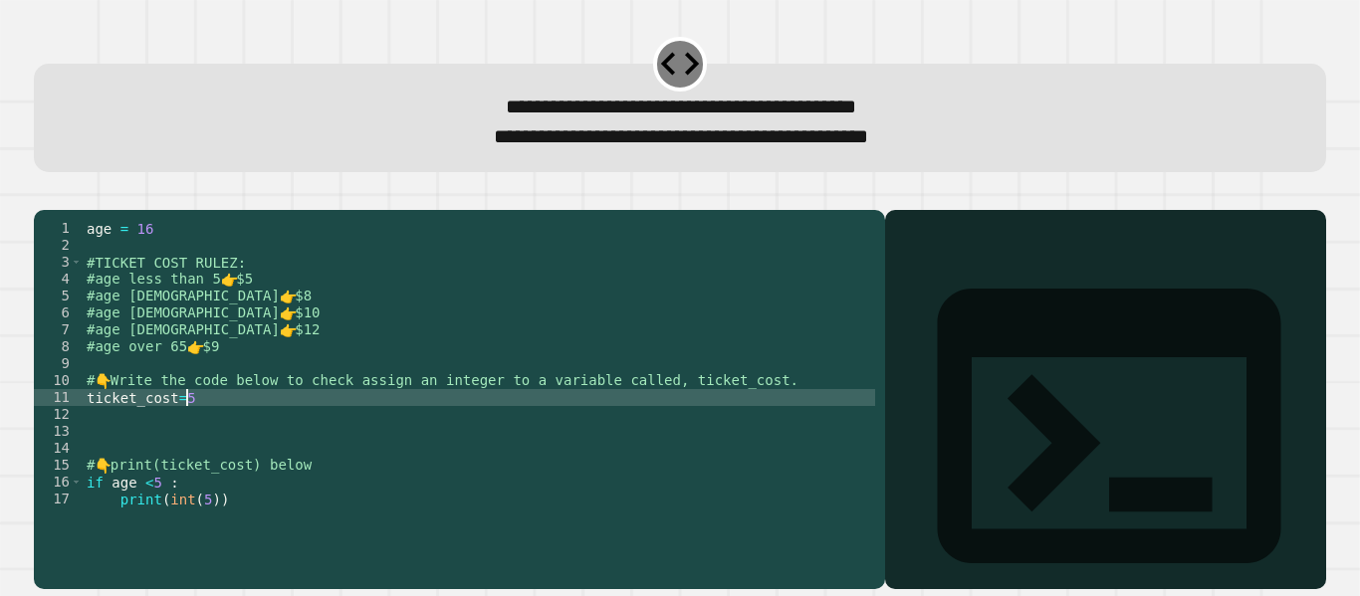
type textarea "**********"
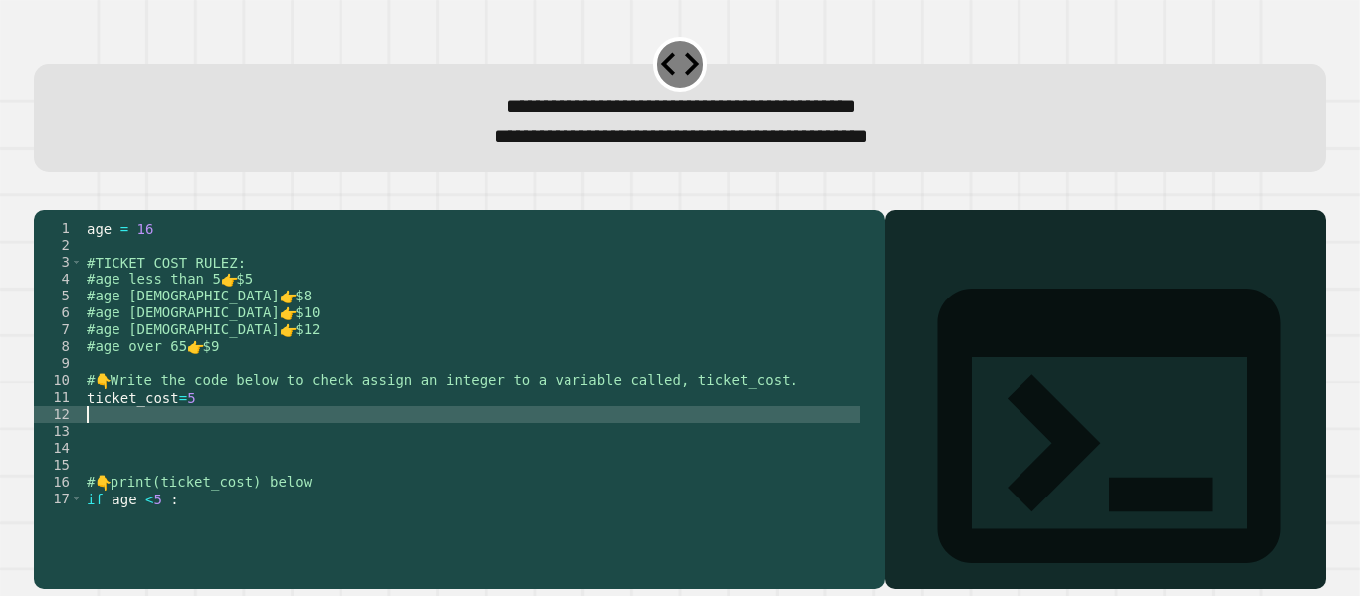
click at [183, 542] on div "1 2 3 4 5 6 7 8 9 10 11 12 13 14 15 16 17 18 age = [DEMOGRAPHIC_DATA] #TICKET C…" at bounding box center [459, 399] width 851 height 379
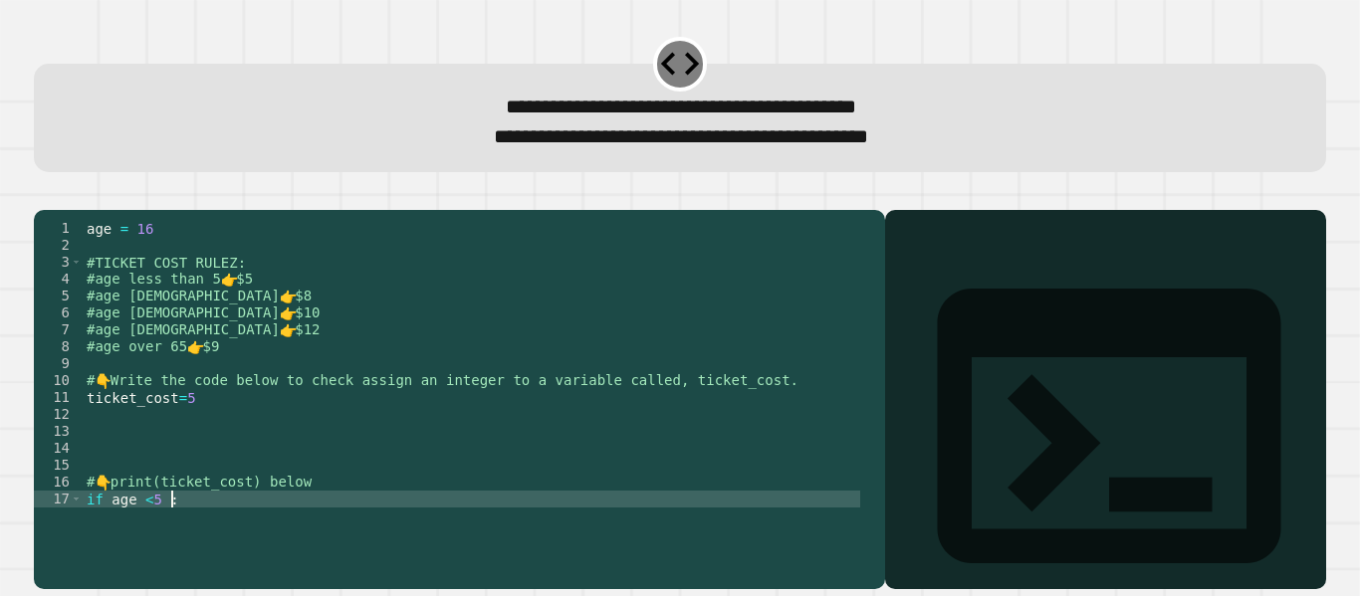
click at [189, 526] on div "age = [DEMOGRAPHIC_DATA] #TICKET COST RULEZ: #age less than 5 👉 $5 #age [DEMOGR…" at bounding box center [471, 381] width 777 height 322
click at [214, 427] on div "age = [DEMOGRAPHIC_DATA] #TICKET COST RULEZ: #age less than 5 👉 $5 #age [DEMOGR…" at bounding box center [471, 381] width 777 height 322
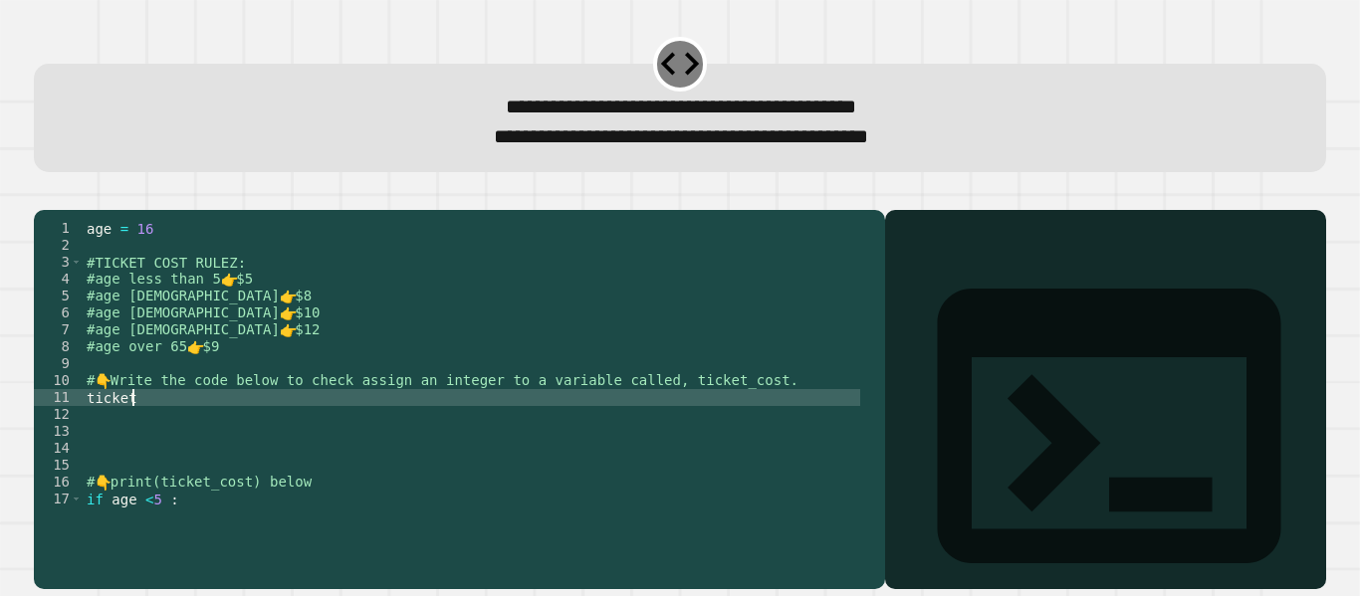
type textarea "*"
type textarea "**********"
click at [145, 425] on div "age = [DEMOGRAPHIC_DATA] #TICKET COST RULEZ: #age less than 5 👉 $5 #age [DEMOGR…" at bounding box center [471, 381] width 777 height 322
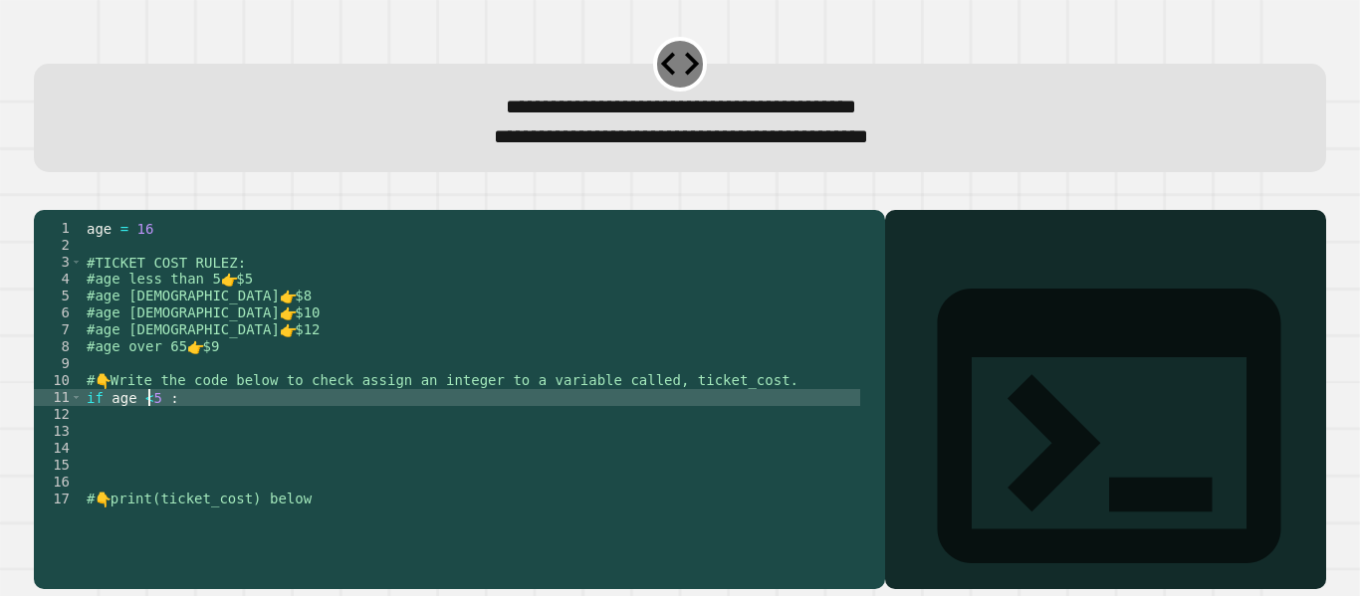
type textarea "**********"
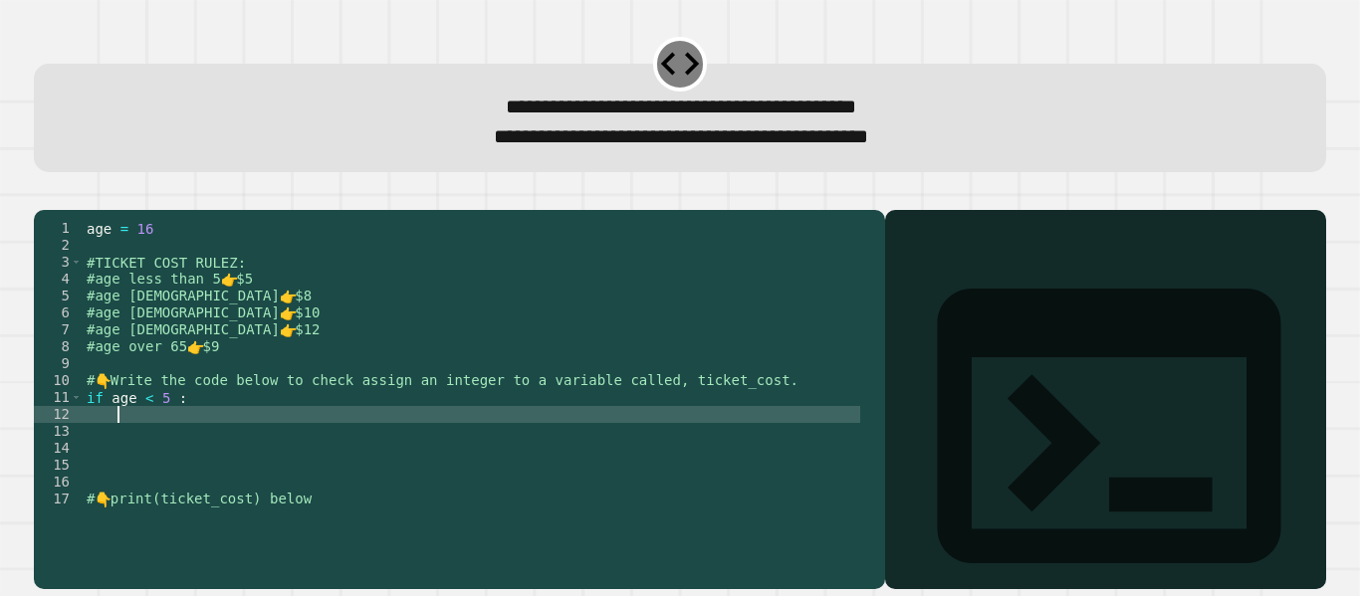
click at [159, 447] on div "age = [DEMOGRAPHIC_DATA] #TICKET COST RULEZ: #age less than 5 👉 $5 #age [DEMOGR…" at bounding box center [471, 381] width 777 height 322
type textarea "*"
type textarea "**********"
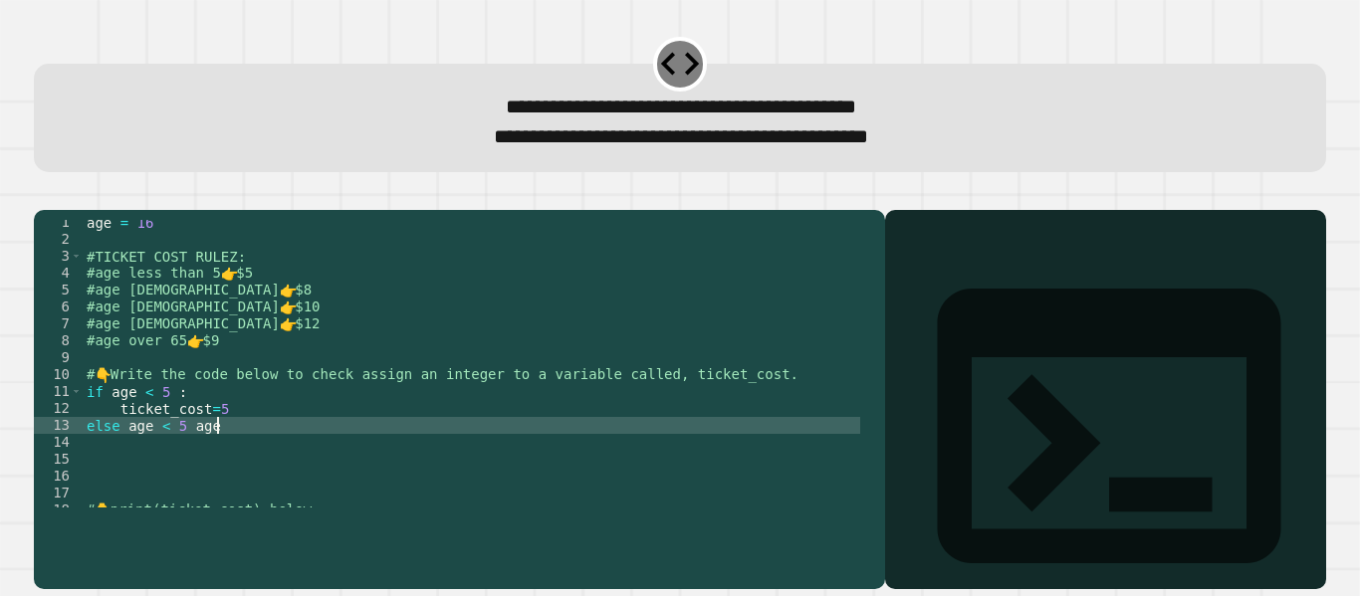
scroll to position [0, 9]
click at [142, 416] on div "age = [DEMOGRAPHIC_DATA] #TICKET COST RULEZ: #age less than 5 👉 $5 #age [DEMOGR…" at bounding box center [471, 375] width 777 height 322
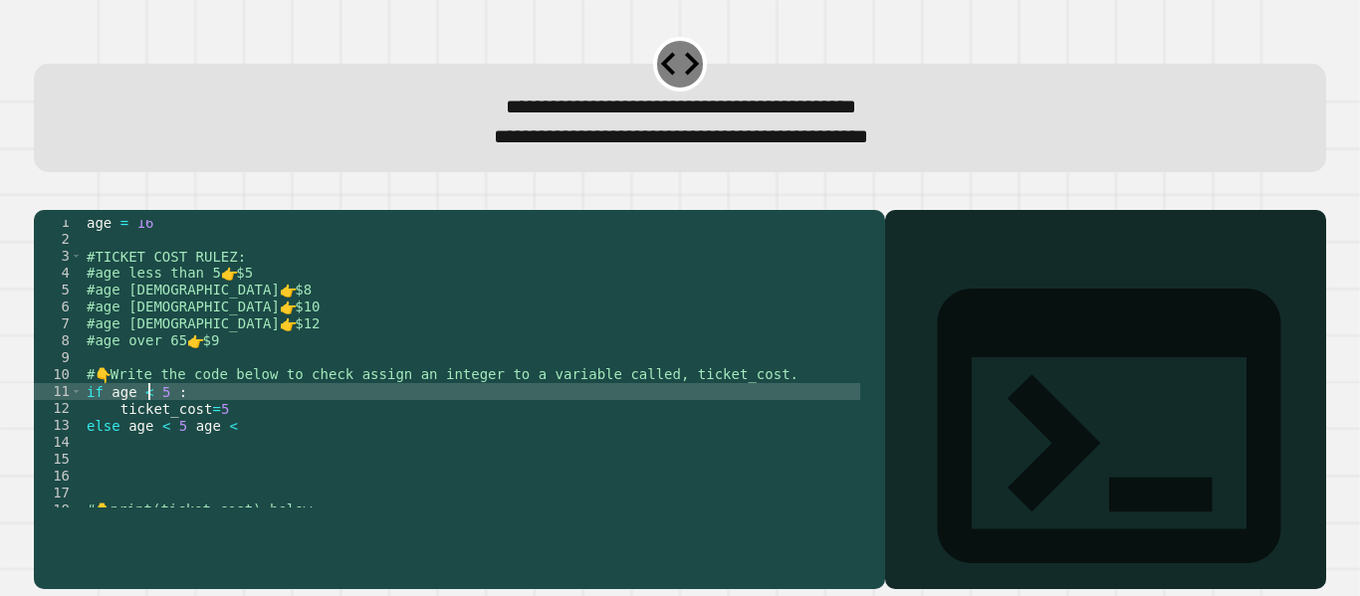
scroll to position [0, 5]
click at [165, 456] on div "age = [DEMOGRAPHIC_DATA] #TICKET COST RULEZ: #age less than 5 👉 $5 #age [DEMOGR…" at bounding box center [471, 375] width 777 height 322
click at [165, 424] on div "age = [DEMOGRAPHIC_DATA] #TICKET COST RULEZ: #age less than 5 👉 $5 #age [DEMOGR…" at bounding box center [471, 375] width 777 height 322
click at [156, 419] on div "age = [DEMOGRAPHIC_DATA] #TICKET COST RULEZ: #age less than 5 👉 $5 #age [DEMOGR…" at bounding box center [471, 375] width 777 height 322
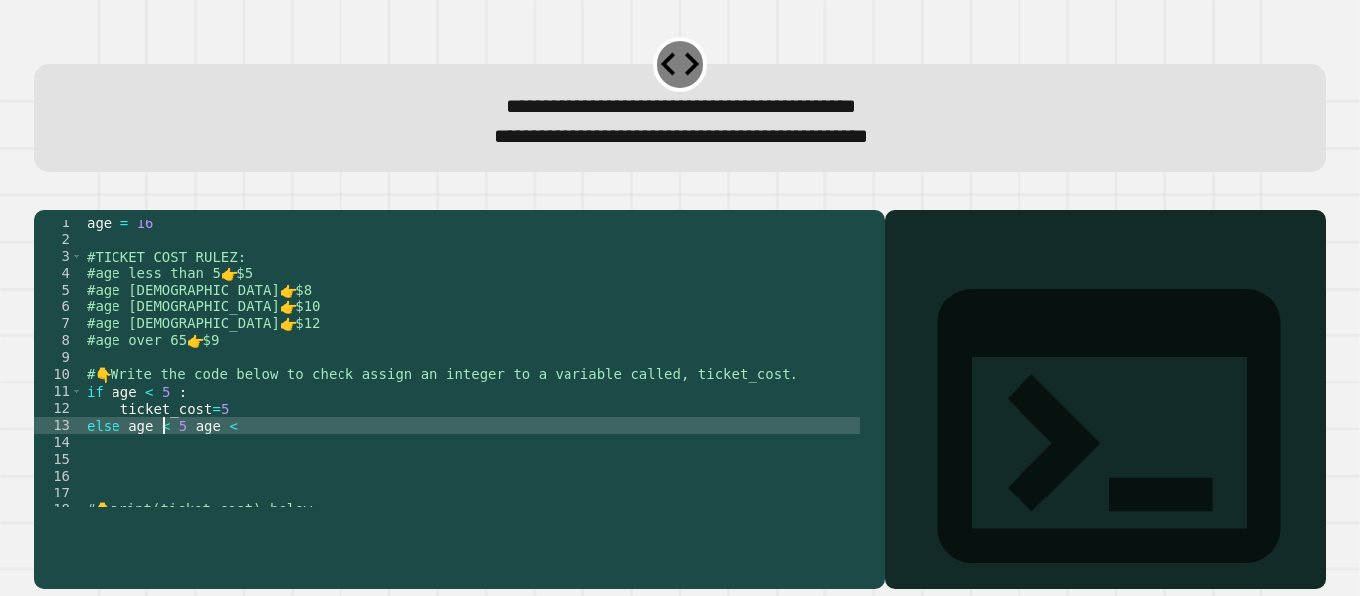
click at [164, 457] on div "age = [DEMOGRAPHIC_DATA] #TICKET COST RULEZ: #age less than 5 👉 $5 #age [DEMOGR…" at bounding box center [471, 375] width 777 height 322
click at [163, 456] on div "age = [DEMOGRAPHIC_DATA] #TICKET COST RULEZ: #age less than 5 👉 $5 #age [DEMOGR…" at bounding box center [471, 375] width 777 height 322
click at [163, 454] on div "age = [DEMOGRAPHIC_DATA] #TICKET COST RULEZ: #age less than 5 👉 $5 #age [DEMOGR…" at bounding box center [471, 375] width 777 height 322
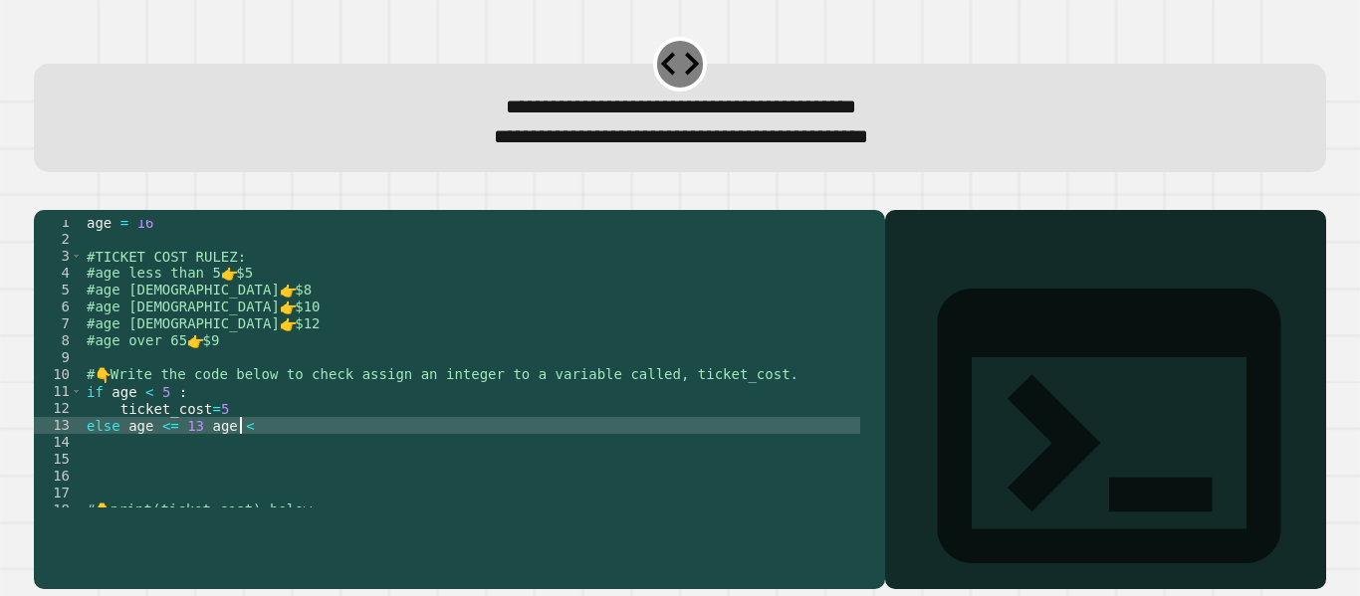
click at [249, 454] on div "age = [DEMOGRAPHIC_DATA] #TICKET COST RULEZ: #age less than 5 👉 $5 #age [DEMOGR…" at bounding box center [471, 375] width 777 height 322
type textarea "**********"
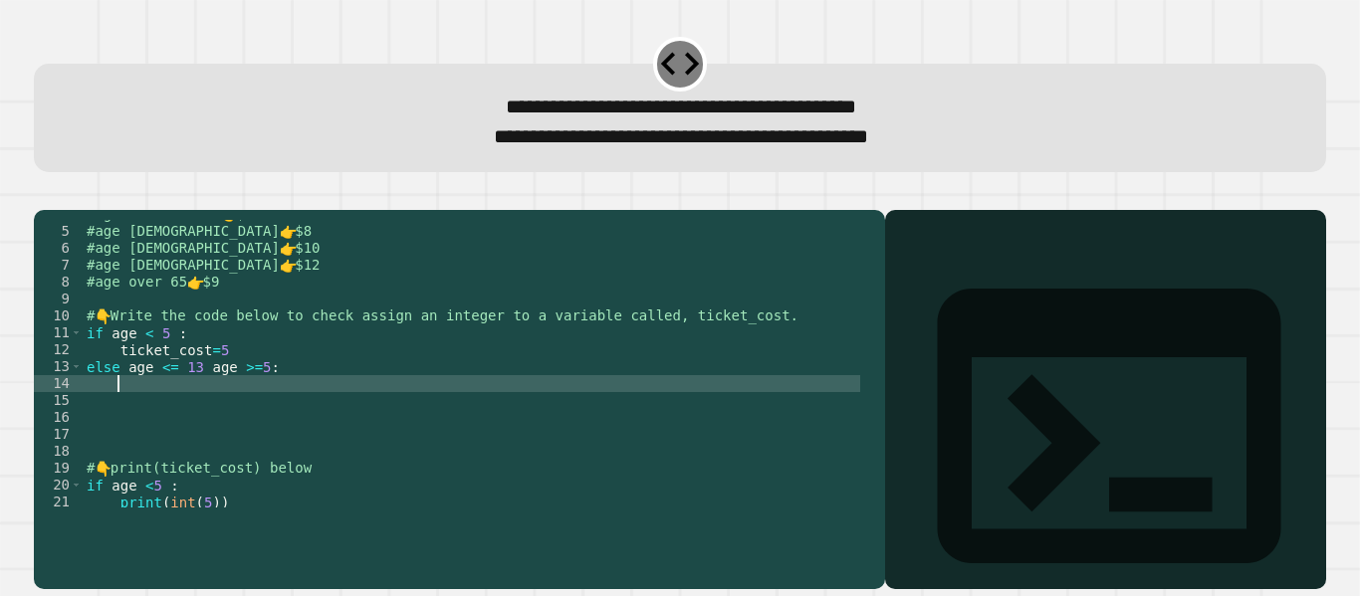
scroll to position [65, 0]
click at [210, 466] on div "#age less than 5 👉 $5 #age [DEMOGRAPHIC_DATA] 👉 $8 #age [DEMOGRAPHIC_DATA] 👉 $1…" at bounding box center [471, 367] width 777 height 322
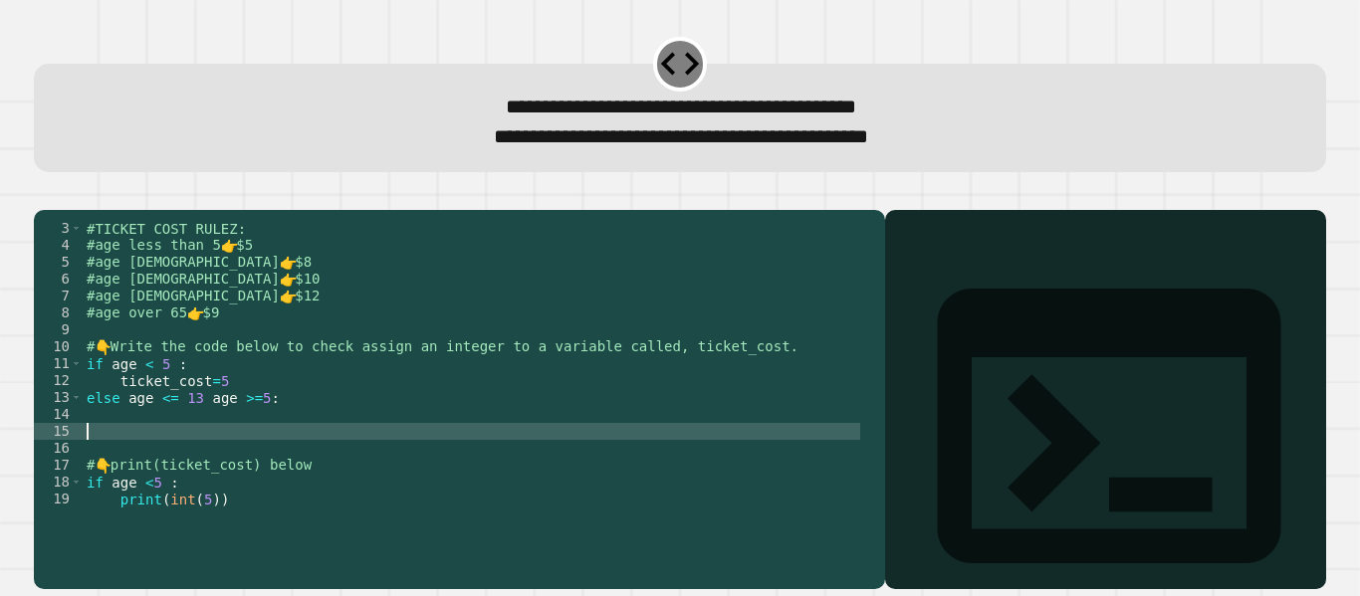
scroll to position [34, 0]
click at [220, 441] on div "#TICKET COST RULEZ: #age less than 5 👉 $5 #age [DEMOGRAPHIC_DATA] 👉 $8 #age [DE…" at bounding box center [471, 381] width 777 height 322
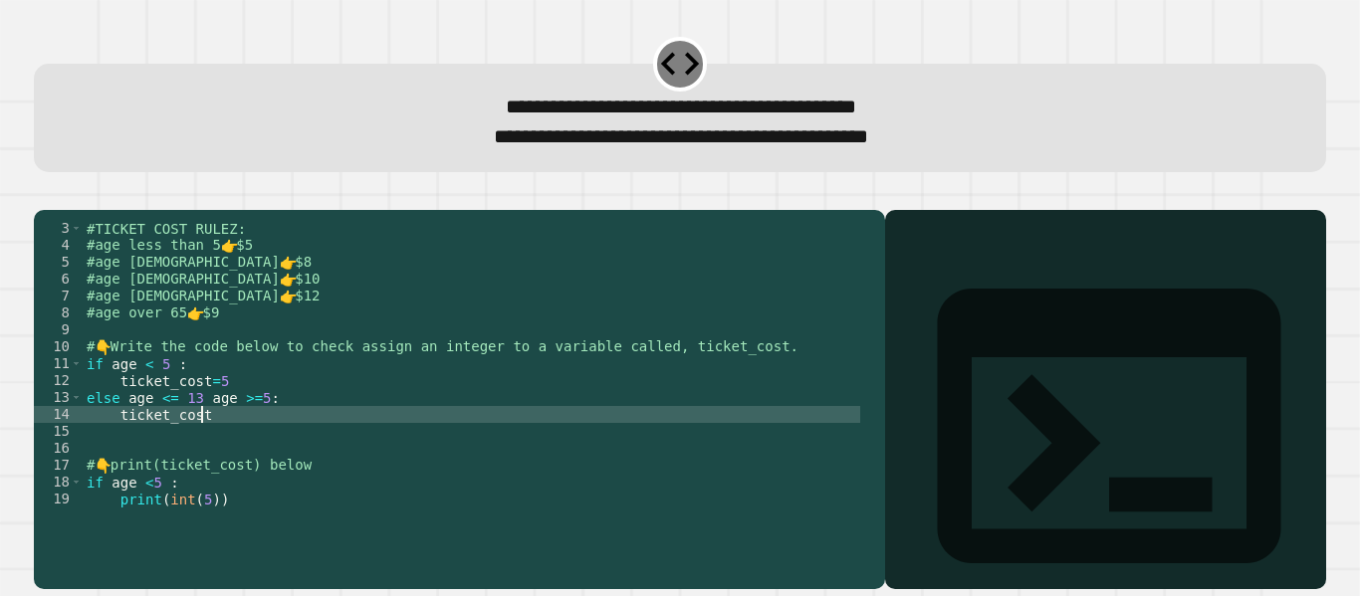
scroll to position [0, 7]
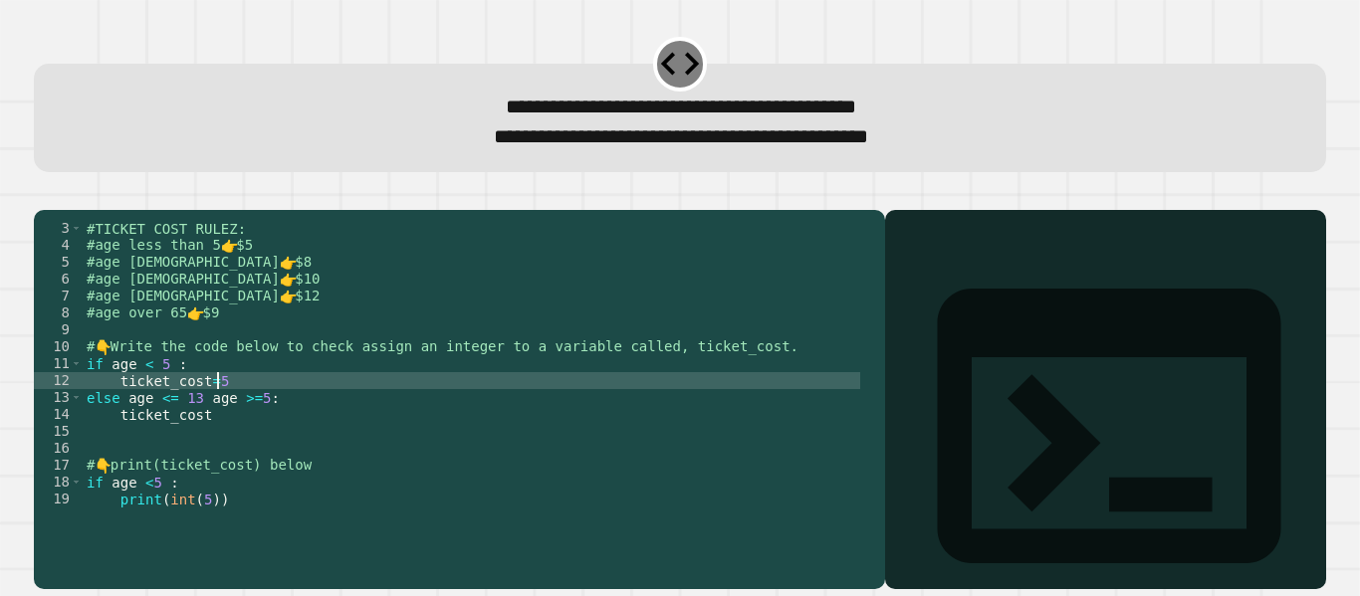
click at [216, 410] on div "#TICKET COST RULEZ: #age less than 5 👉 $5 #age [DEMOGRAPHIC_DATA] 👉 $8 #age [DE…" at bounding box center [471, 381] width 777 height 322
click at [256, 427] on div "#TICKET COST RULEZ: #age less than 5 👉 $5 #age [DEMOGRAPHIC_DATA] 👉 $8 #age [DE…" at bounding box center [471, 381] width 777 height 322
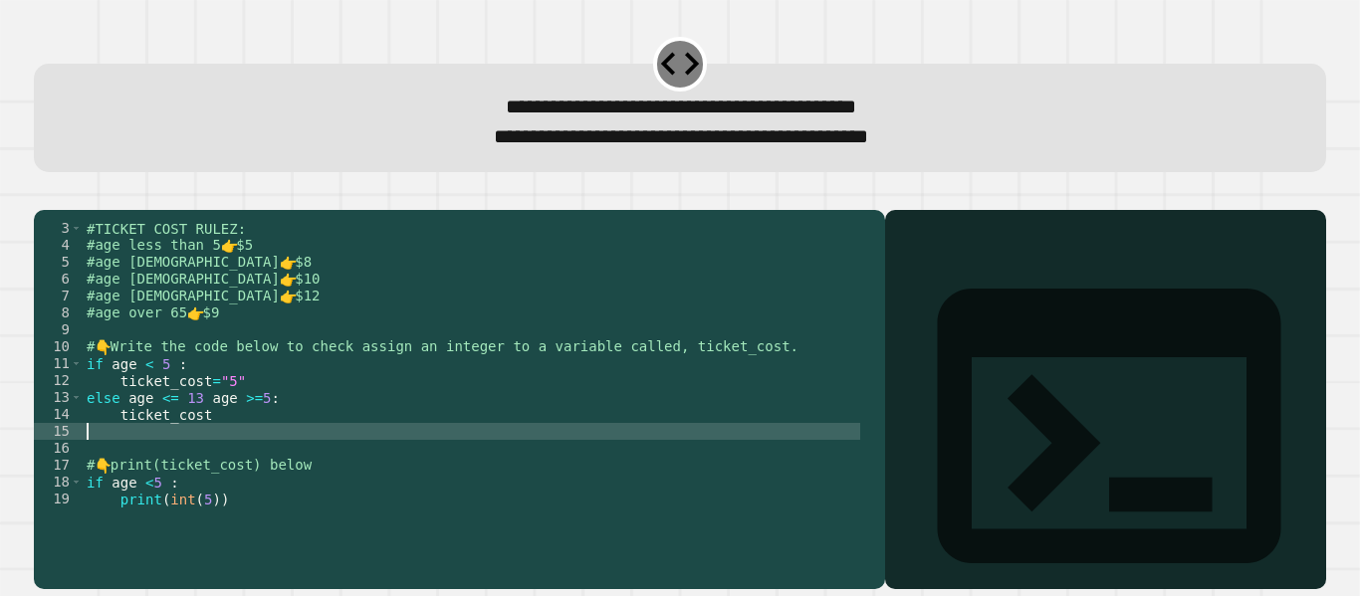
click at [213, 453] on div "#TICKET COST RULEZ: #age less than 5 👉 $5 #age [DEMOGRAPHIC_DATA] 👉 $8 #age [DE…" at bounding box center [471, 381] width 777 height 322
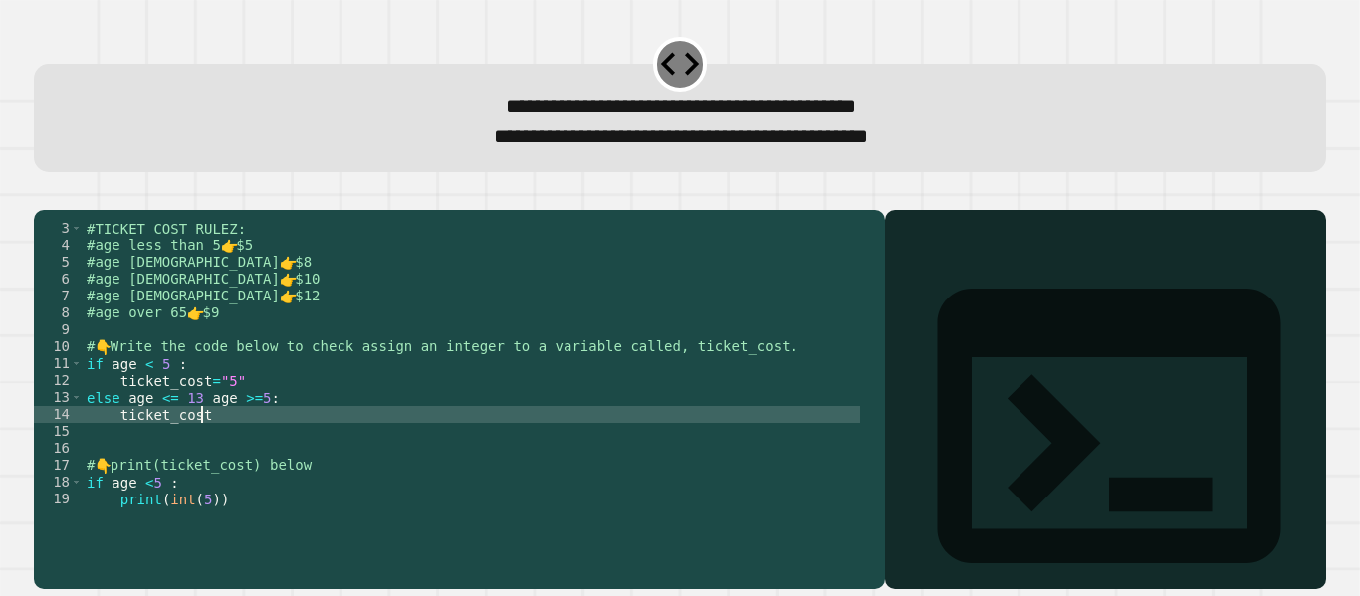
click at [208, 436] on div "#TICKET COST RULEZ: #age less than 5 👉 $5 #age [DEMOGRAPHIC_DATA] 👉 $8 #age [DE…" at bounding box center [471, 381] width 777 height 322
click at [235, 526] on div "#TICKET COST RULEZ: #age less than 5 👉 $5 #age [DEMOGRAPHIC_DATA] 👉 $8 #age [DE…" at bounding box center [471, 381] width 777 height 322
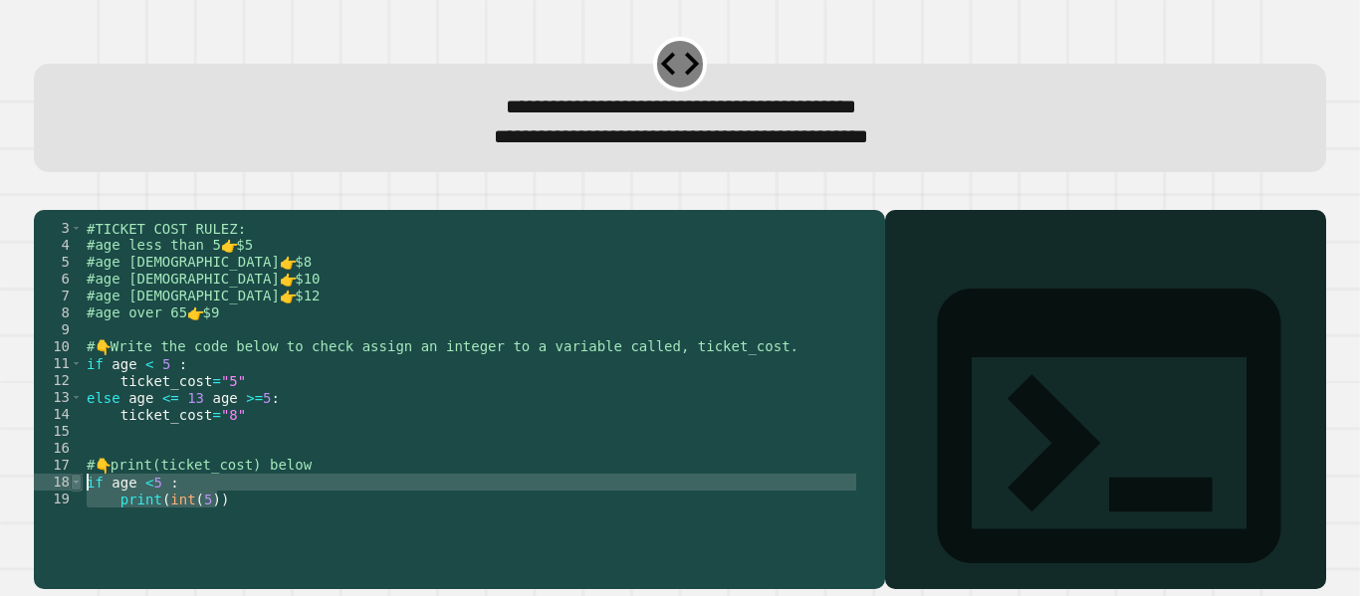
drag, startPoint x: 224, startPoint y: 526, endPoint x: 79, endPoint y: 510, distance: 146.2
click at [79, 508] on div "**********" at bounding box center [454, 364] width 841 height 288
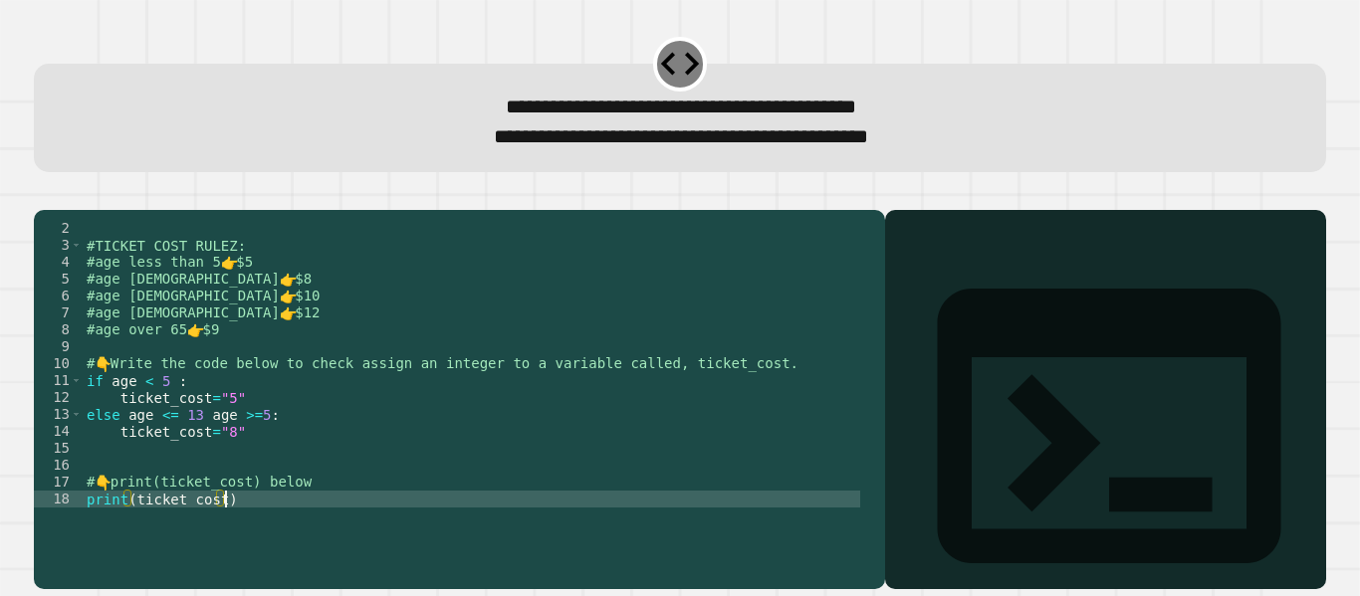
scroll to position [0, 9]
click at [244, 464] on div "#TICKET COST RULEZ: #age less than 5 👉 $5 #age [DEMOGRAPHIC_DATA] 👉 $8 #age [DE…" at bounding box center [471, 381] width 777 height 322
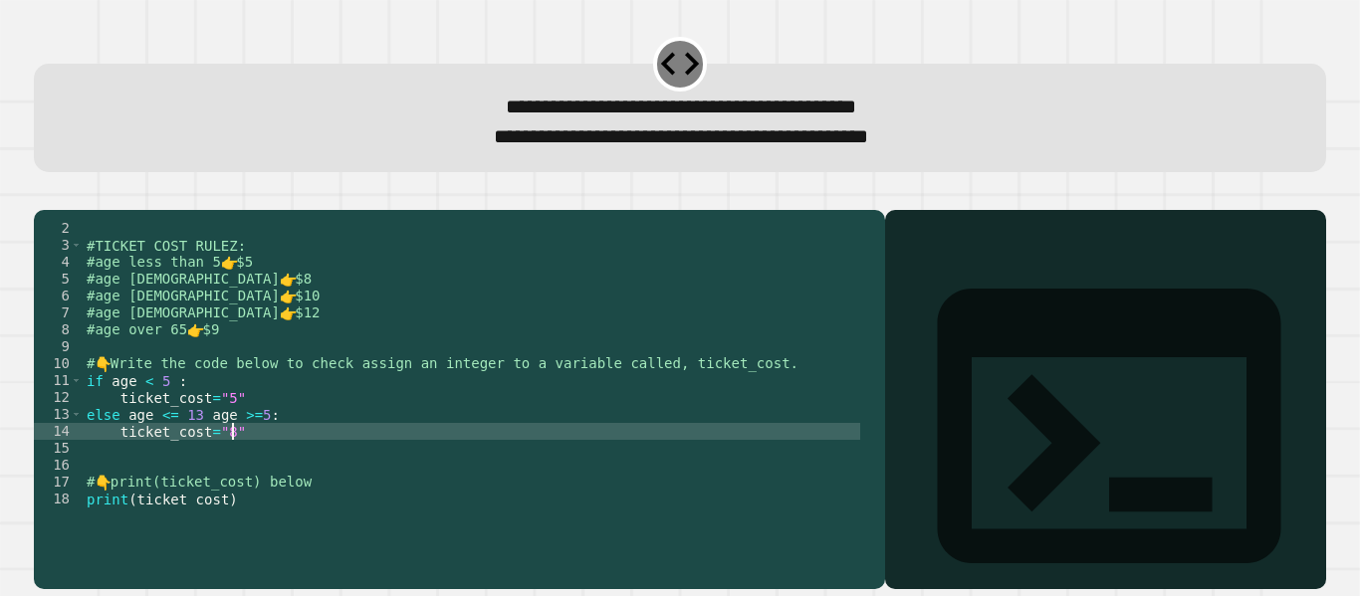
type textarea "**********"
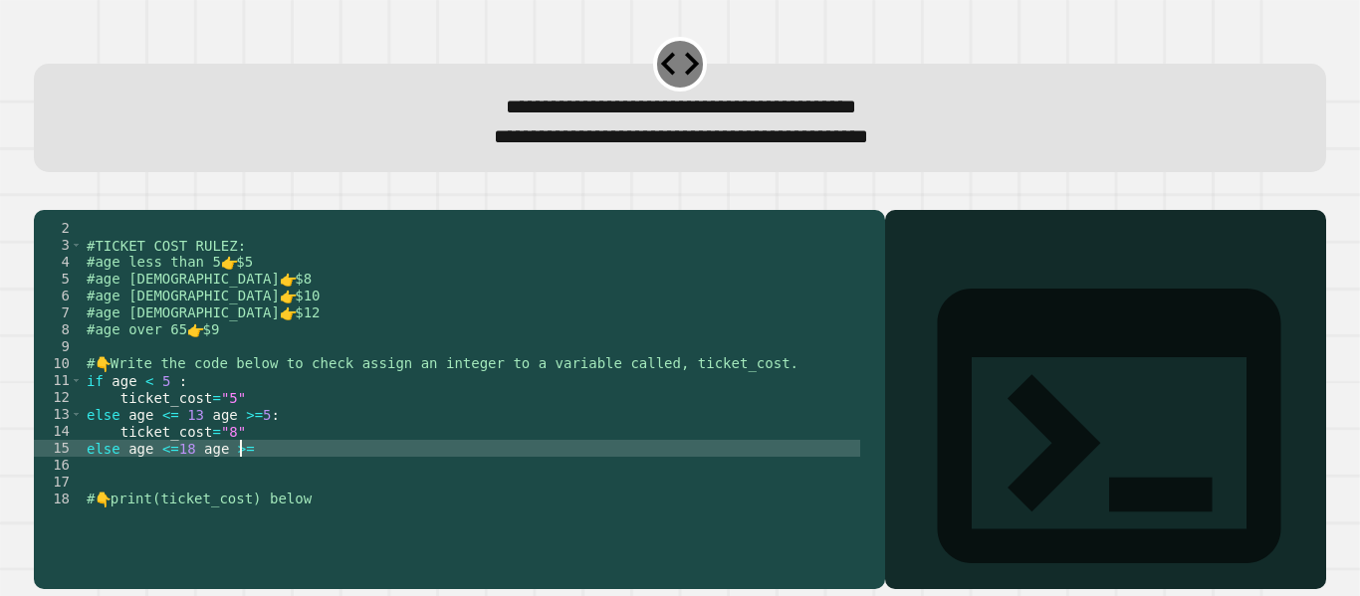
scroll to position [0, 11]
type textarea "**********"
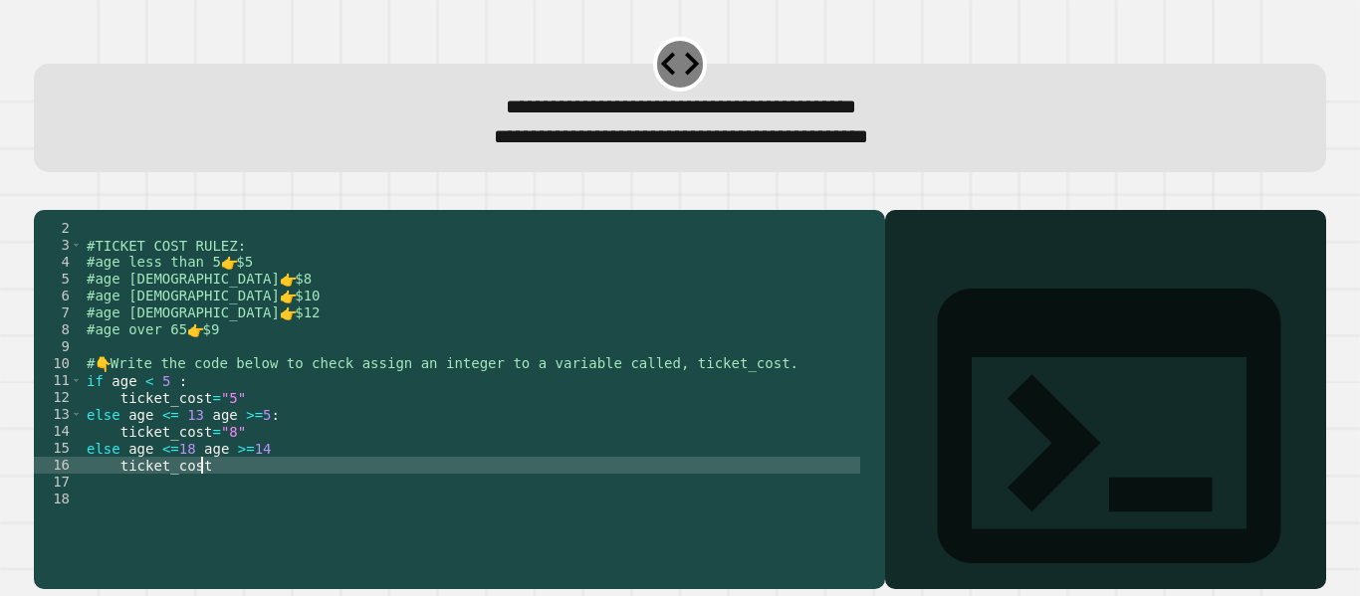
scroll to position [0, 8]
type textarea "**********"
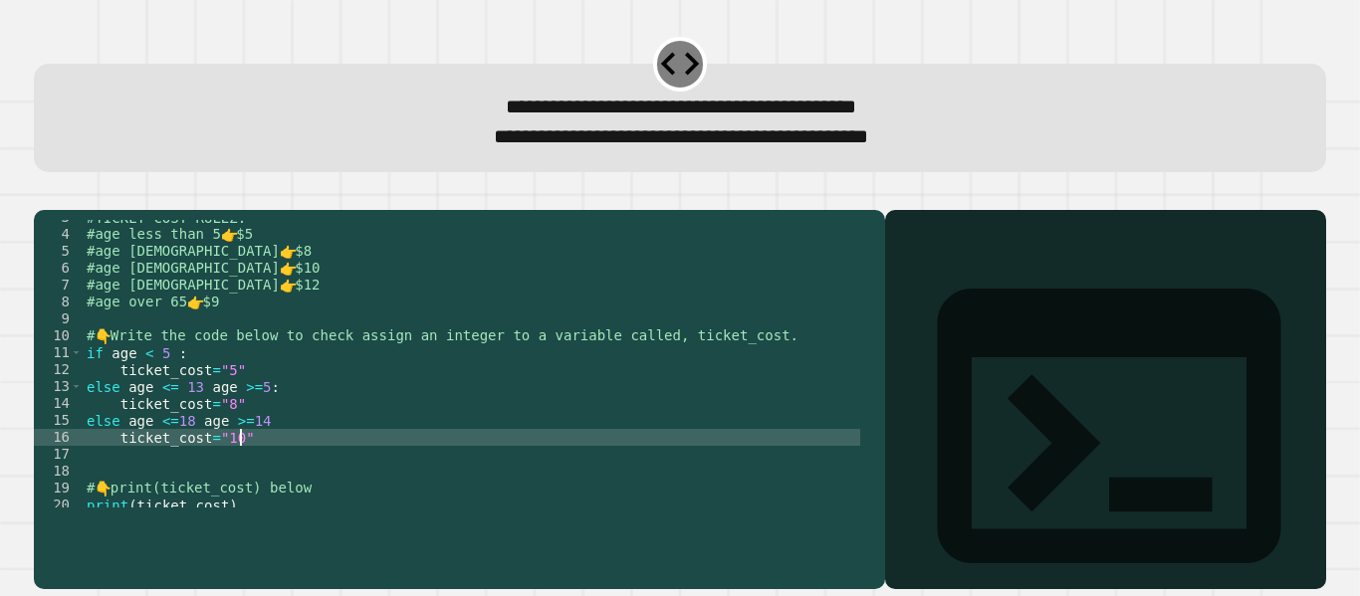
scroll to position [51, 0]
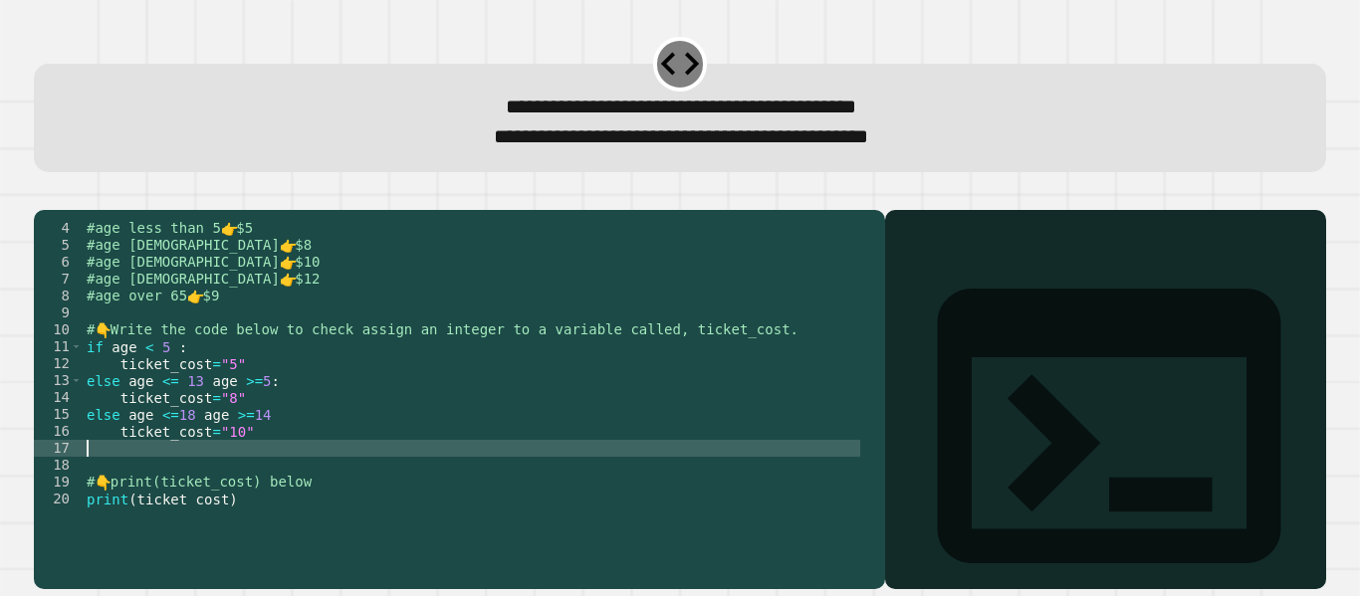
click at [169, 479] on div "#age less than 5 👉 $5 #age [DEMOGRAPHIC_DATA] 👉 $8 #age [DEMOGRAPHIC_DATA] 👉 $1…" at bounding box center [471, 381] width 777 height 322
click at [169, 494] on div "#age less than 5 👉 $5 #age [DEMOGRAPHIC_DATA] 👉 $8 #age [DEMOGRAPHIC_DATA] 👉 $1…" at bounding box center [471, 381] width 777 height 322
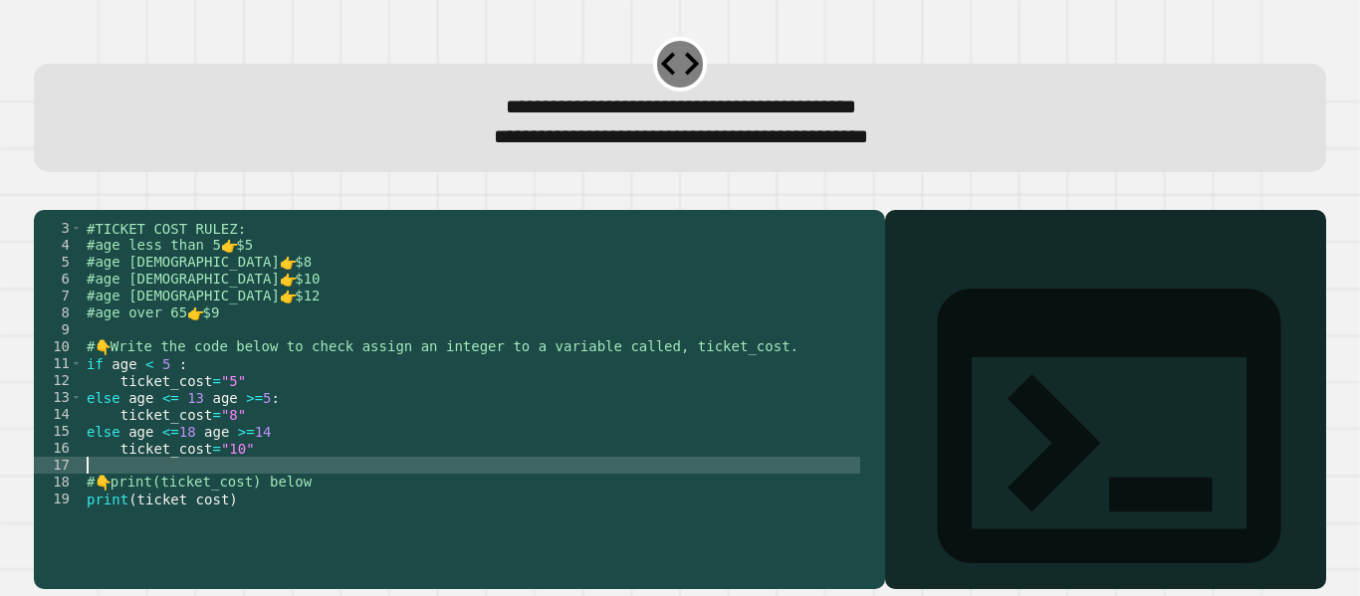
scroll to position [34, 0]
click at [136, 526] on div "#TICKET COST RULEZ: #age less than 5 👉 $5 #age [DEMOGRAPHIC_DATA] 👉 $8 #age [DE…" at bounding box center [471, 381] width 777 height 322
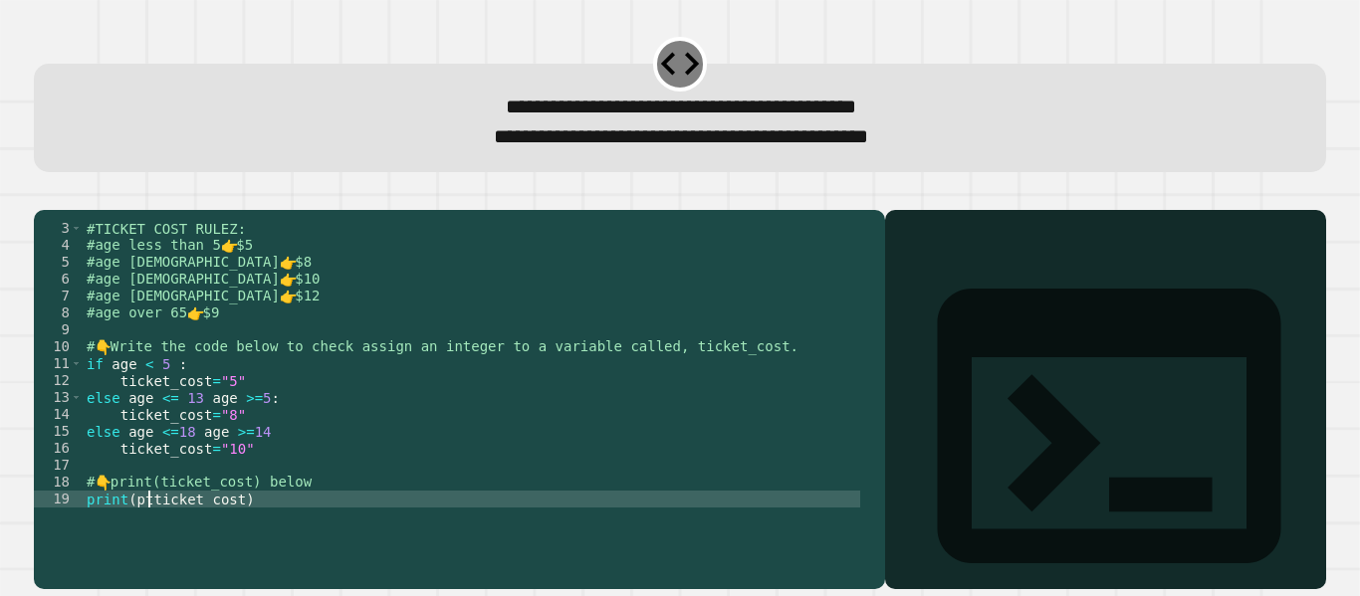
scroll to position [0, 6]
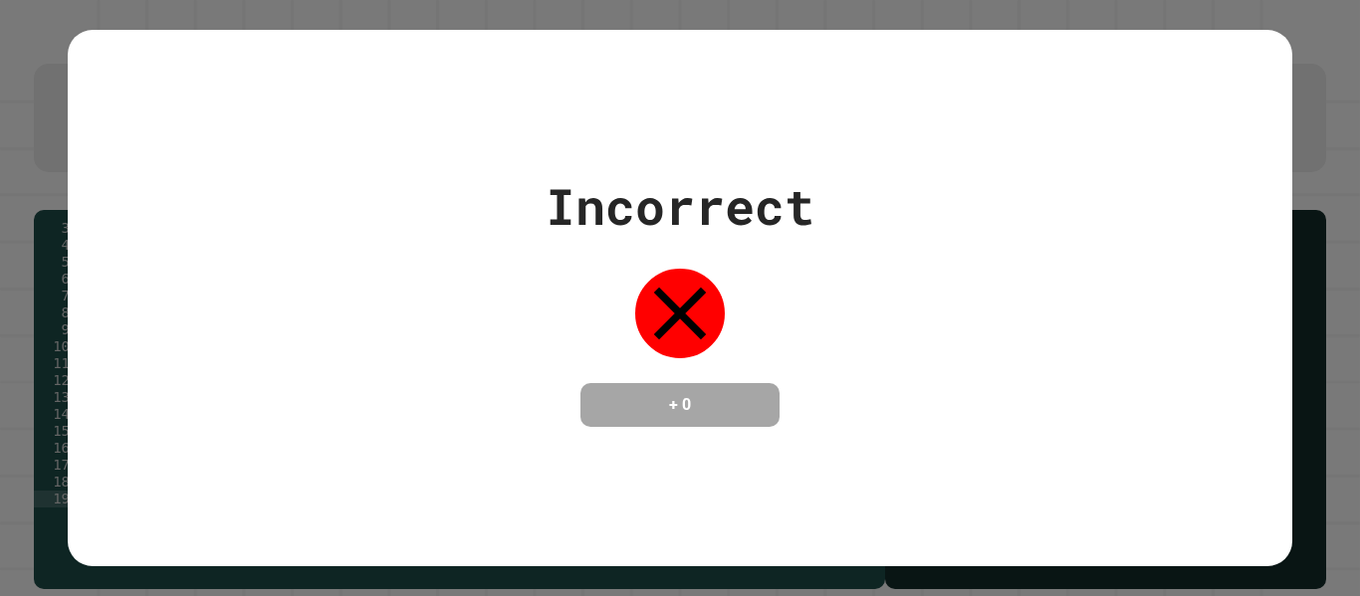
type textarea "**********"
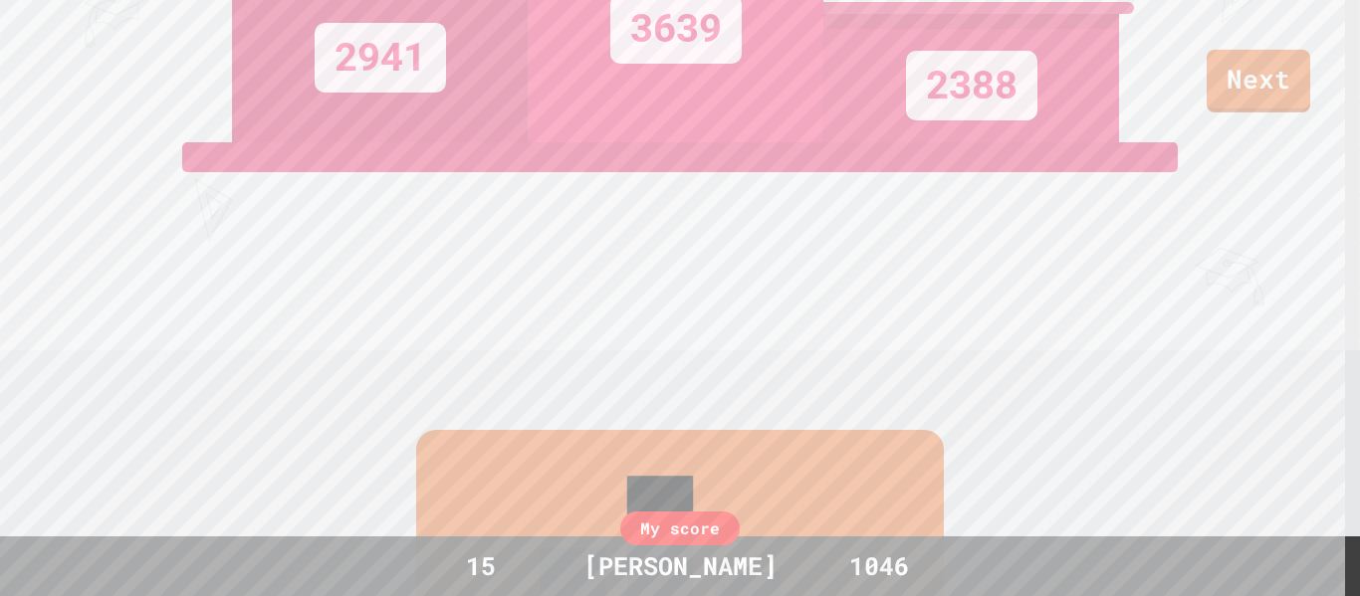
scroll to position [829, 0]
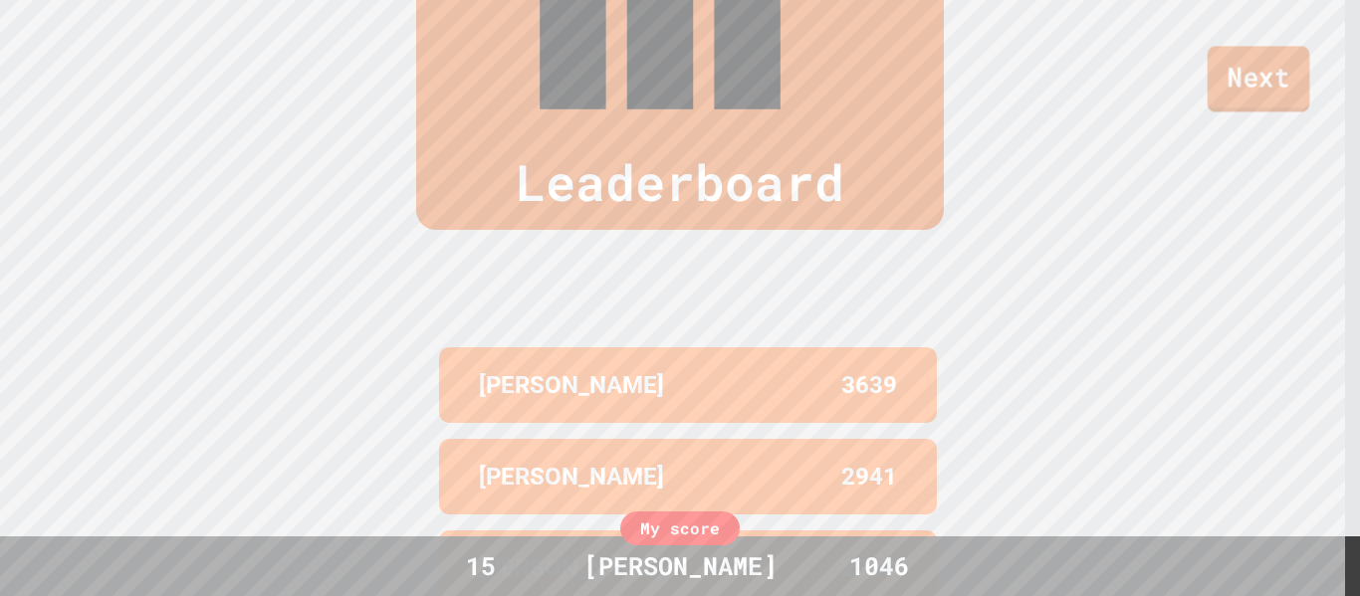
click at [1211, 98] on link "Next" at bounding box center [1258, 79] width 103 height 66
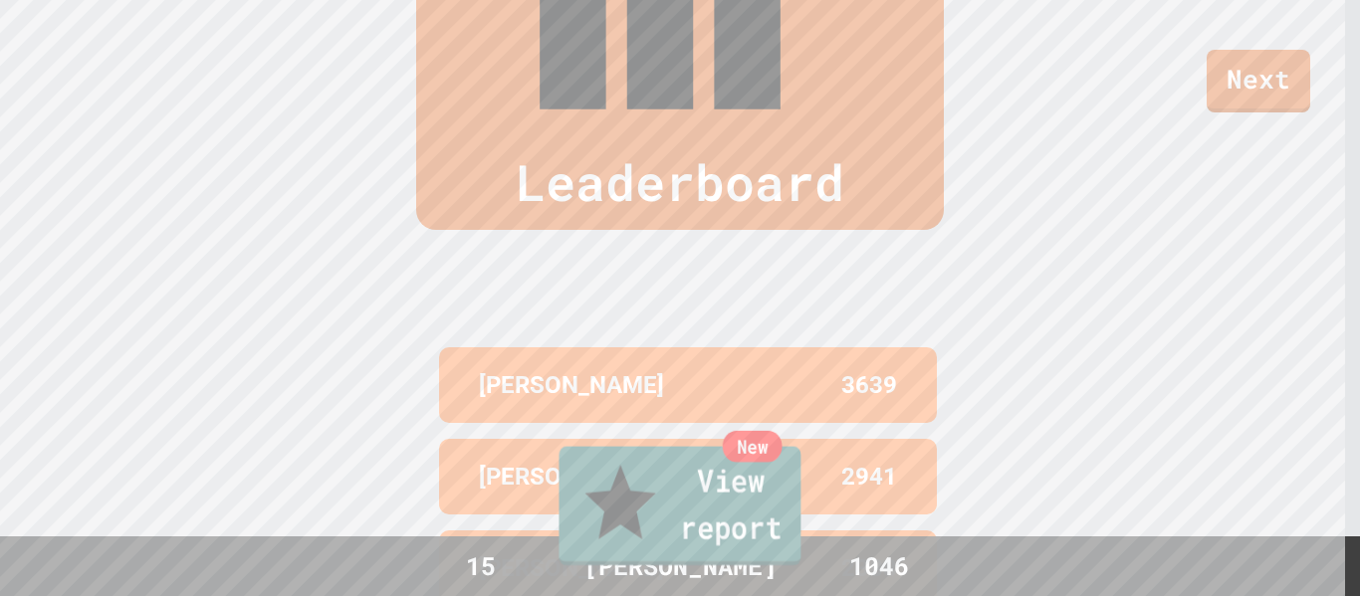
click at [687, 524] on link "New View report" at bounding box center [679, 506] width 242 height 119
